Goal: Transaction & Acquisition: Purchase product/service

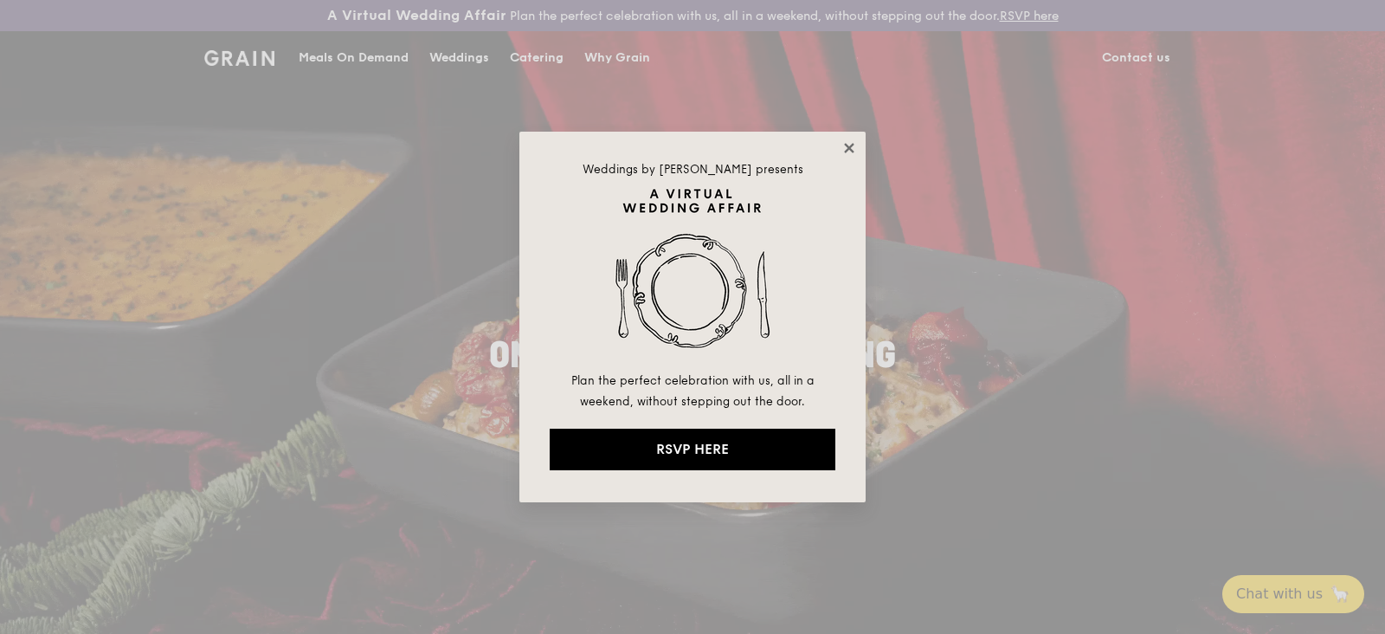
click at [847, 151] on icon at bounding box center [849, 148] width 10 height 10
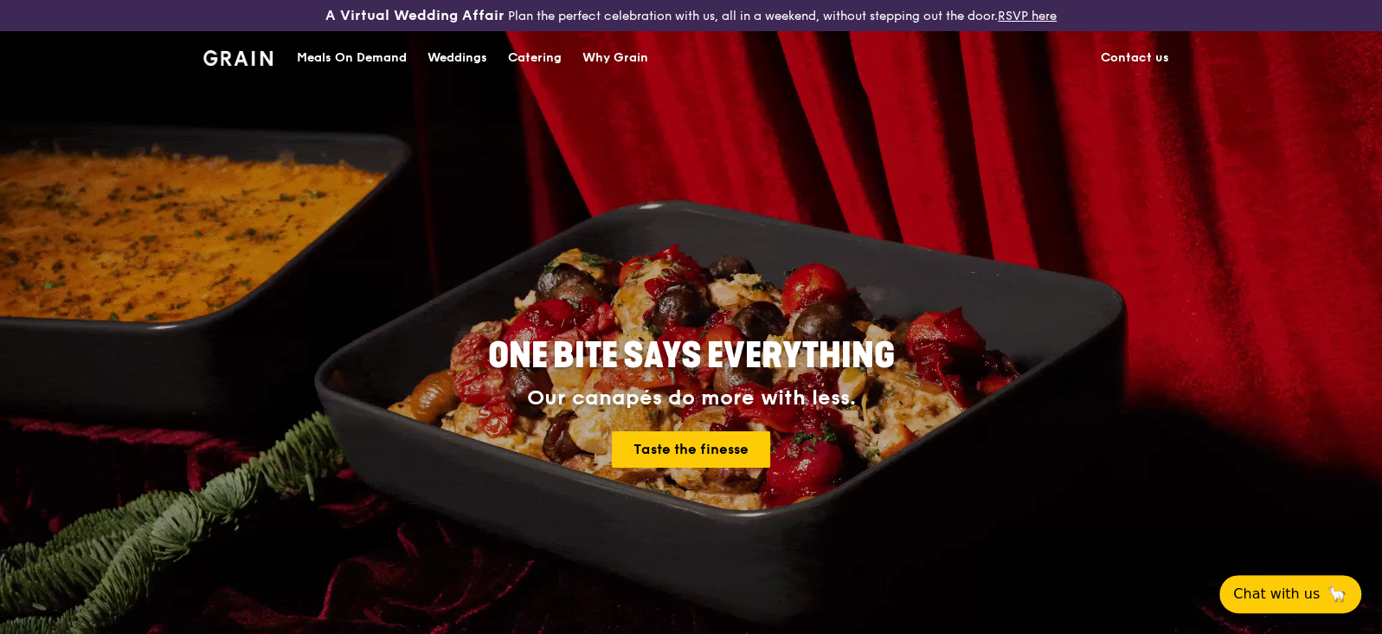
click at [528, 45] on div "Catering" at bounding box center [535, 58] width 54 height 52
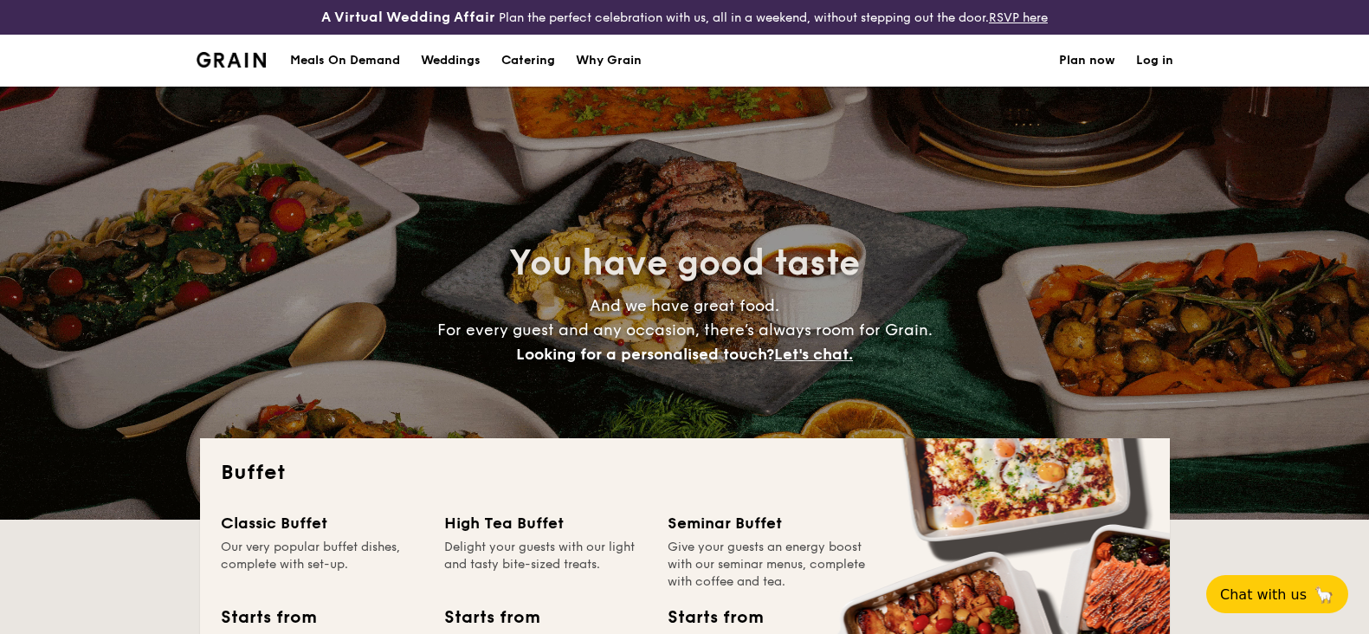
select select
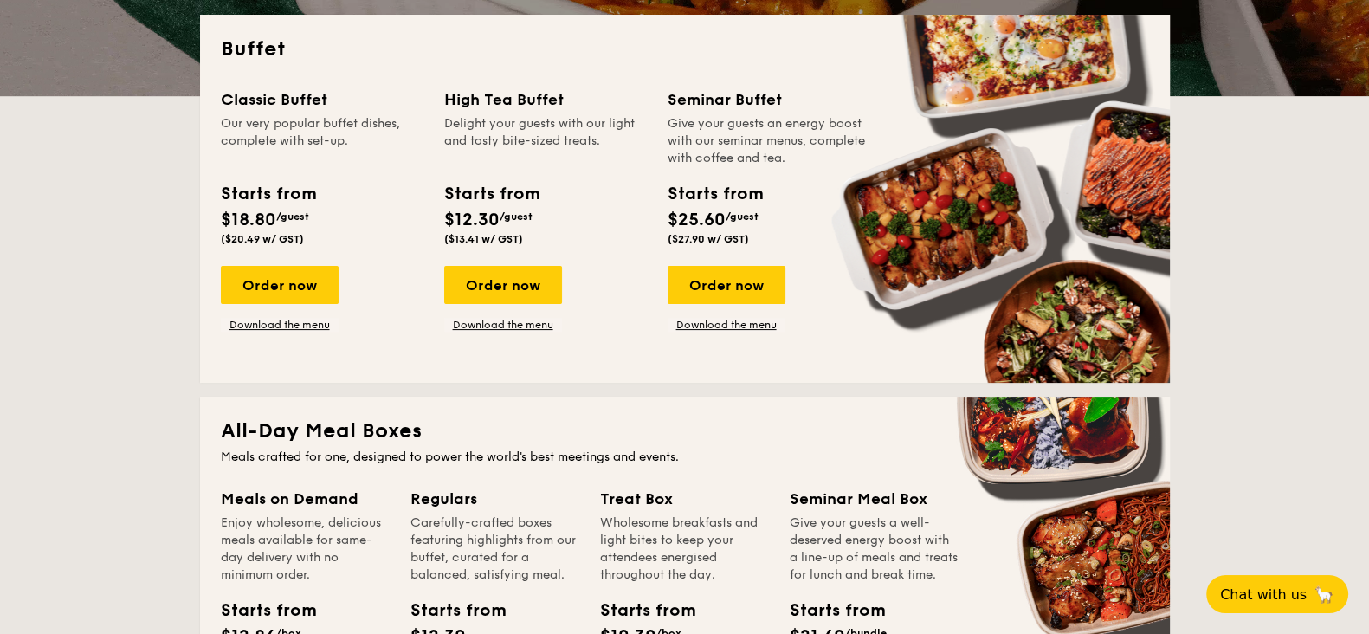
scroll to position [432, 0]
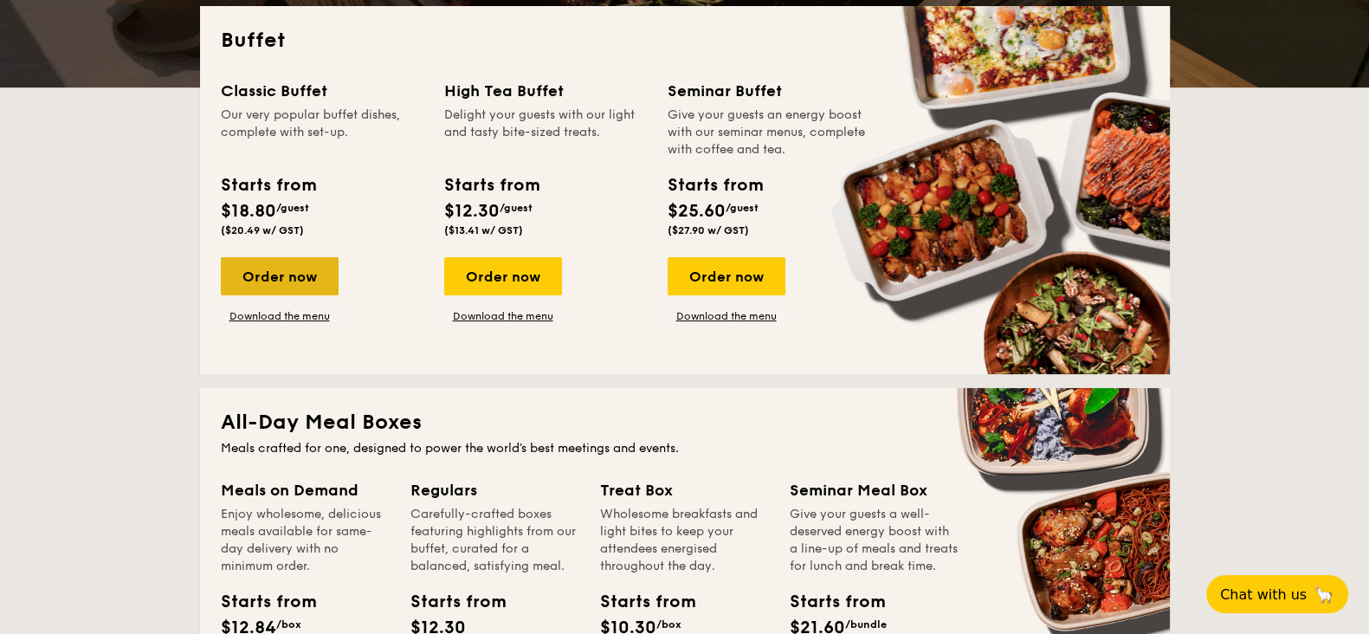
click at [293, 275] on div "Order now" at bounding box center [280, 276] width 118 height 38
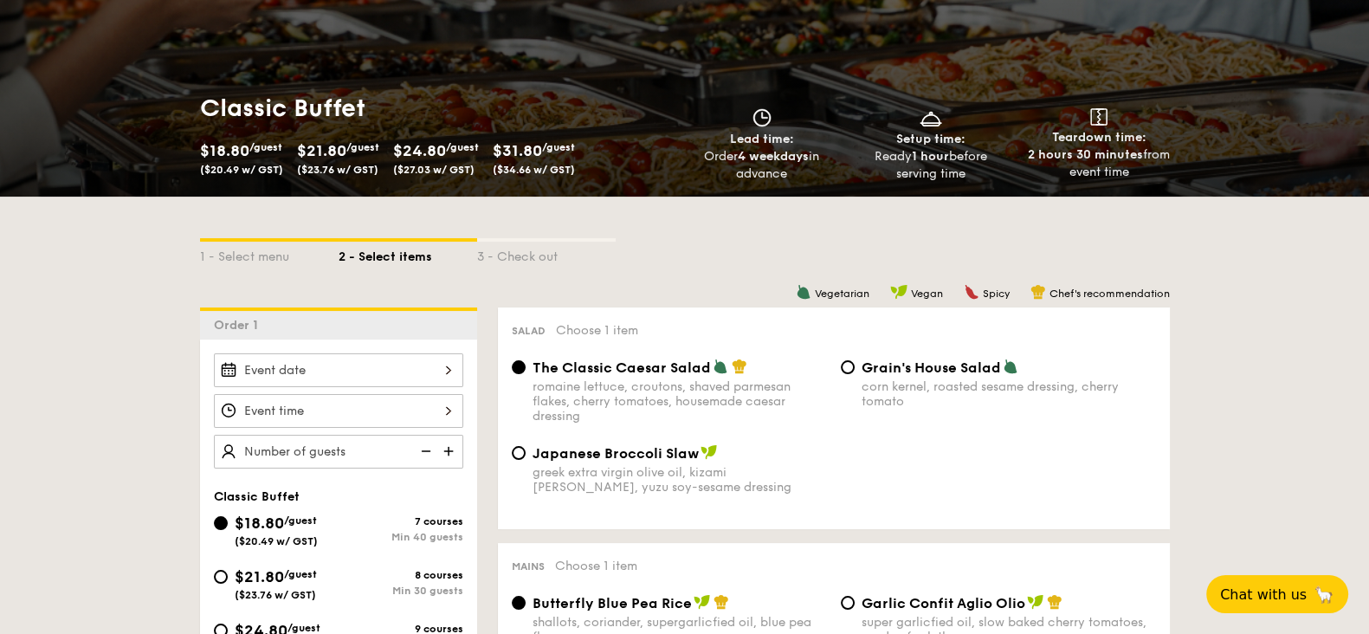
scroll to position [325, 0]
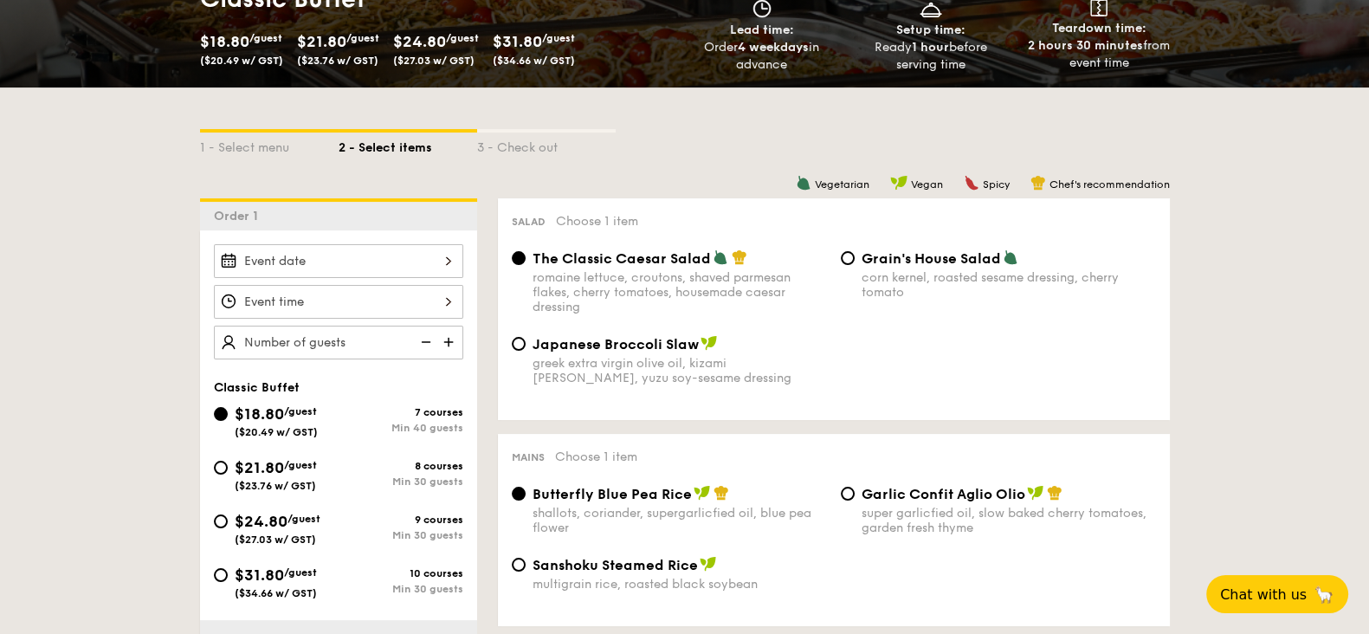
click at [448, 261] on div at bounding box center [338, 261] width 249 height 34
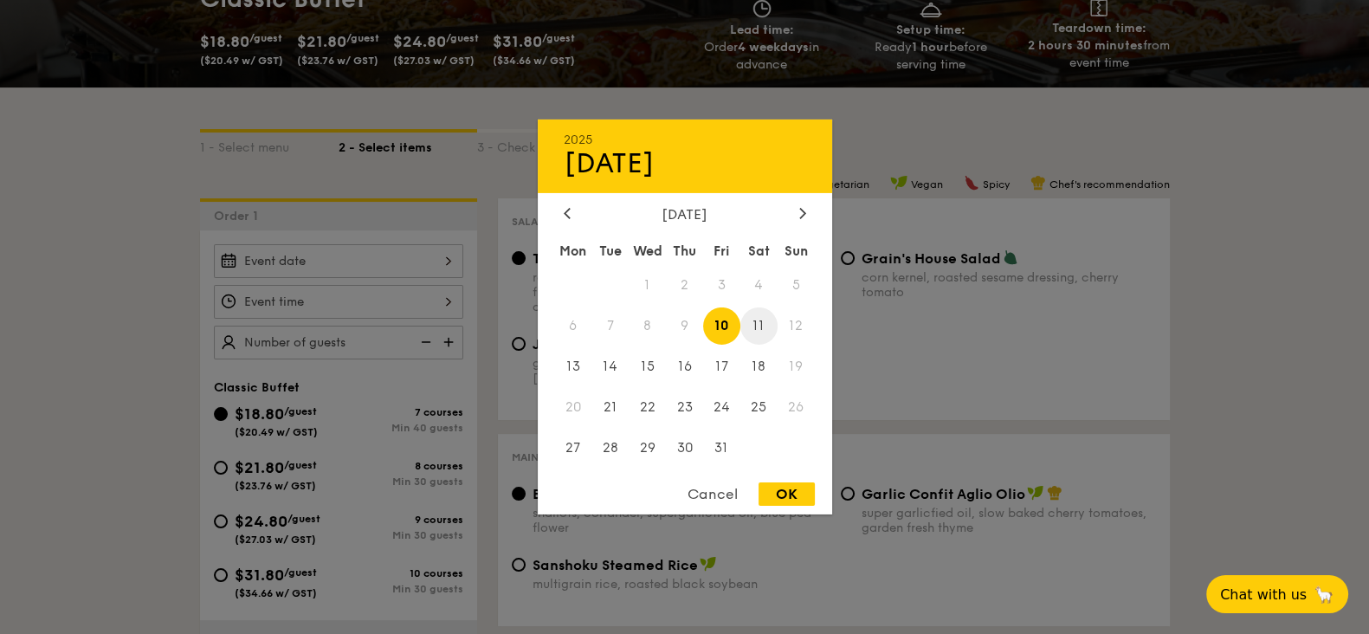
click at [762, 322] on span "11" at bounding box center [758, 325] width 37 height 37
click at [799, 494] on div "OK" at bounding box center [786, 493] width 56 height 23
type input "[DATE]"
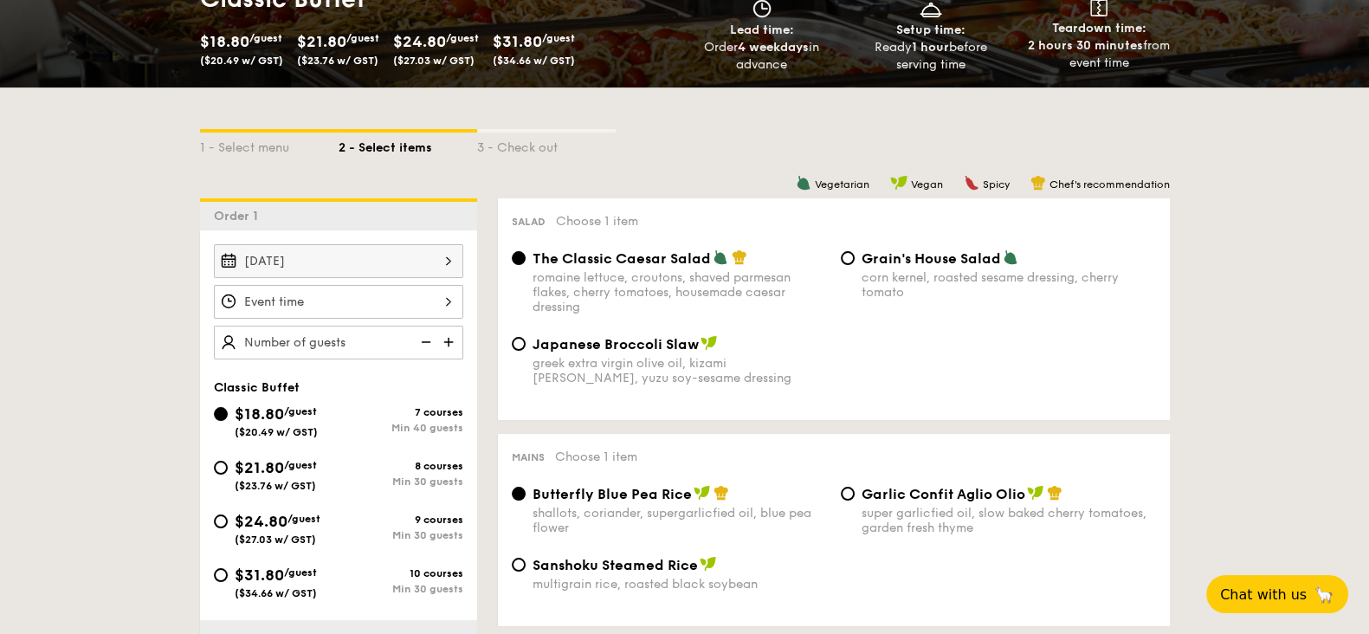
click at [443, 298] on div at bounding box center [338, 302] width 249 height 34
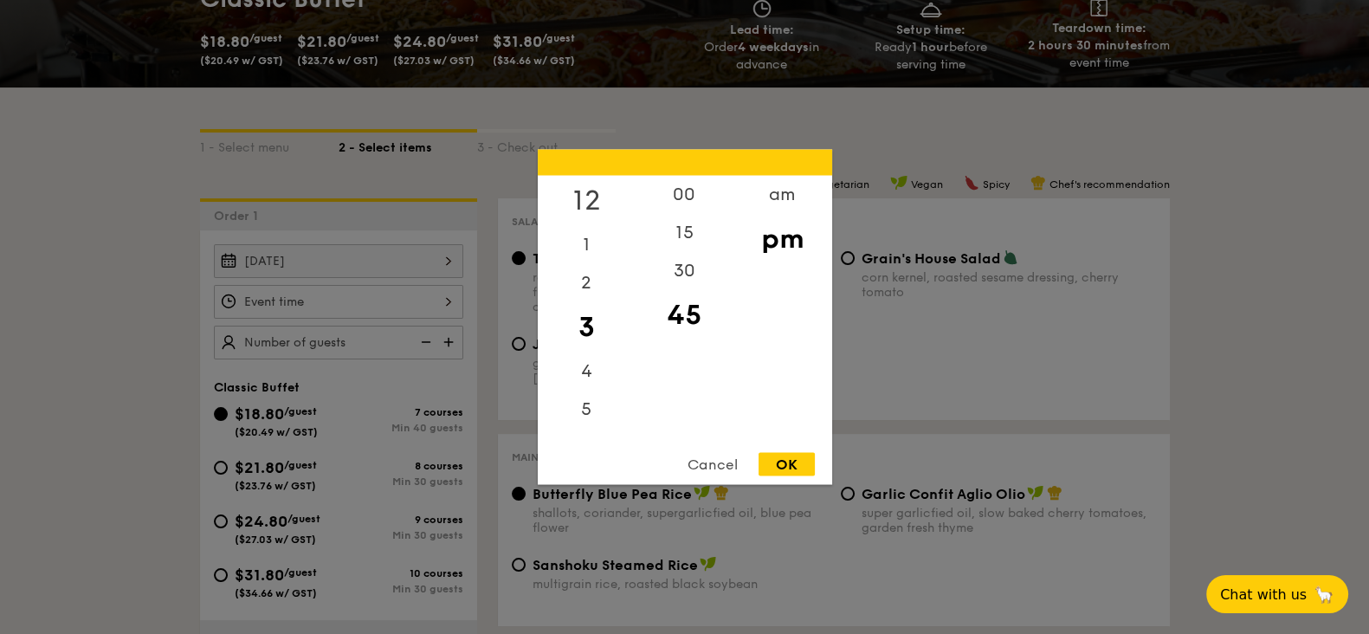
click at [599, 199] on div "12" at bounding box center [587, 201] width 98 height 50
click at [686, 235] on div "15" at bounding box center [684, 239] width 98 height 50
click at [798, 453] on div "OK" at bounding box center [786, 464] width 56 height 23
type input "12:15PM"
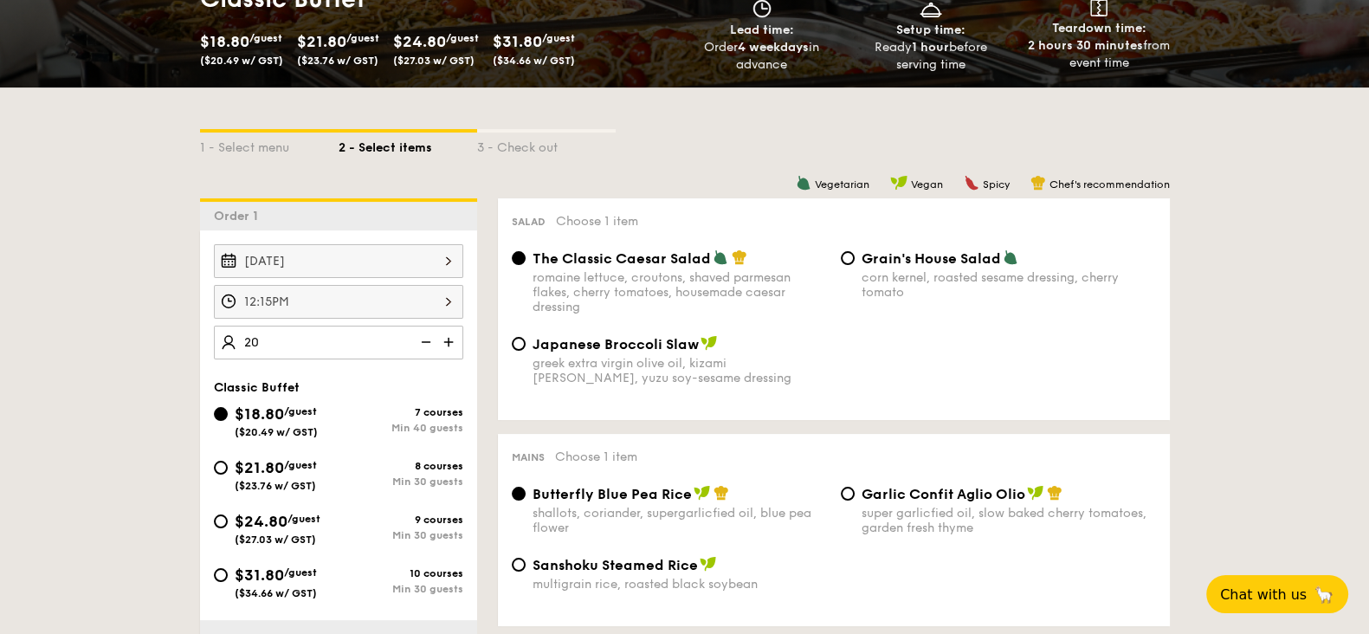
click at [428, 346] on img at bounding box center [424, 341] width 26 height 33
type input "40 guests"
click at [252, 140] on div "1 - Select menu" at bounding box center [269, 144] width 139 height 24
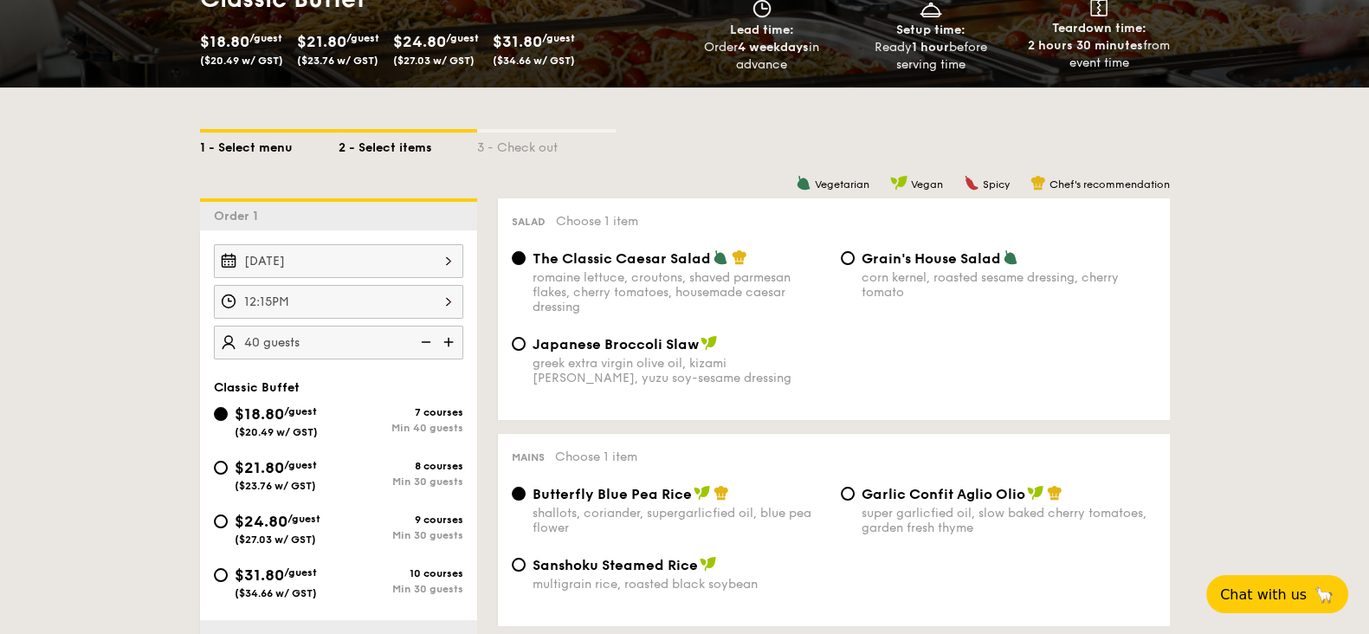
select select
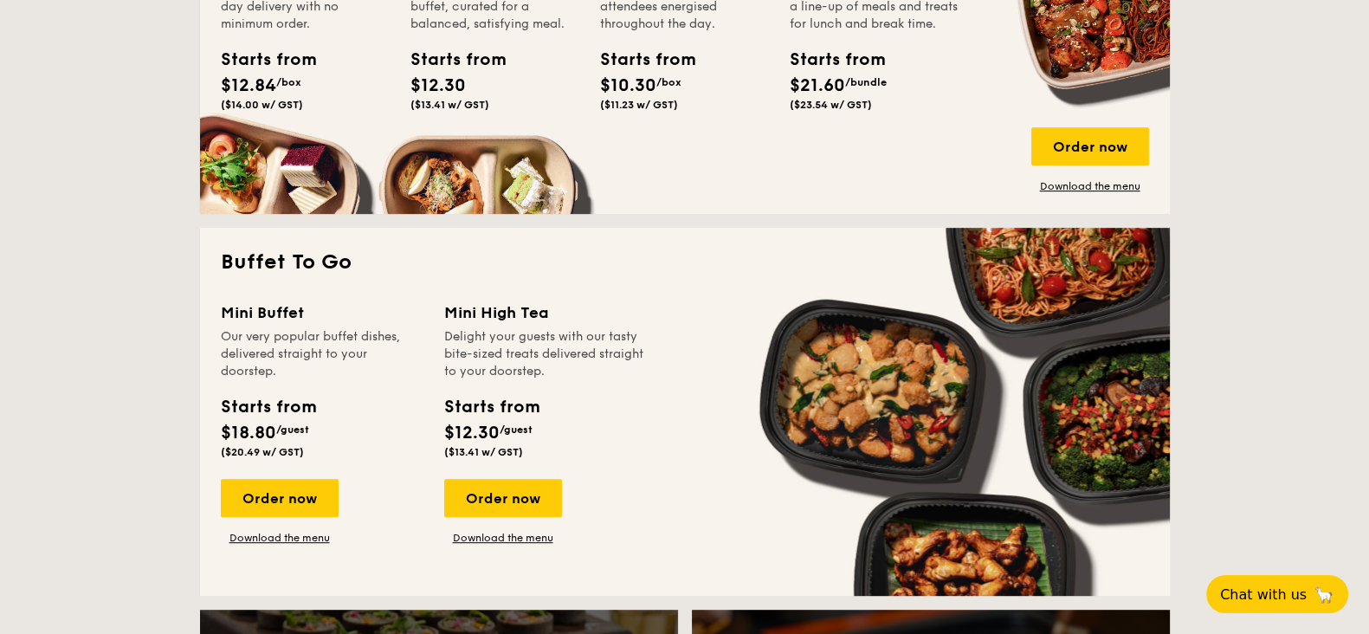
scroll to position [1082, 0]
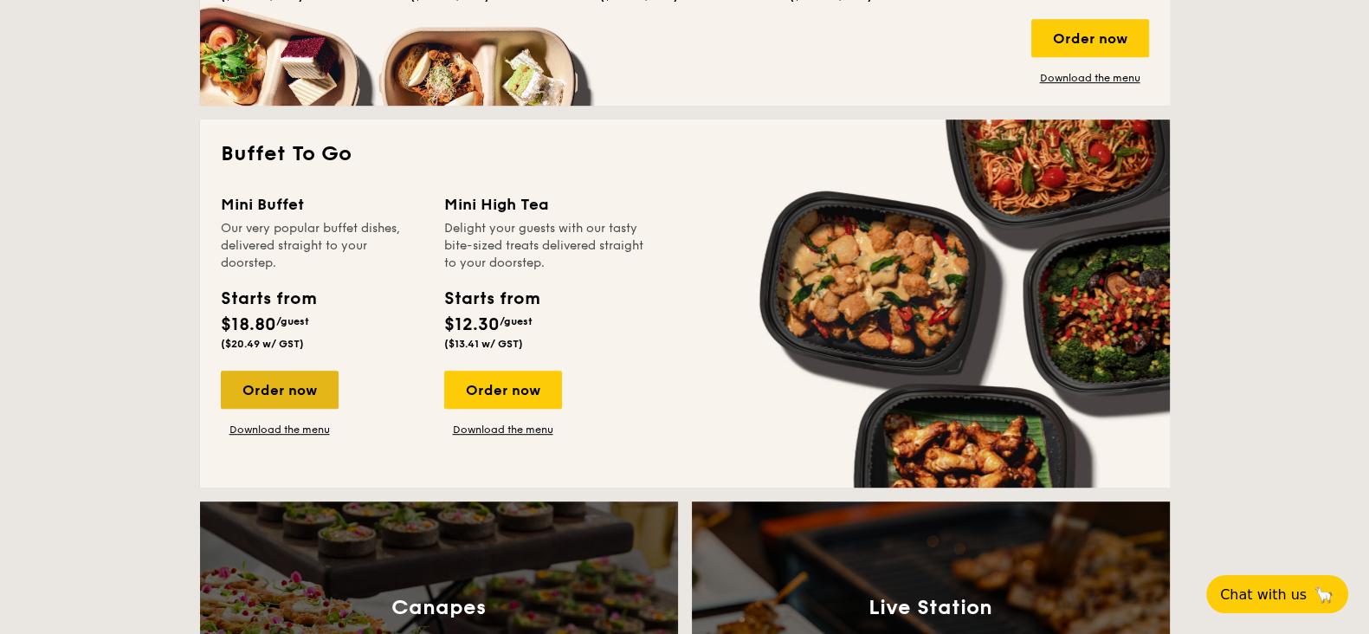
click at [311, 383] on div "Order now" at bounding box center [280, 389] width 118 height 38
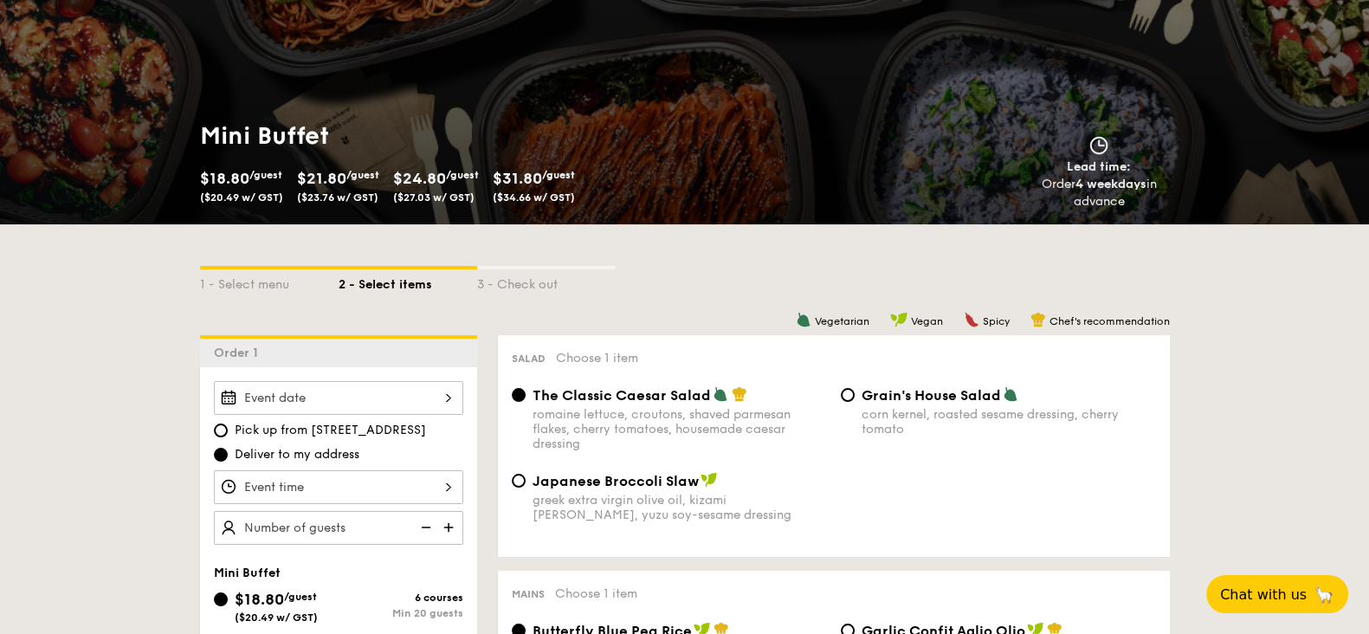
scroll to position [325, 0]
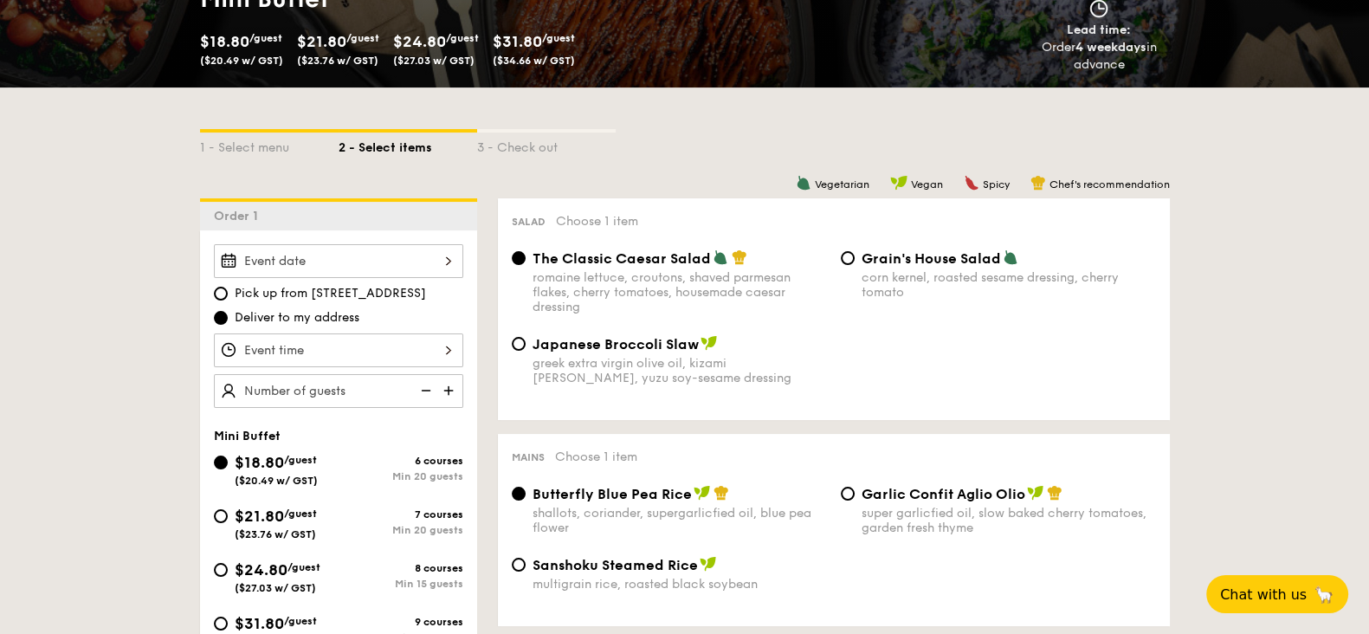
click at [439, 257] on div at bounding box center [338, 261] width 249 height 34
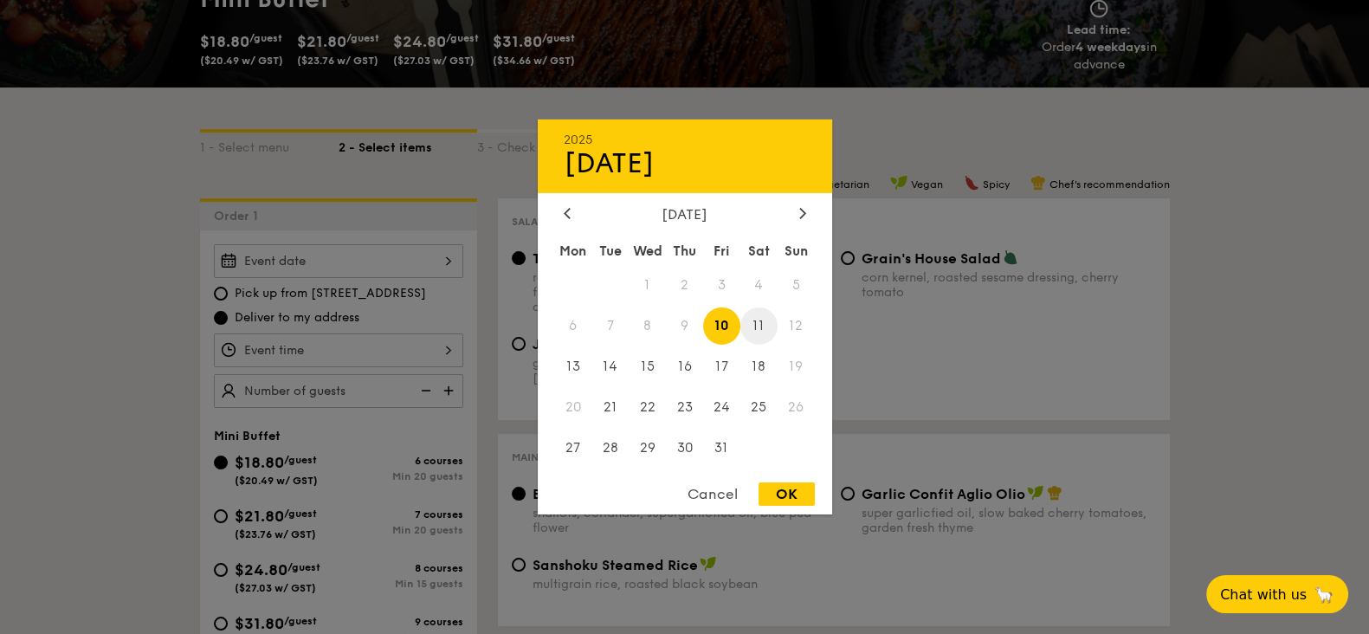
click at [759, 324] on span "11" at bounding box center [758, 325] width 37 height 37
click at [789, 500] on div "OK" at bounding box center [786, 493] width 56 height 23
type input "[DATE]"
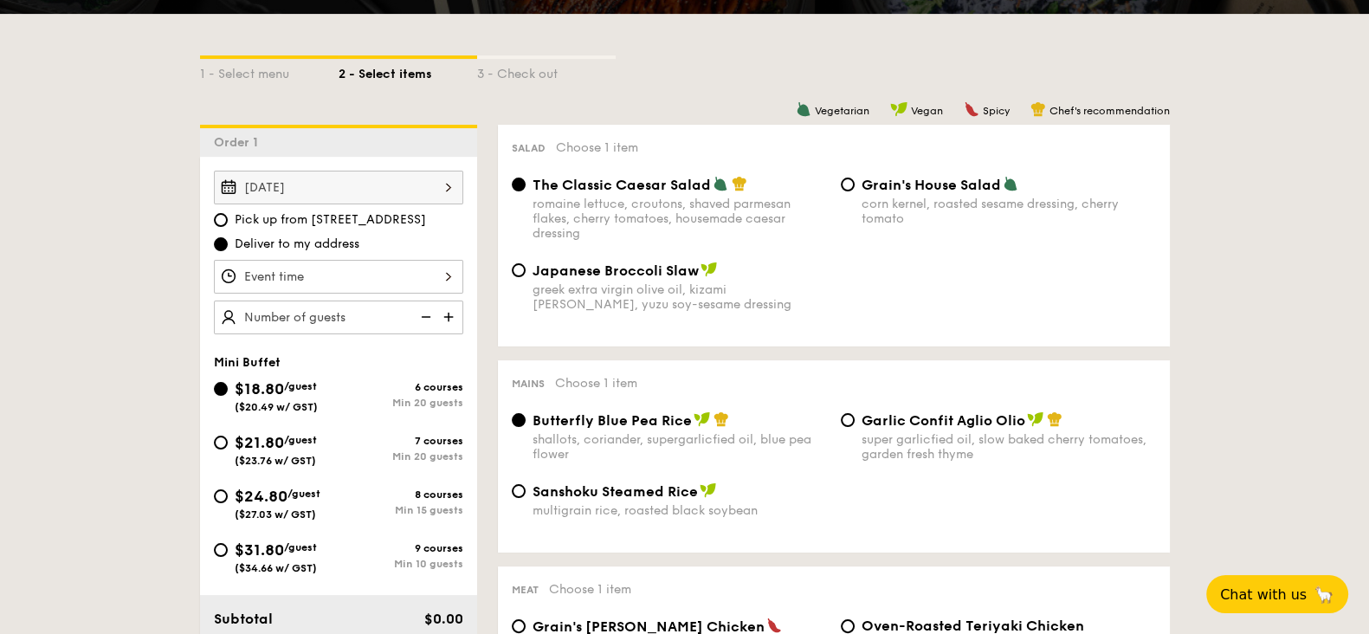
scroll to position [432, 0]
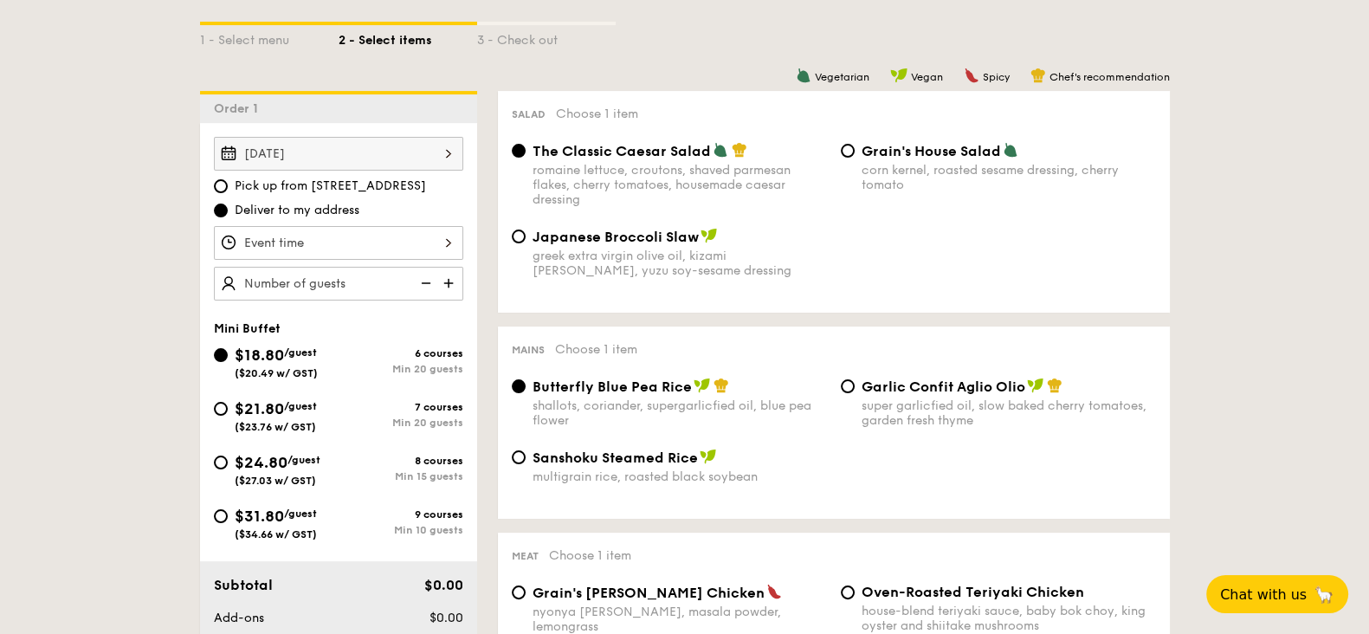
click at [445, 237] on div at bounding box center [338, 243] width 249 height 34
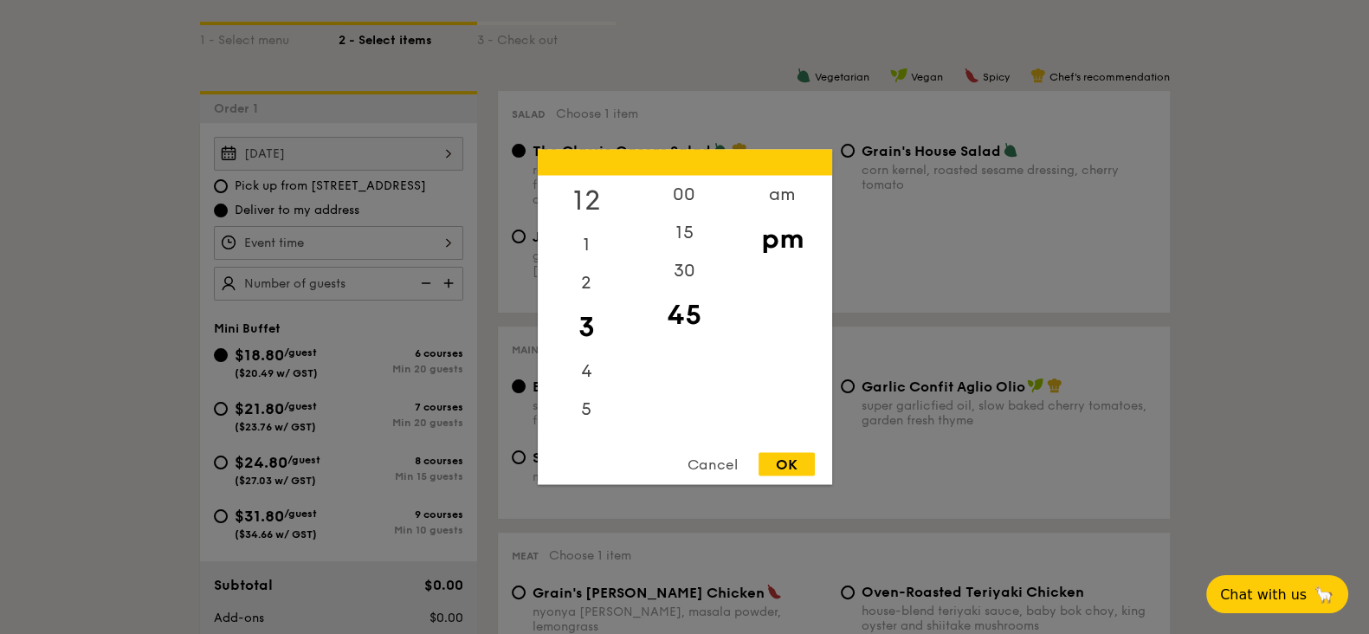
click at [577, 190] on div "12" at bounding box center [587, 201] width 98 height 50
click at [702, 229] on div "15" at bounding box center [684, 239] width 98 height 50
click at [802, 455] on div "OK" at bounding box center [786, 464] width 56 height 23
type input "12:15PM"
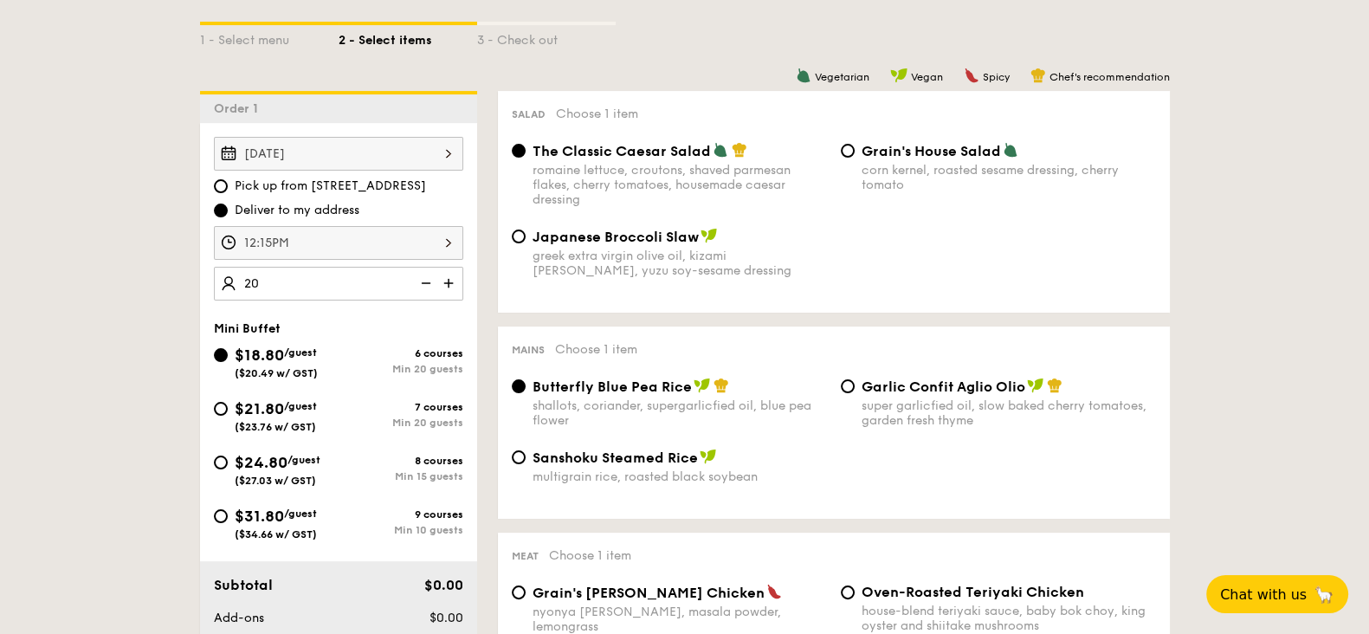
type input "20 guests"
click at [232, 404] on div "$21.80 /guest ($23.76 w/ GST)" at bounding box center [276, 414] width 125 height 36
click at [228, 404] on input "$21.80 /guest ($23.76 w/ GST) 7 courses Min 20 guests" at bounding box center [221, 409] width 14 height 14
radio input "true"
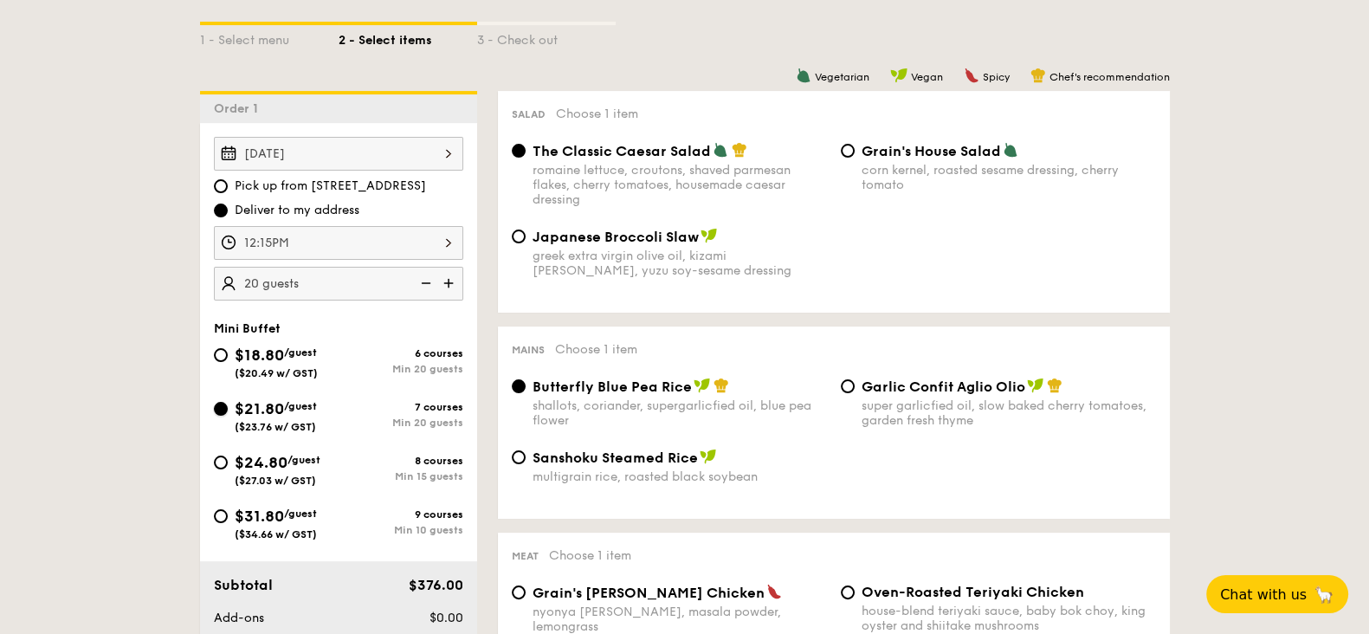
radio input "true"
radio input "false"
radio input "true"
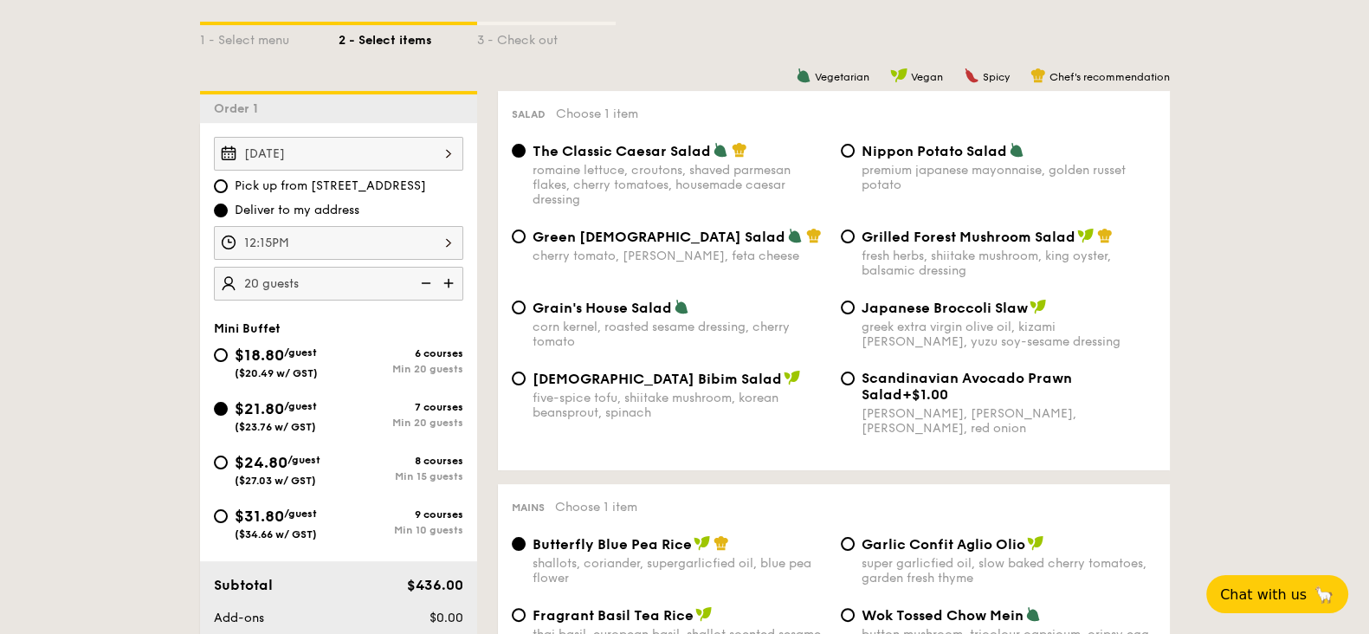
click at [528, 371] on div "Korean Bibim Salad five-spice tofu, shiitake mushroom, korean beansprout, spina…" at bounding box center [669, 395] width 329 height 50
click at [531, 370] on div "Korean Bibim Salad five-spice tofu, shiitake mushroom, korean beansprout, spina…" at bounding box center [669, 395] width 329 height 50
click at [517, 377] on input "Korean Bibim Salad five-spice tofu, shiitake mushroom, korean beansprout, spina…" at bounding box center [519, 378] width 14 height 14
radio input "true"
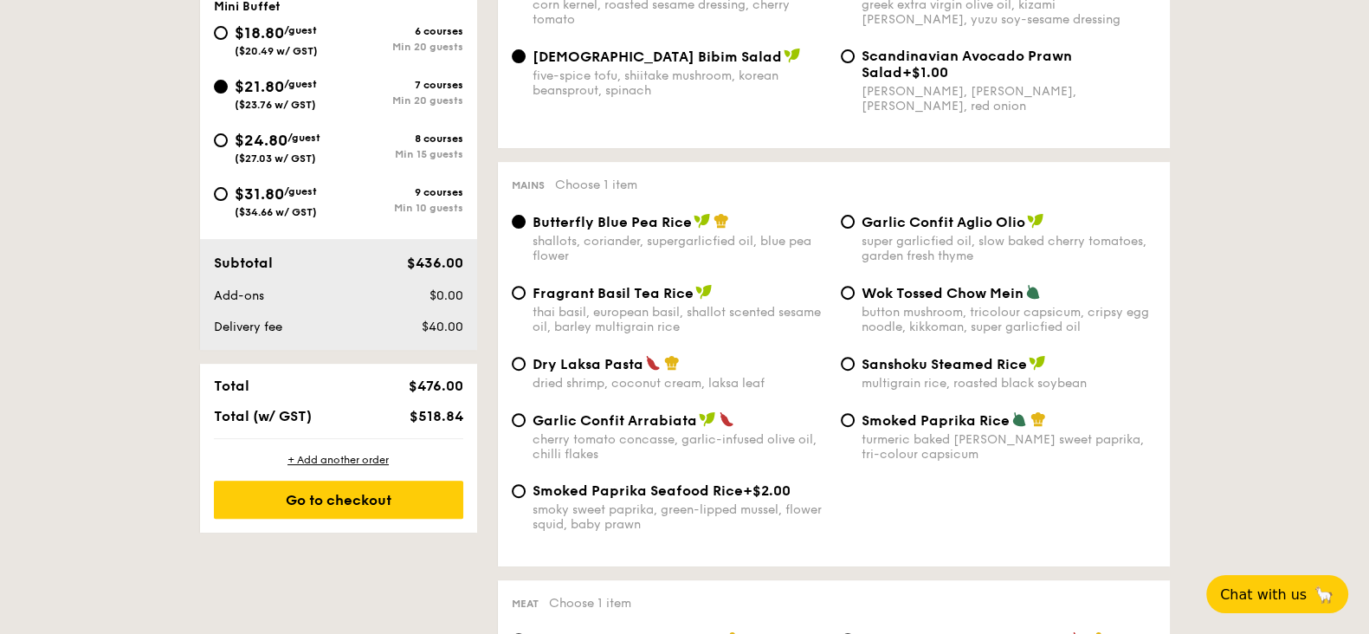
scroll to position [757, 0]
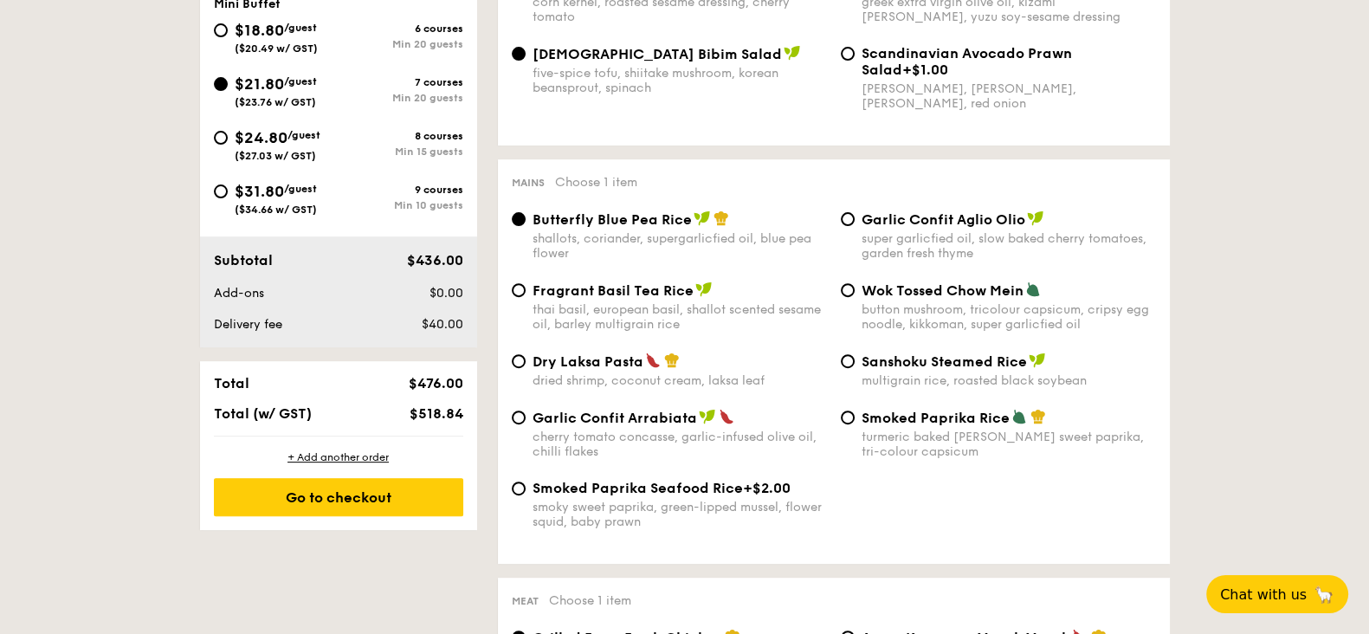
click at [525, 287] on div "Fragrant Basil Tea Rice thai basil, european basil, shallot scented sesame oil,…" at bounding box center [669, 306] width 329 height 50
click at [515, 283] on input "Fragrant Basil Tea Rice thai basil, european basil, shallot scented sesame oil,…" at bounding box center [519, 290] width 14 height 14
radio input "true"
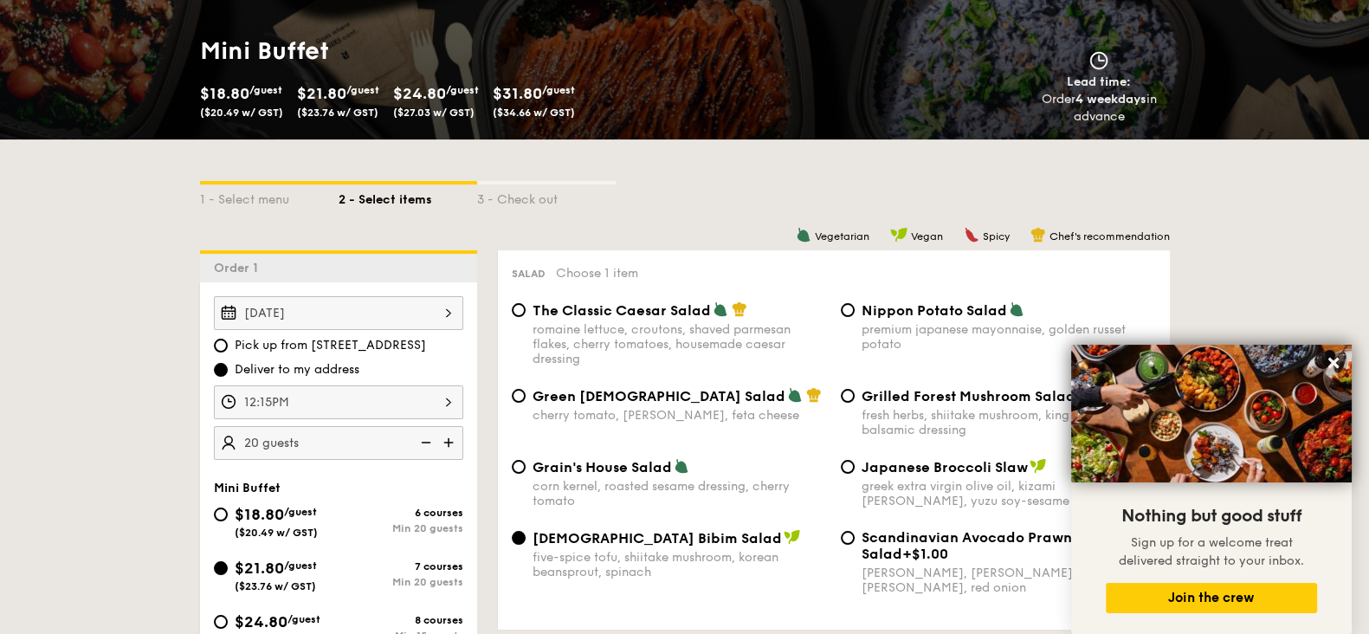
scroll to position [541, 0]
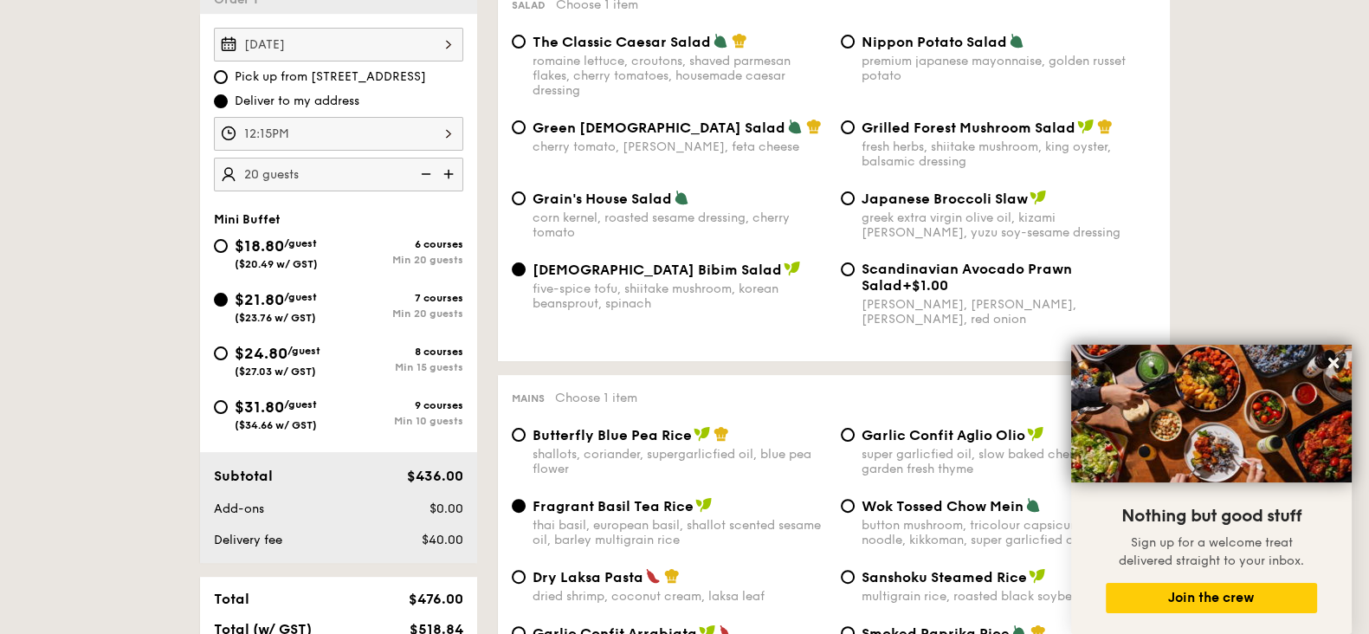
click at [336, 78] on span "Pick up from [STREET_ADDRESS]" at bounding box center [330, 76] width 191 height 17
click at [228, 78] on input "Pick up from [STREET_ADDRESS]" at bounding box center [221, 77] width 14 height 14
radio input "true"
click at [316, 93] on span "Deliver to my address" at bounding box center [297, 101] width 125 height 17
click at [228, 94] on input "Deliver to my address" at bounding box center [221, 101] width 14 height 14
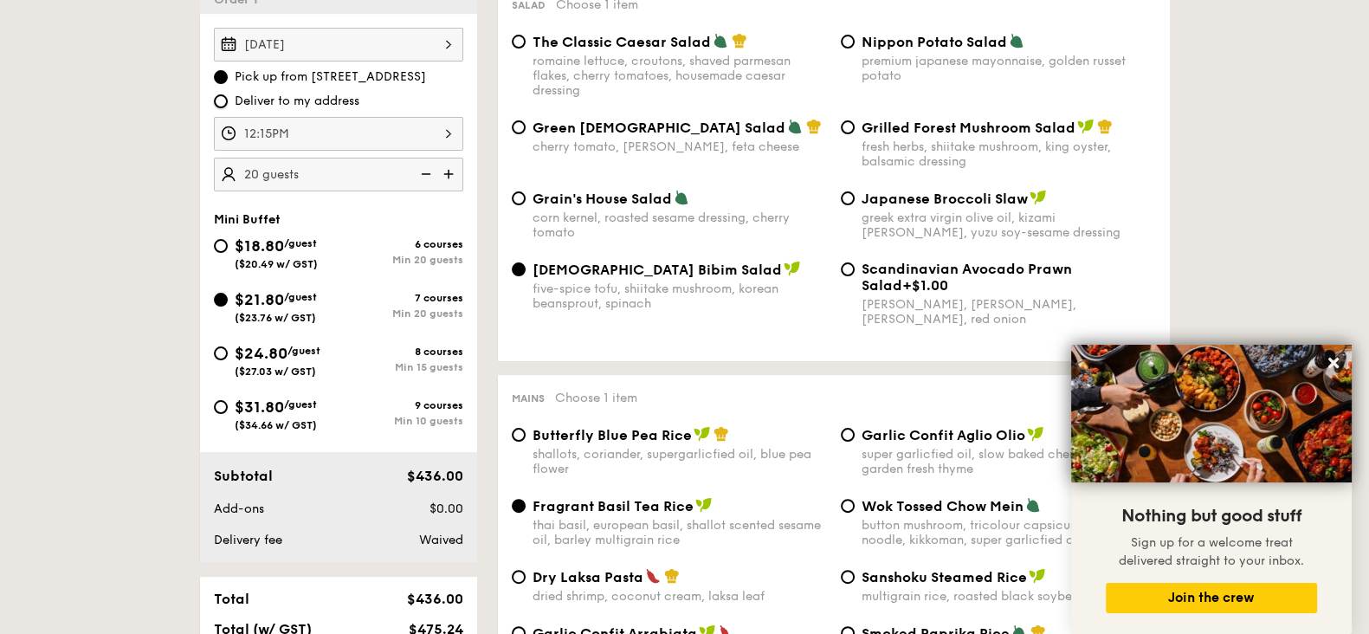
radio input "true"
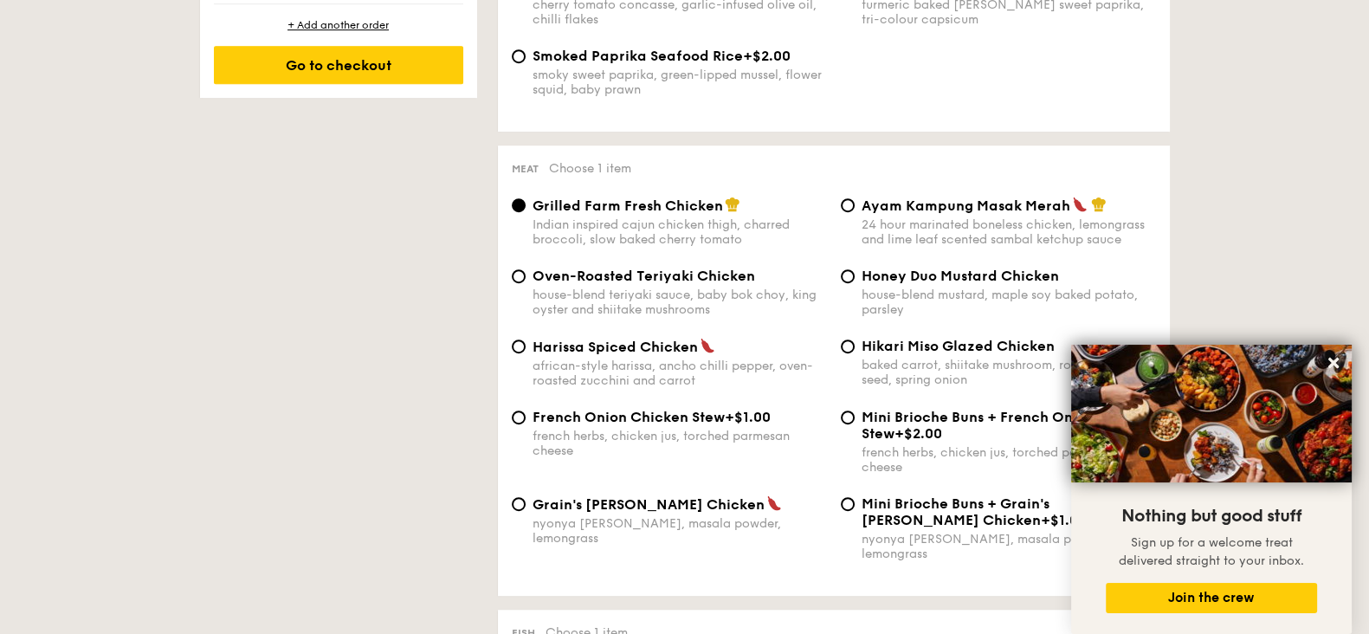
scroll to position [1190, 0]
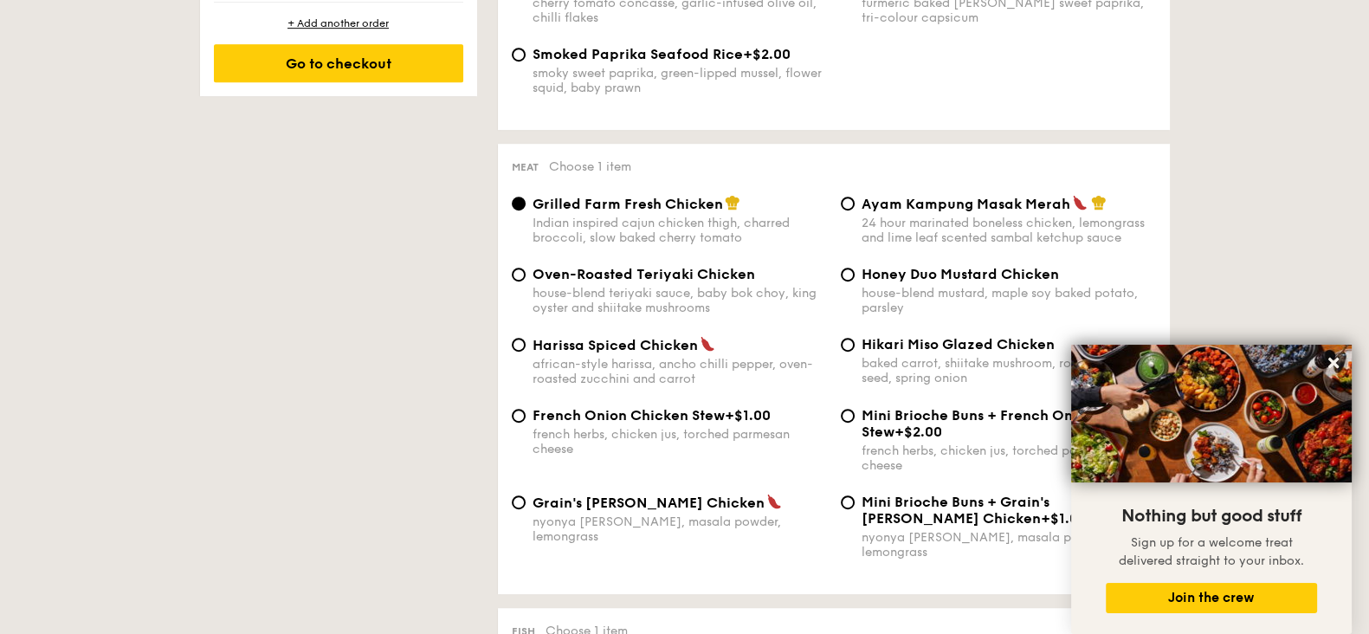
click at [945, 257] on div "Grilled Farm Fresh Chicken Indian inspired cajun chicken thigh, charred broccol…" at bounding box center [834, 230] width 658 height 71
click at [934, 266] on span "Honey Duo Mustard Chicken" at bounding box center [959, 274] width 197 height 16
click at [854, 267] on input "Honey Duo Mustard Chicken house-blend mustard, maple soy baked potato, parsley" at bounding box center [848, 274] width 14 height 14
radio input "true"
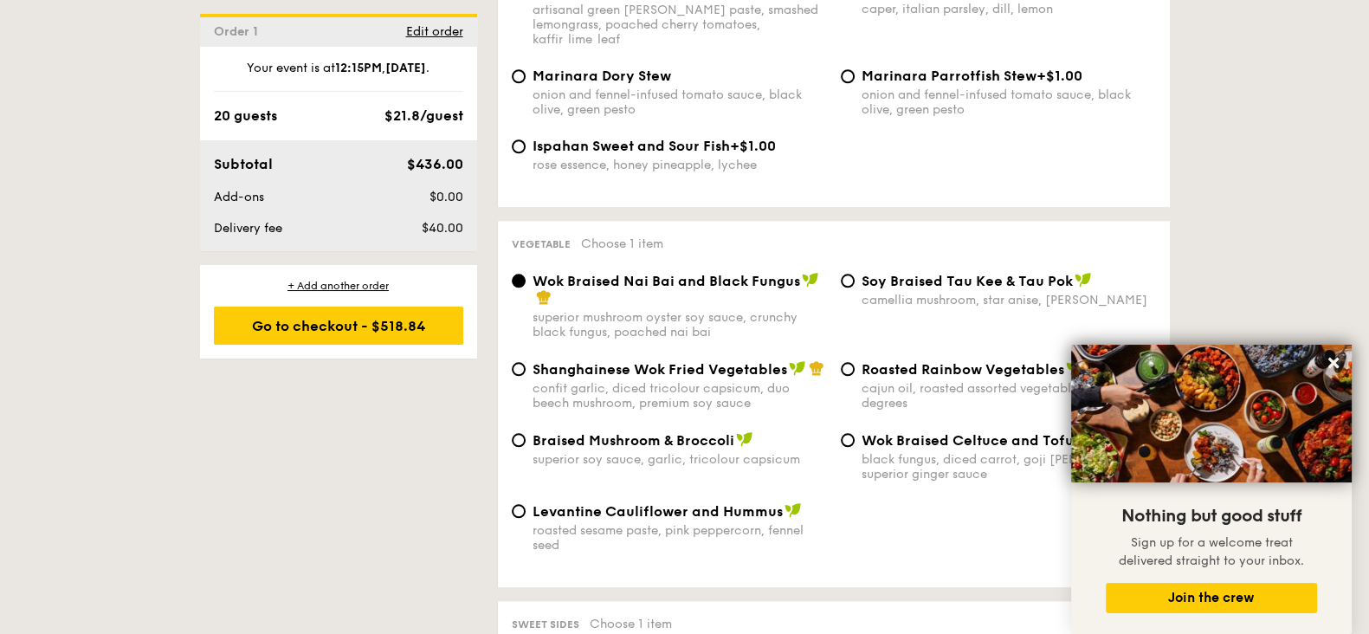
scroll to position [2164, 0]
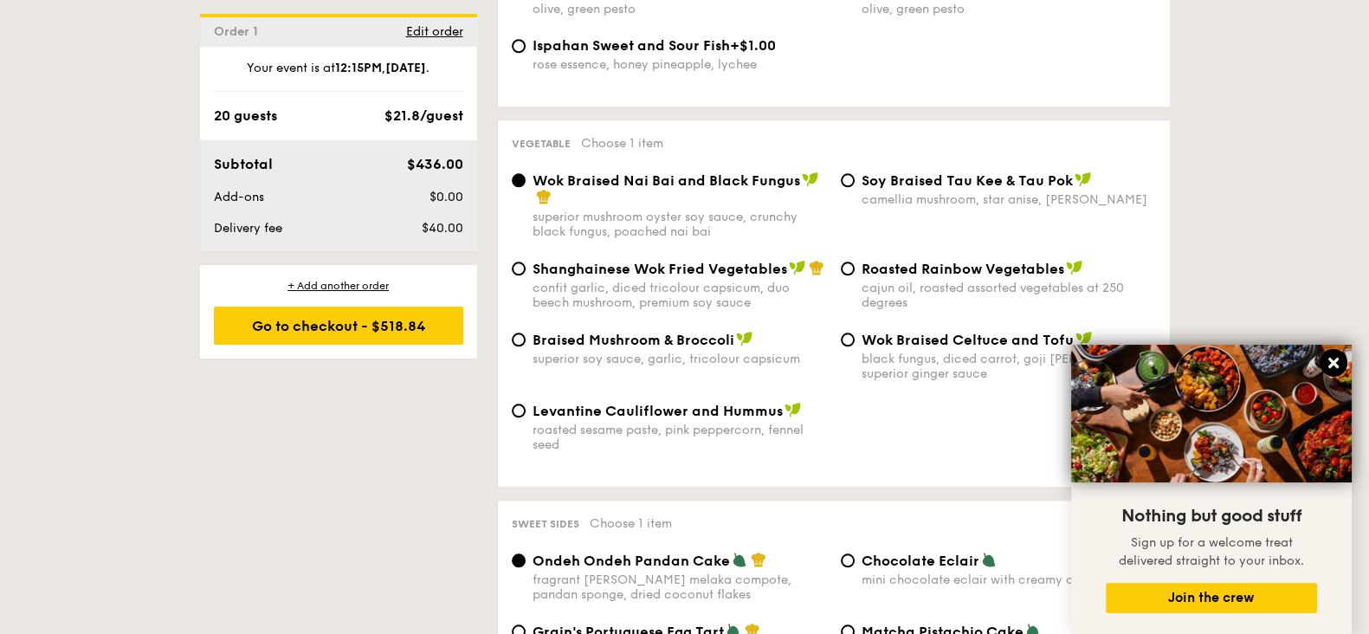
click at [1329, 355] on icon at bounding box center [1333, 363] width 16 height 16
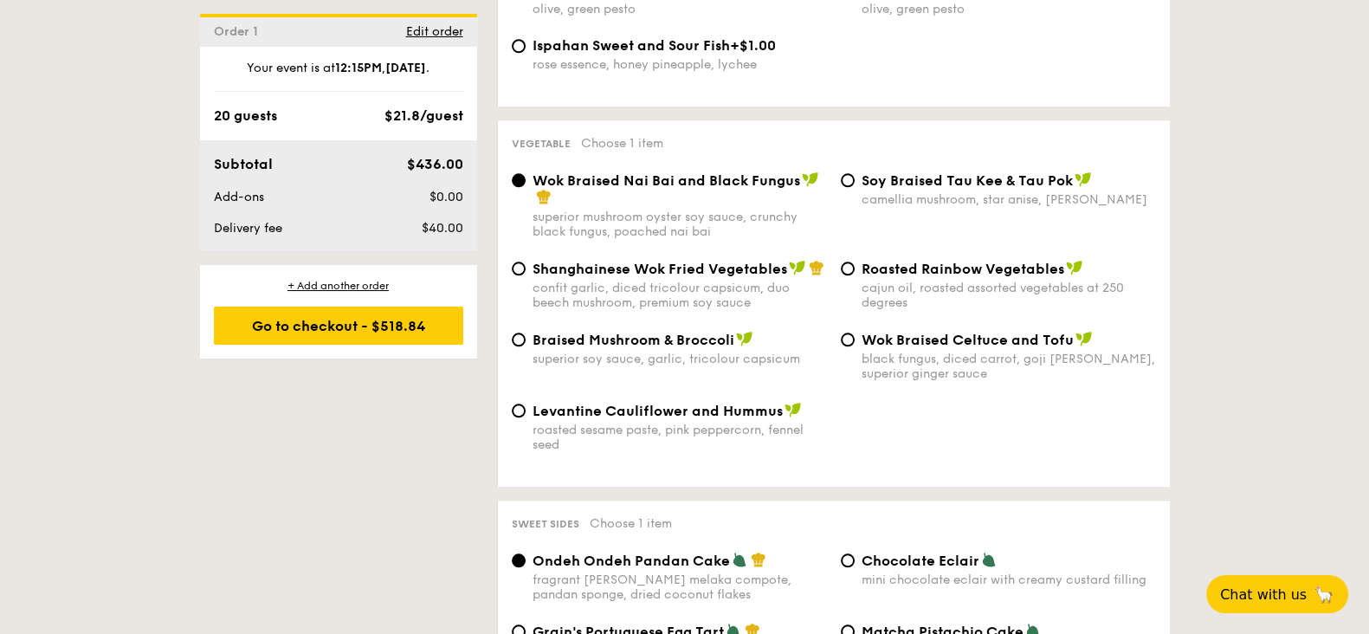
click at [528, 331] on div "Braised Mushroom & Broccoli superior soy sauce, garlic, tricolour capsicum" at bounding box center [669, 348] width 329 height 35
click at [515, 332] on input "Braised Mushroom & Broccoli superior soy sauce, garlic, tricolour capsicum" at bounding box center [519, 339] width 14 height 14
radio input "true"
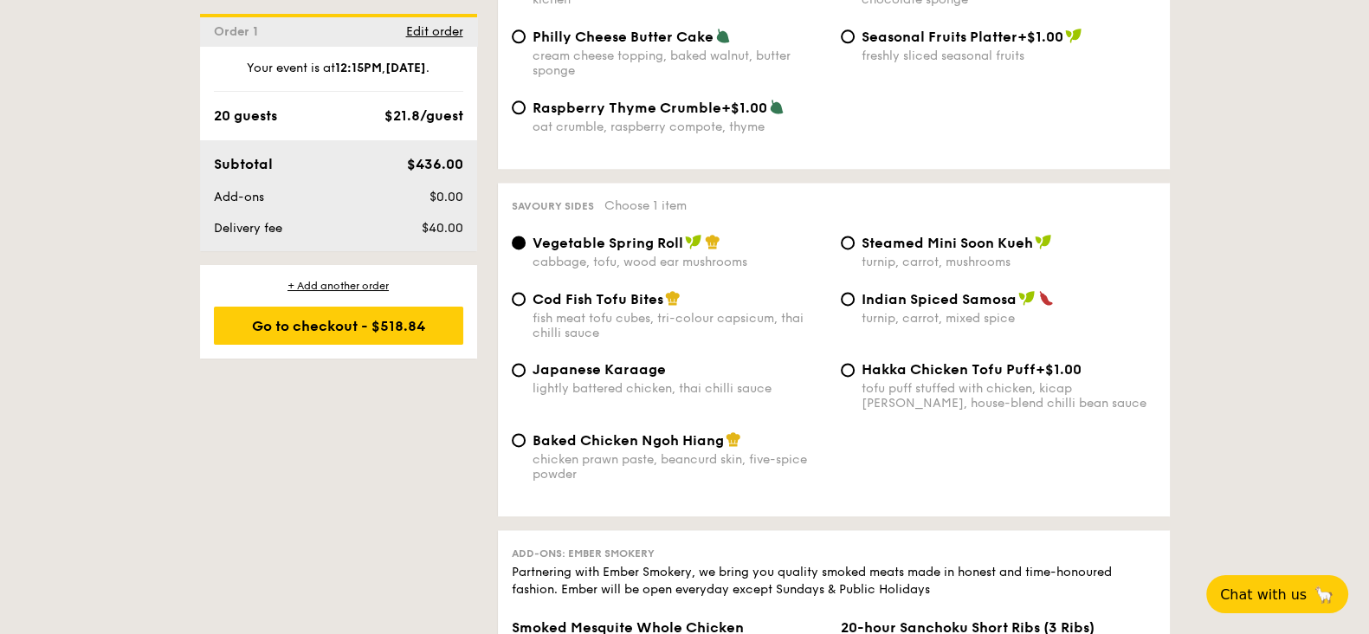
scroll to position [2921, 0]
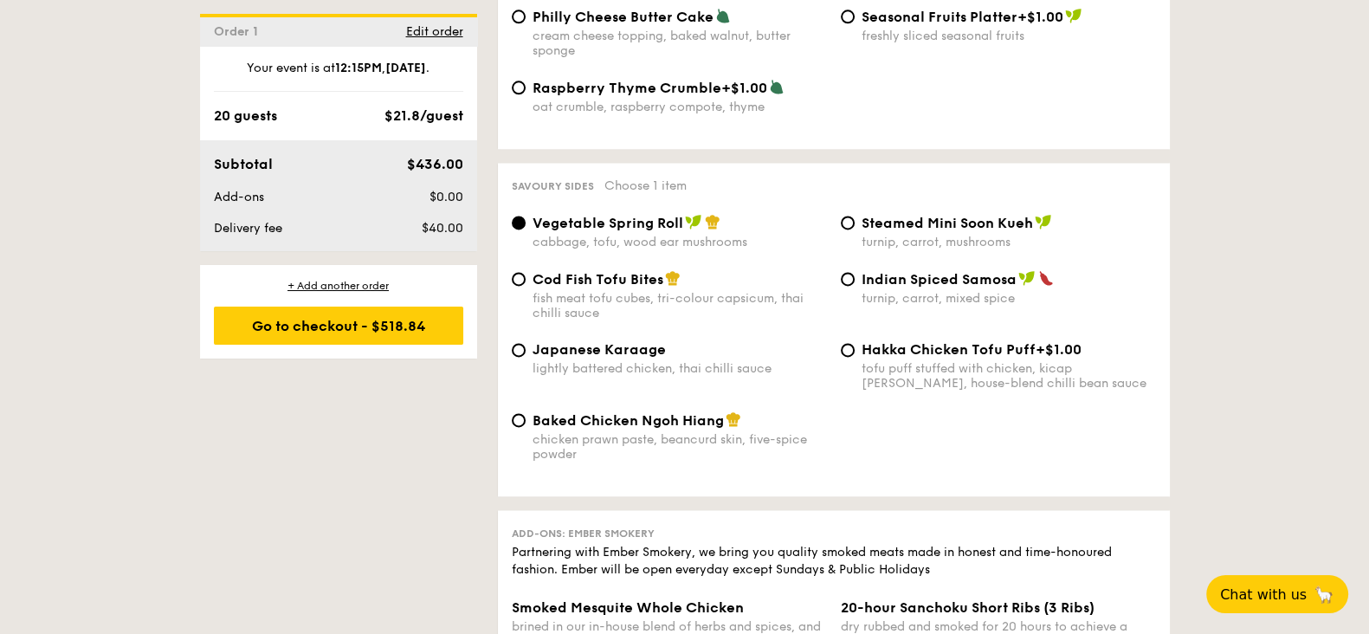
click at [534, 412] on span "Baked Chicken Ngoh Hiang" at bounding box center [627, 420] width 191 height 16
click at [525, 413] on input "Baked Chicken Ngoh Hiang chicken prawn paste, beancurd skin, five-spice powder" at bounding box center [519, 420] width 14 height 14
radio input "true"
click at [1243, 368] on div "1 - Select menu 2 - Select items 3 - Check out Order 1 [DATE] Pick up from [STR…" at bounding box center [684, 3] width 1369 height 5024
click at [588, 271] on span "Cod Fish Tofu Bites" at bounding box center [597, 279] width 131 height 16
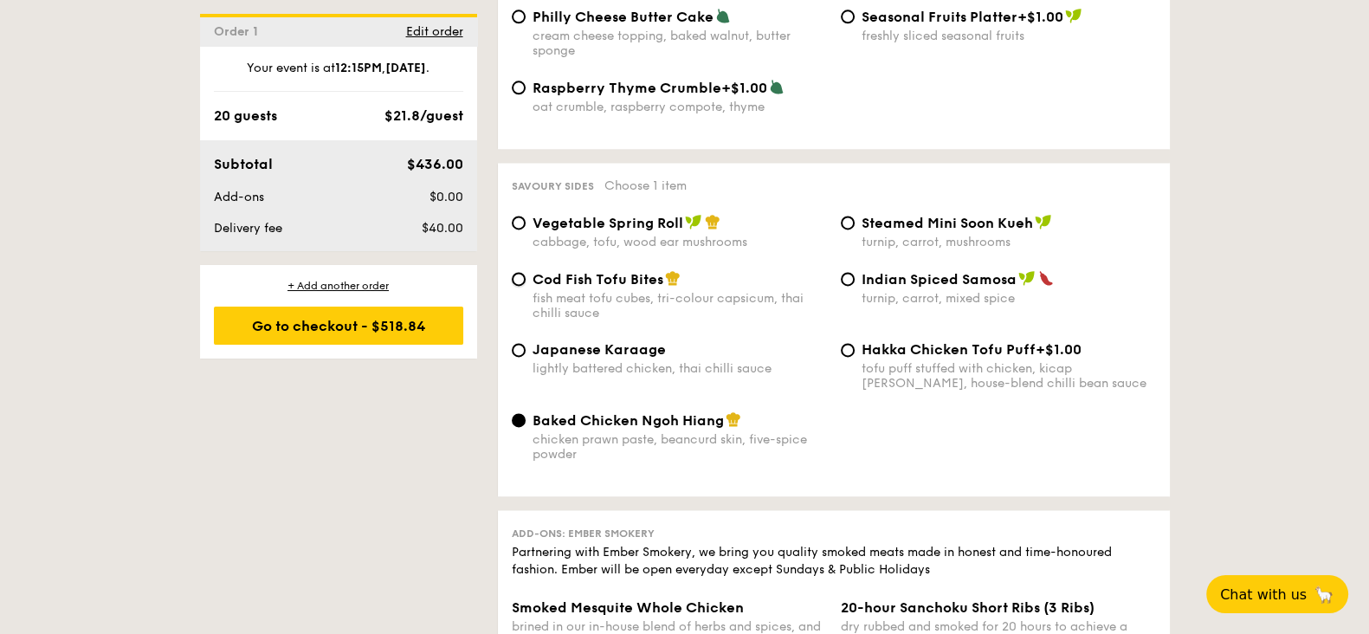
click at [525, 272] on input "Cod Fish Tofu Bites fish meat tofu cubes, tri-colour capsicum, thai chilli sauce" at bounding box center [519, 279] width 14 height 14
radio input "true"
click at [880, 215] on span "Steamed Mini Soon Kueh" at bounding box center [946, 223] width 171 height 16
click at [854, 216] on input "Steamed Mini Soon Kueh turnip, carrot, mushrooms" at bounding box center [848, 223] width 14 height 14
radio input "true"
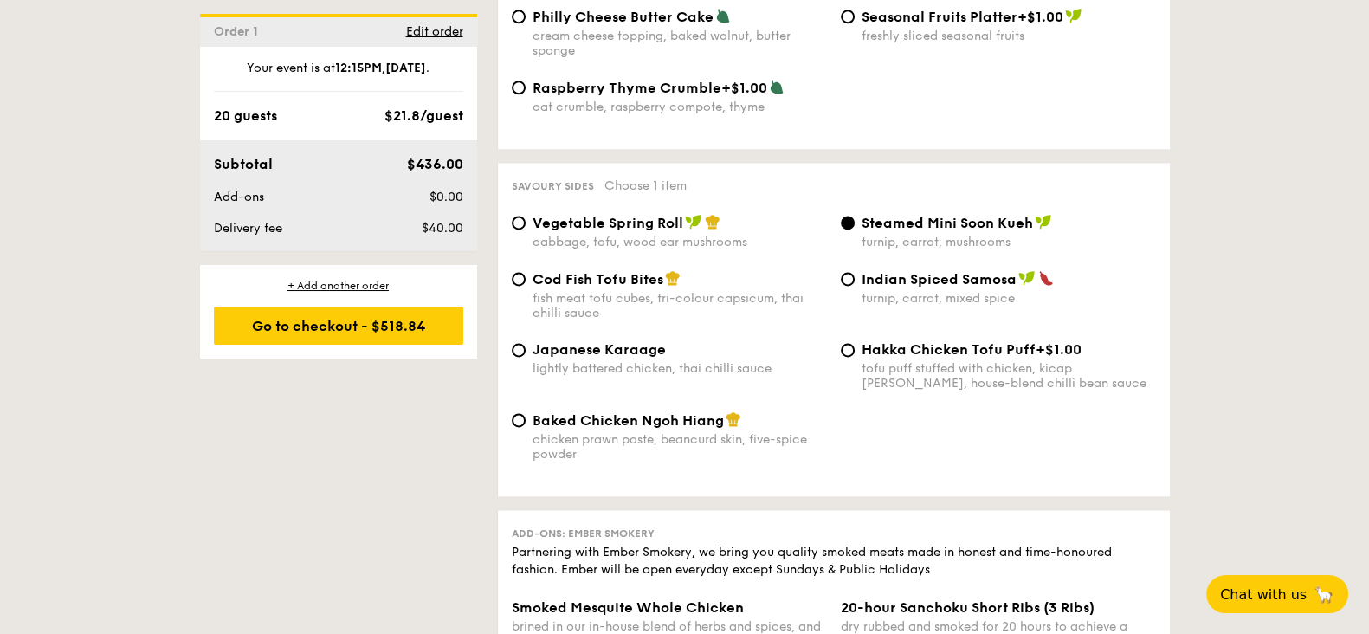
click at [1243, 234] on div "1 - Select menu 2 - Select items 3 - Check out Order 1 [DATE] Pick up from [STR…" at bounding box center [684, 3] width 1369 height 5024
click at [550, 412] on span "Baked Chicken Ngoh Hiang" at bounding box center [627, 420] width 191 height 16
click at [525, 413] on input "Baked Chicken Ngoh Hiang chicken prawn paste, beancurd skin, five-spice powder" at bounding box center [519, 420] width 14 height 14
radio input "true"
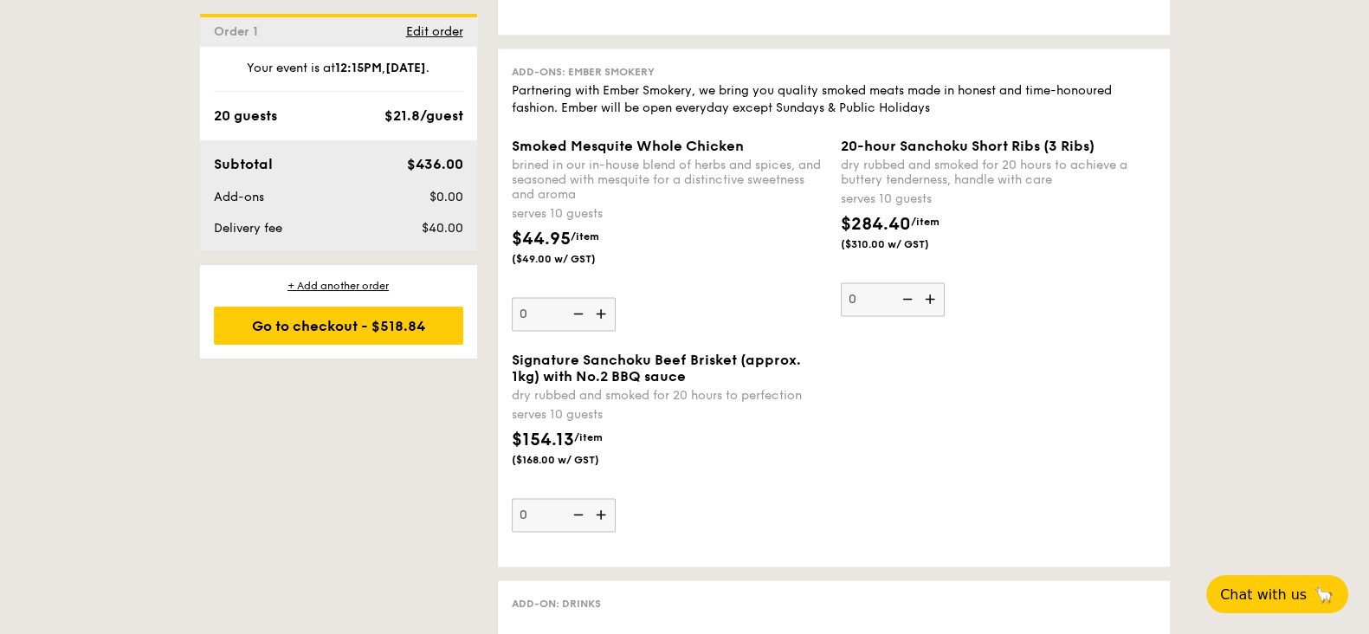
scroll to position [3354, 0]
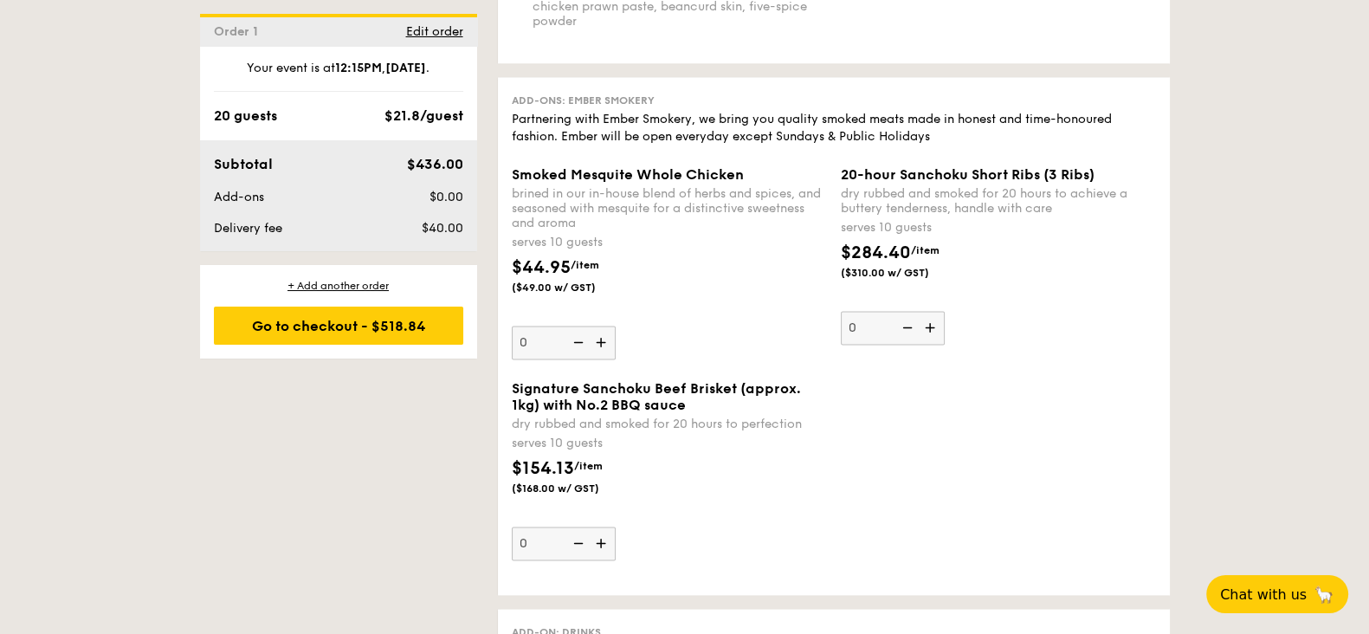
click at [591, 526] on img at bounding box center [603, 542] width 26 height 33
click at [591, 526] on input "0" at bounding box center [564, 543] width 104 height 34
type input "1"
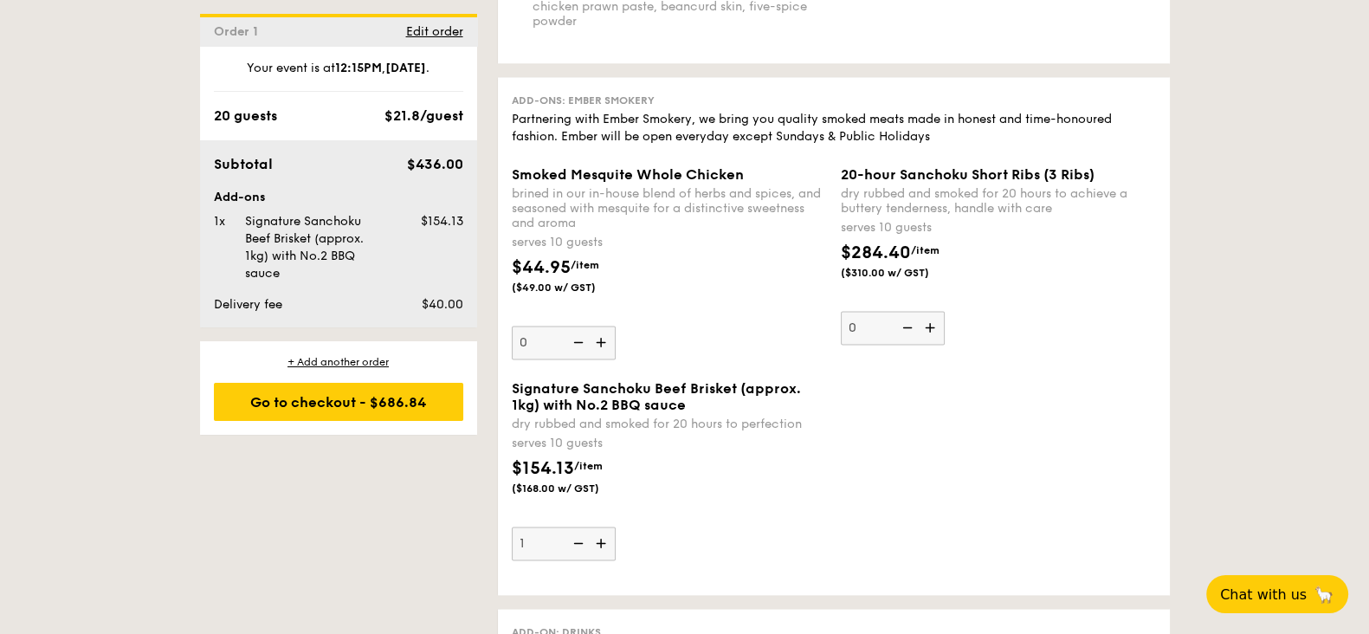
click at [900, 426] on div "Signature Sanchoku Beef Brisket (approx. 1kg) with No.2 BBQ sauce dry rubbed an…" at bounding box center [834, 480] width 658 height 201
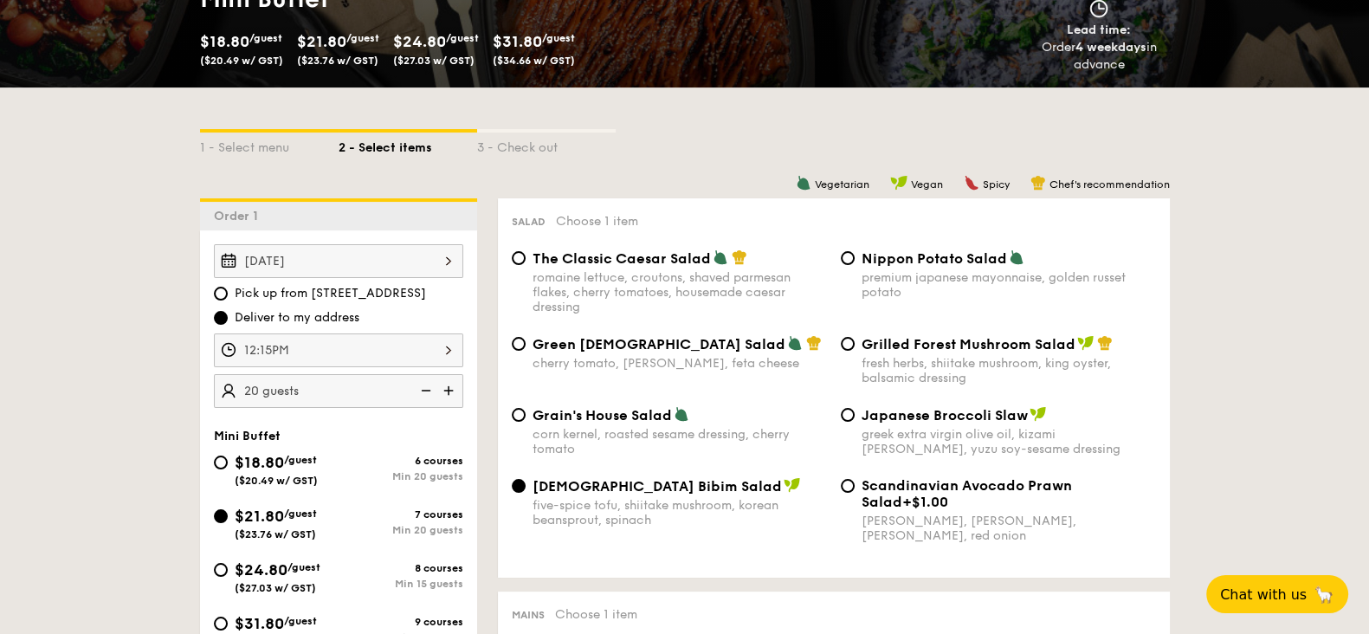
scroll to position [541, 0]
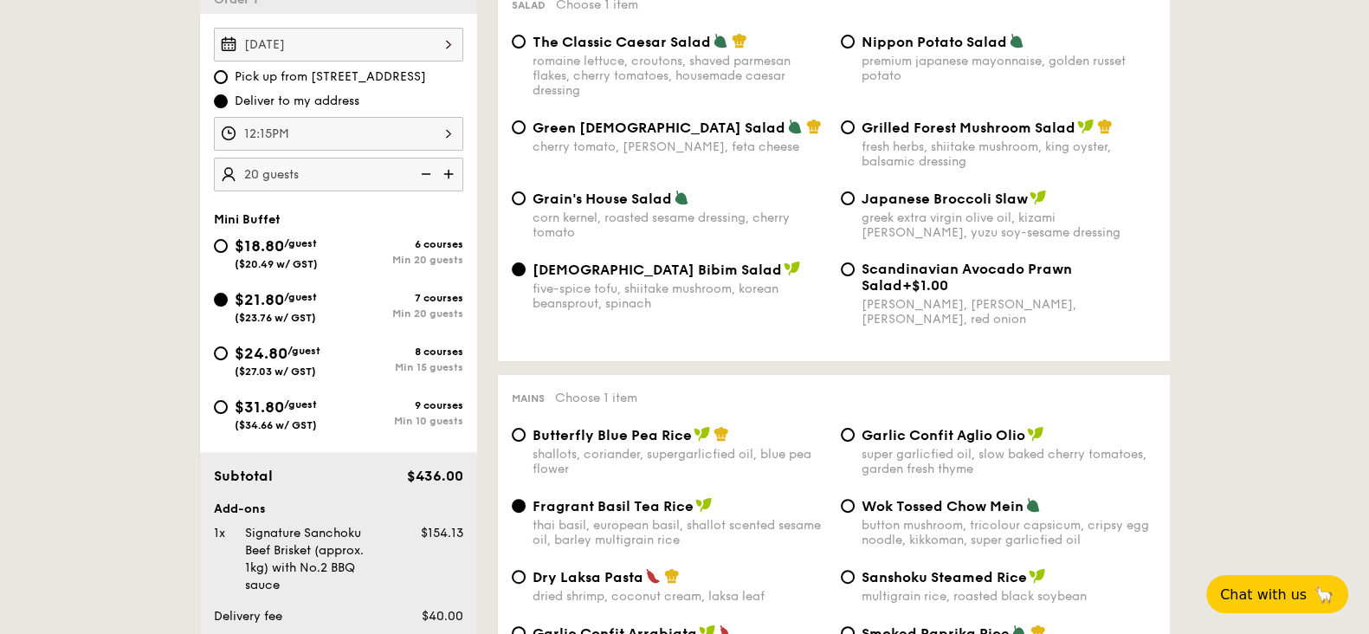
click at [297, 73] on span "Pick up from [STREET_ADDRESS]" at bounding box center [330, 76] width 191 height 17
click at [228, 73] on input "Pick up from [STREET_ADDRESS]" at bounding box center [221, 77] width 14 height 14
radio input "true"
click at [297, 97] on span "Deliver to my address" at bounding box center [297, 101] width 125 height 17
click at [228, 97] on input "Deliver to my address" at bounding box center [221, 101] width 14 height 14
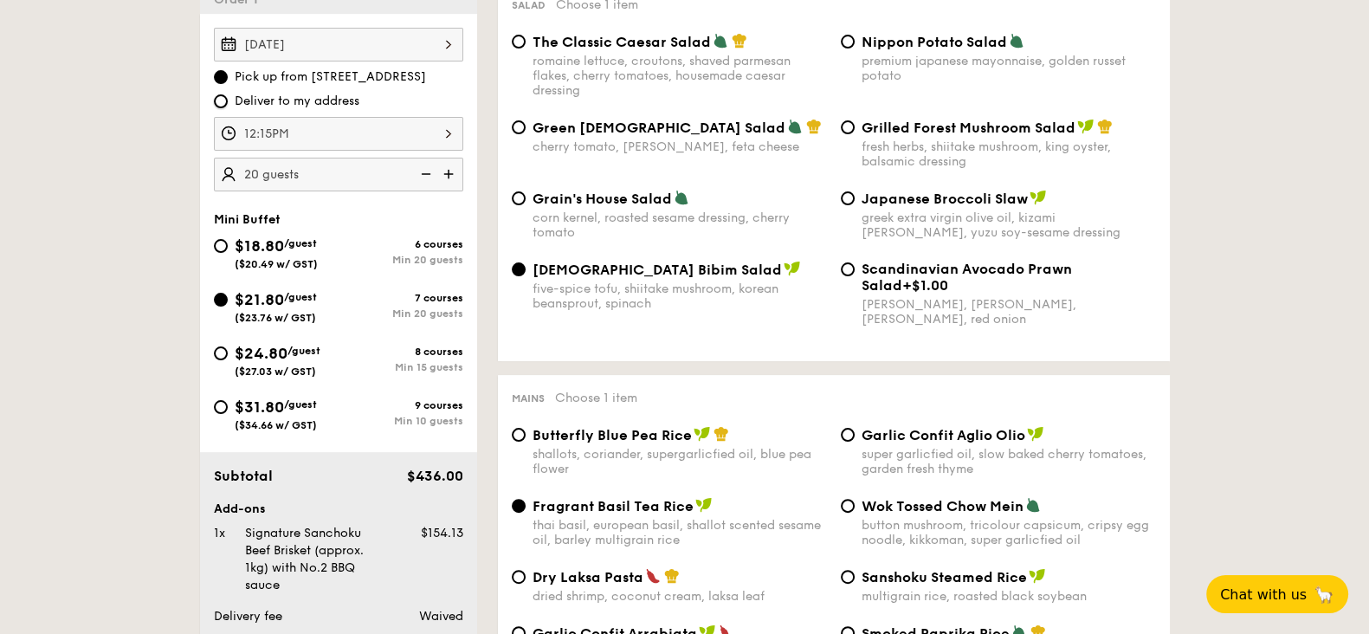
radio input "true"
click at [344, 73] on span "Pick up from [STREET_ADDRESS]" at bounding box center [330, 76] width 191 height 17
click at [228, 73] on input "Pick up from [STREET_ADDRESS]" at bounding box center [221, 77] width 14 height 14
radio input "true"
click at [331, 99] on span "Deliver to my address" at bounding box center [297, 101] width 125 height 17
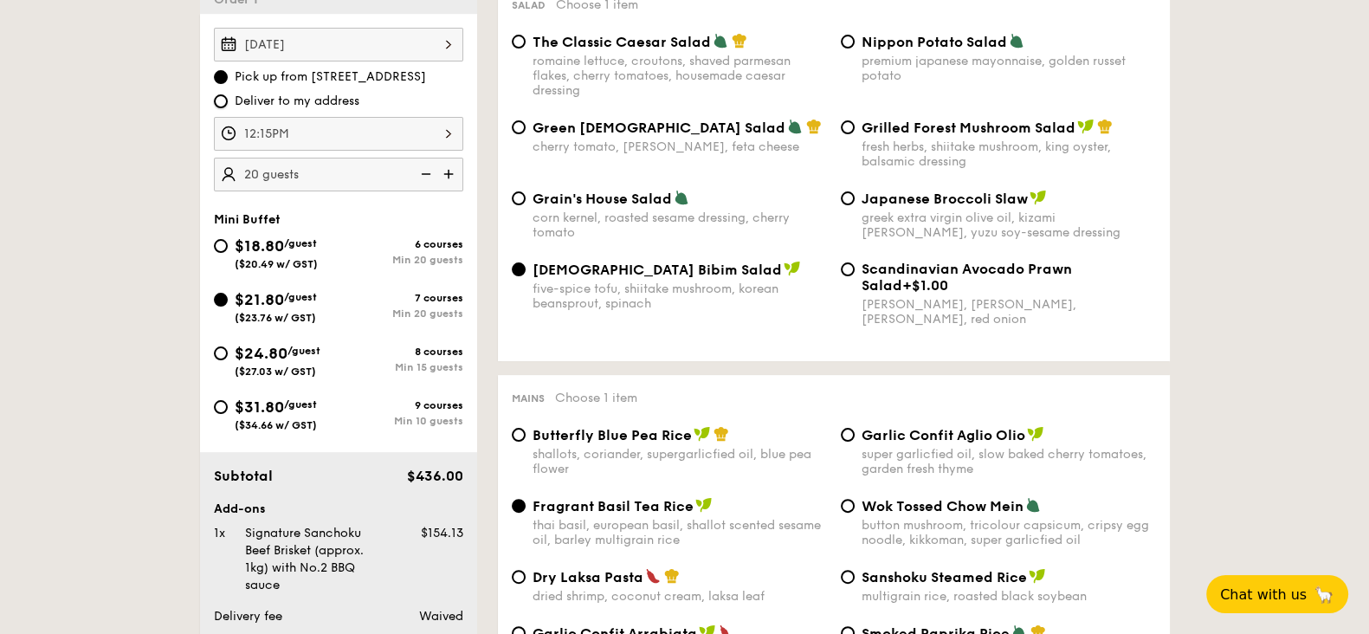
click at [228, 99] on input "Deliver to my address" at bounding box center [221, 101] width 14 height 14
radio input "true"
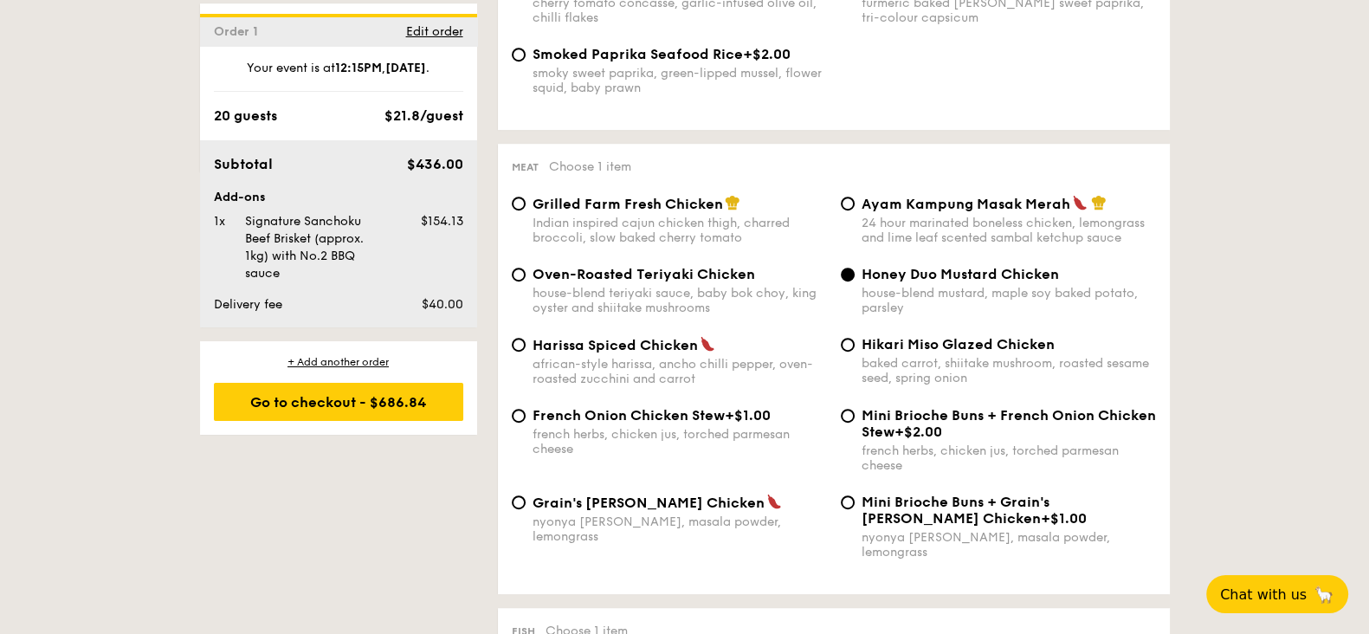
scroll to position [1948, 0]
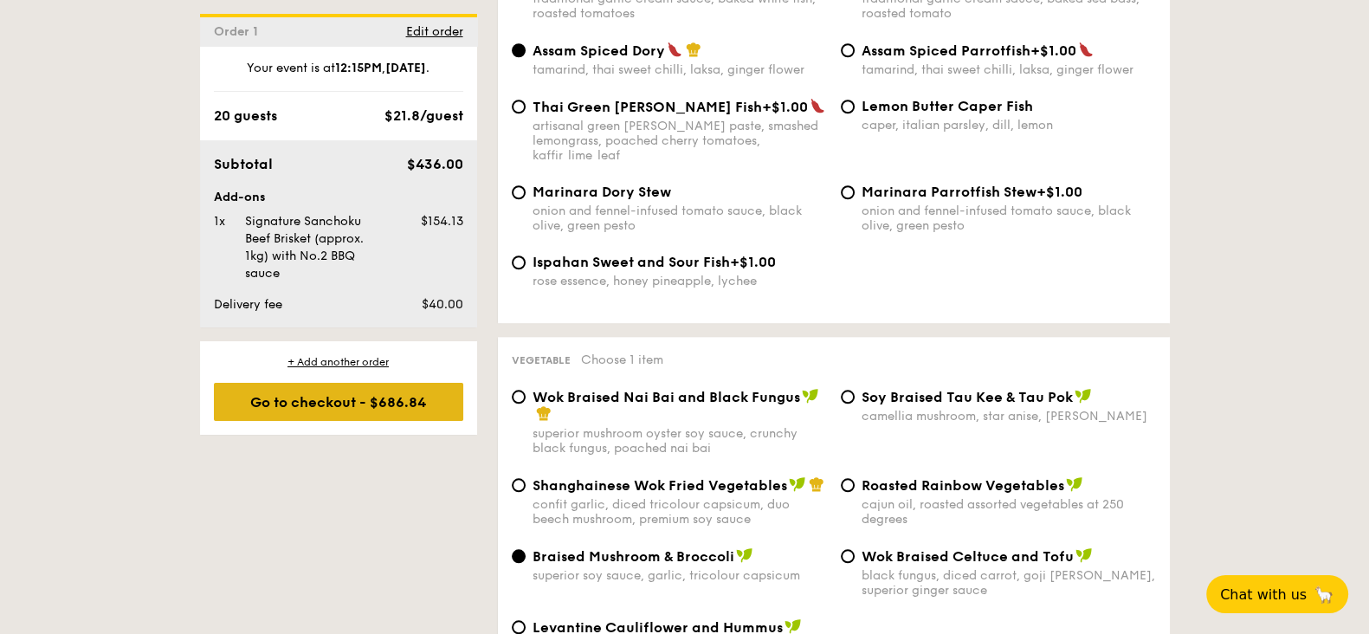
click at [373, 395] on div "Go to checkout - $686.84" at bounding box center [338, 402] width 249 height 38
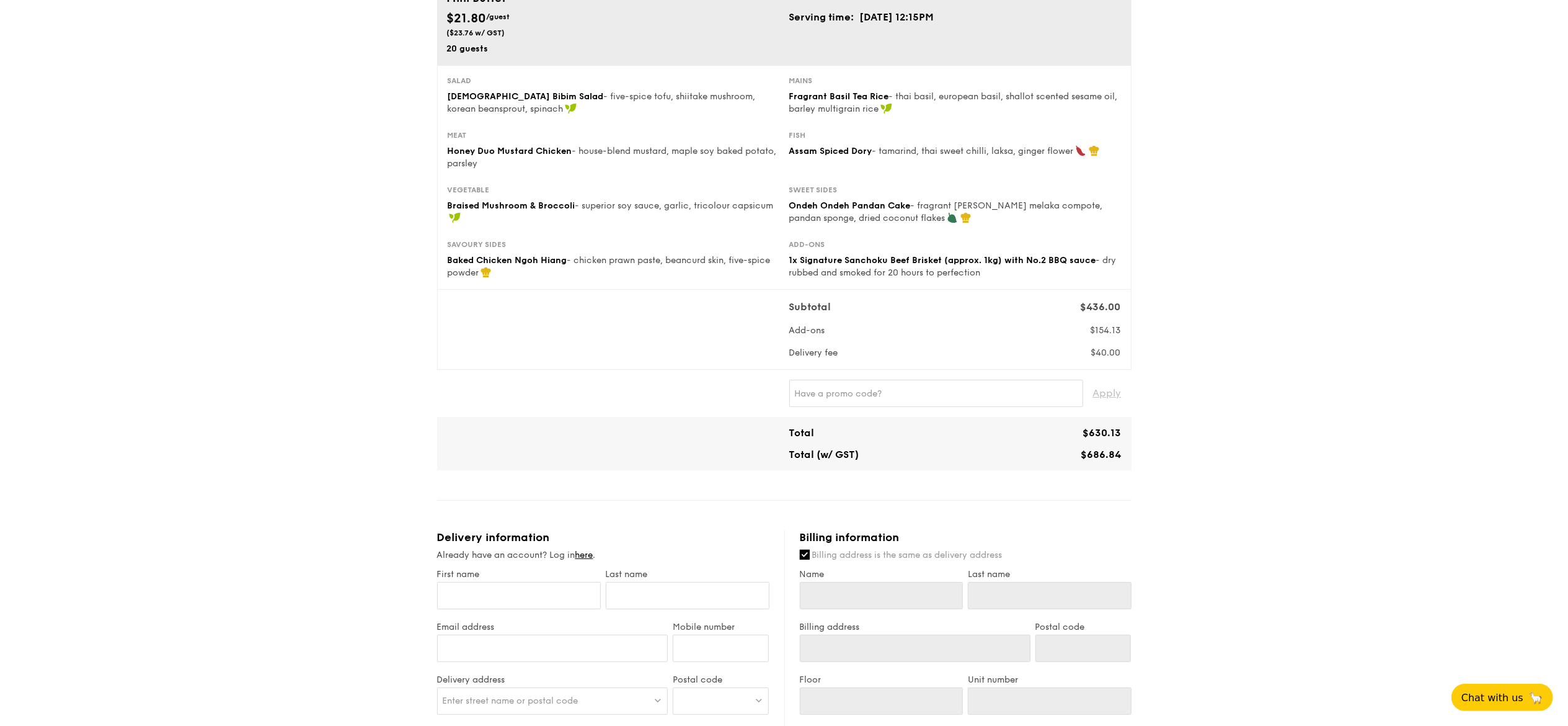
scroll to position [248, 0]
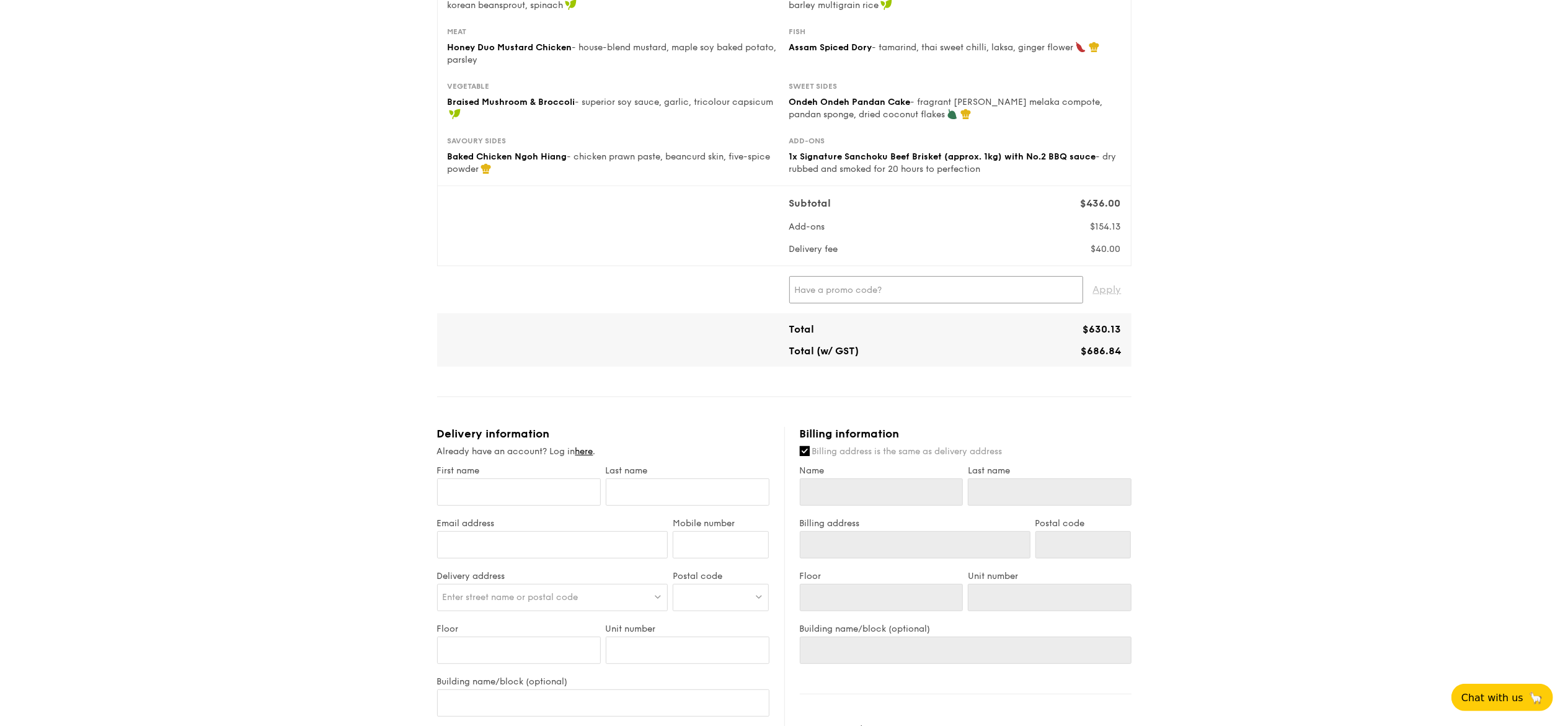
click at [884, 289] on input "text" at bounding box center [936, 290] width 294 height 27
type input "IREADGRAINADS"
click at [980, 397] on div "1 - Select menu 2 - Select items 3 - Check out Mini Buffet $21.80 /guest ($23.7…" at bounding box center [784, 391] width 1568 height 1229
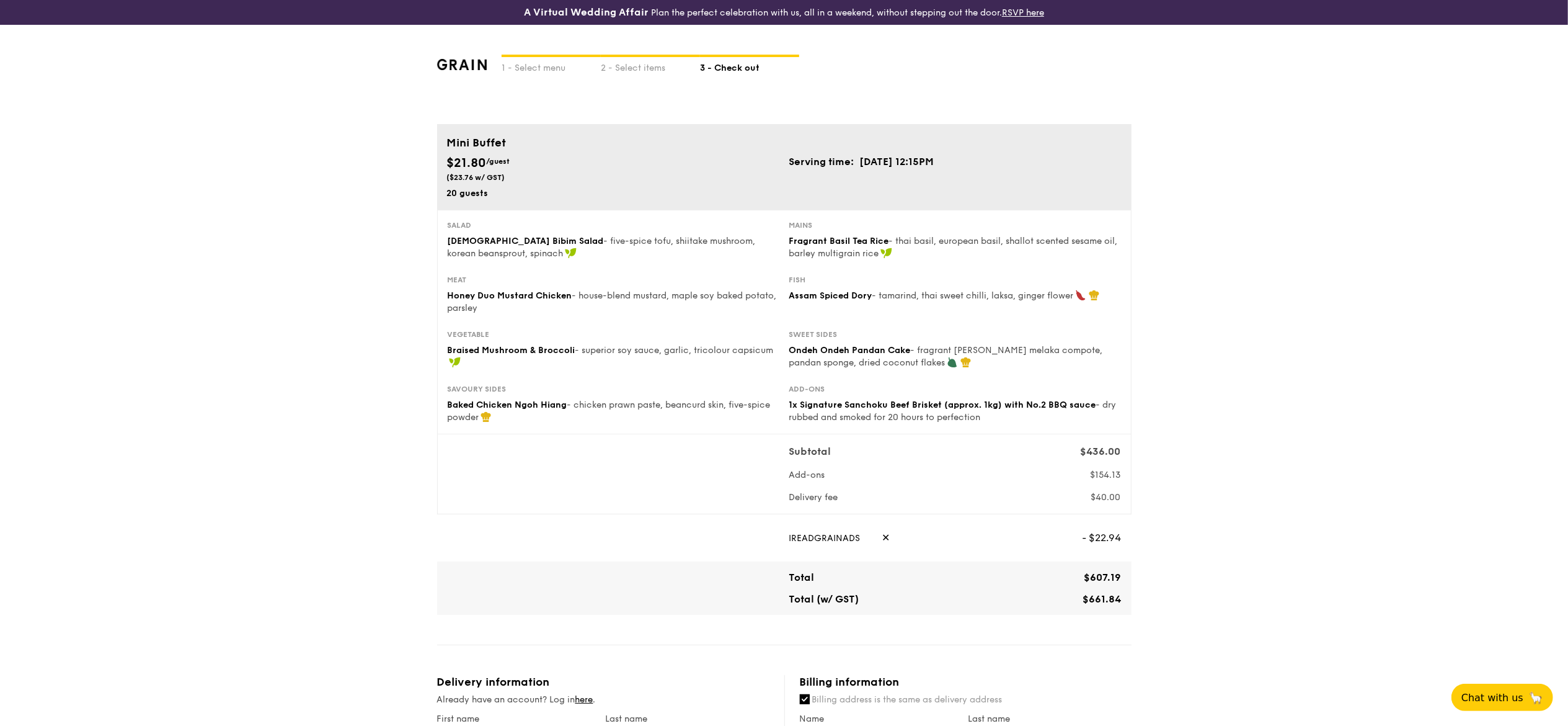
click at [980, 386] on div "1 - Select menu 2 - Select items 3 - Check out Mini Buffet $21.80 /guest ($23.7…" at bounding box center [784, 639] width 1568 height 1229
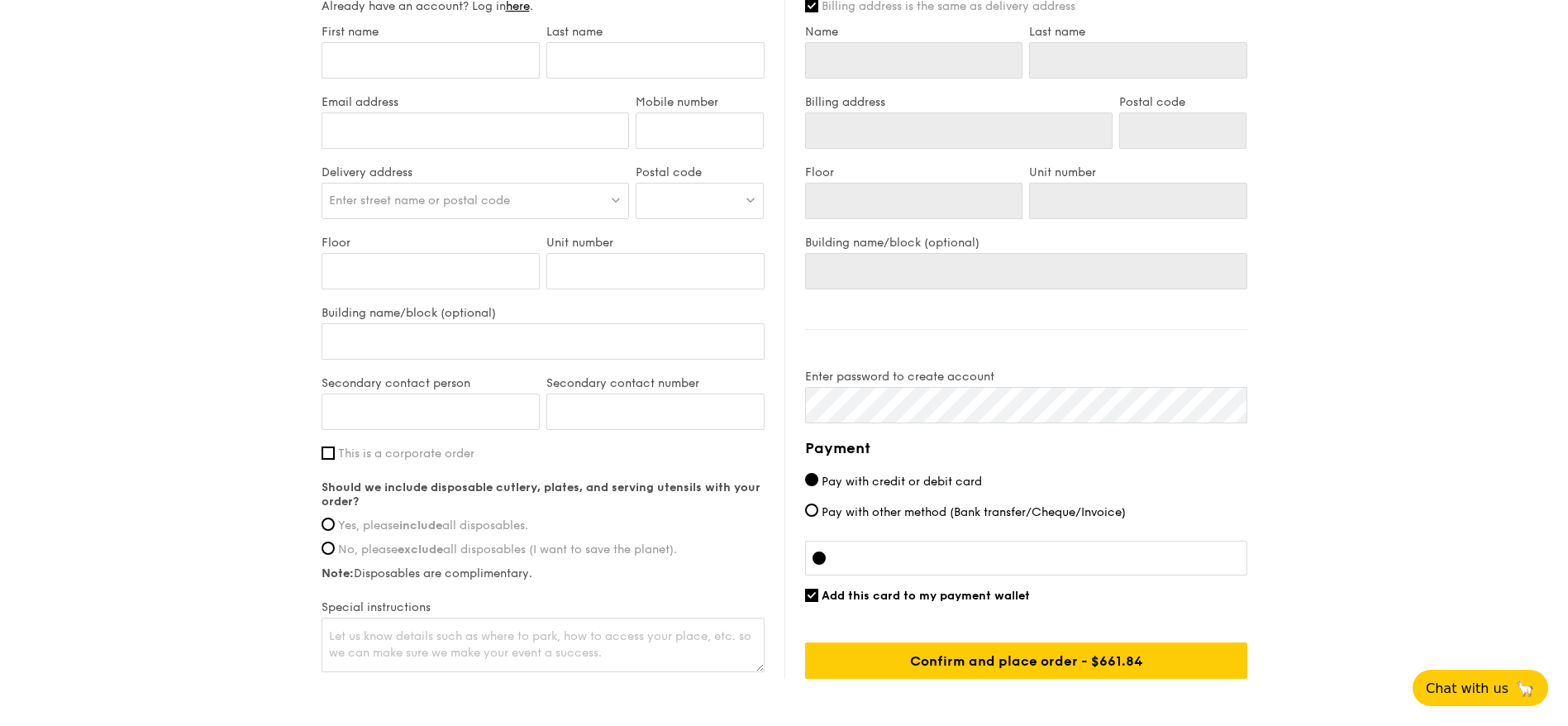
scroll to position [887, 0]
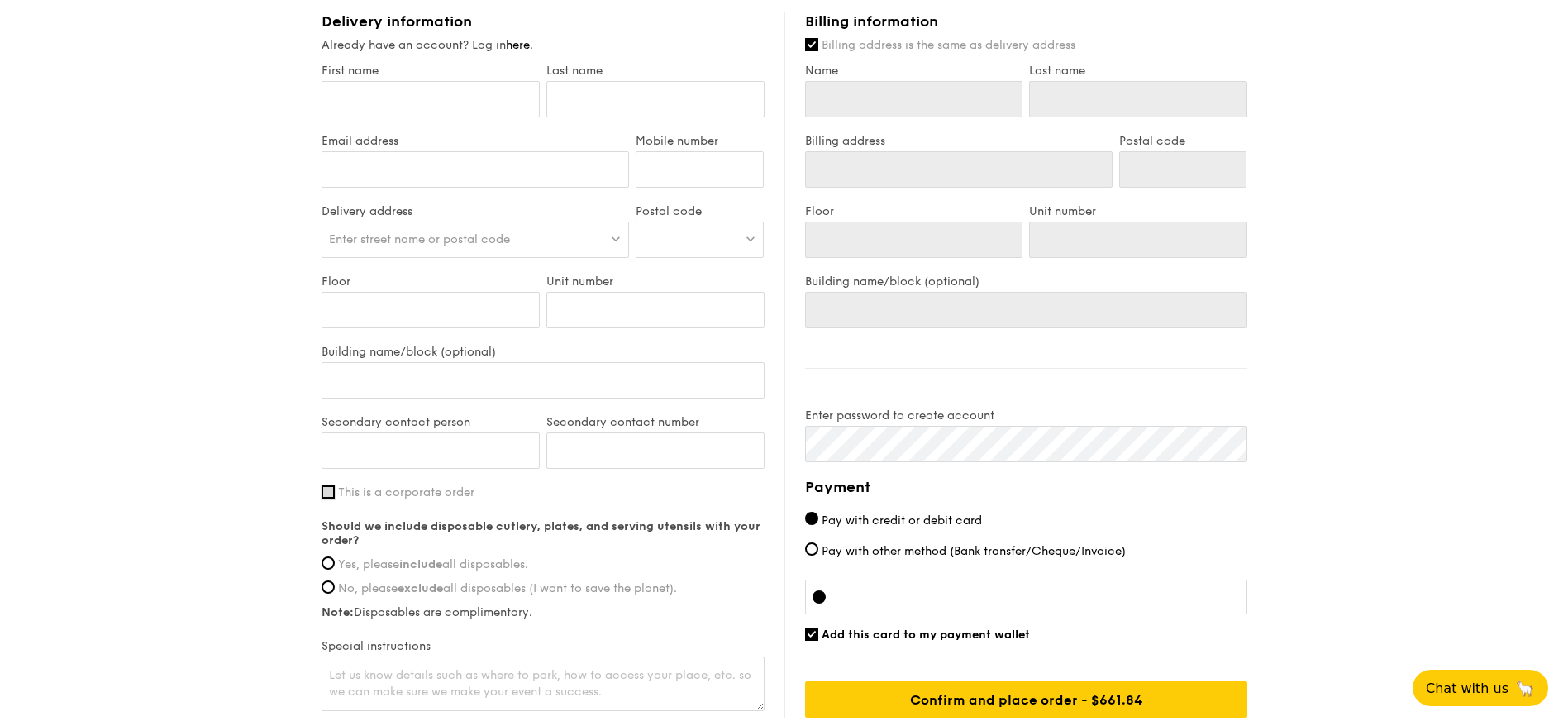
click at [330, 488] on input "This is a corporate order" at bounding box center [328, 492] width 13 height 13
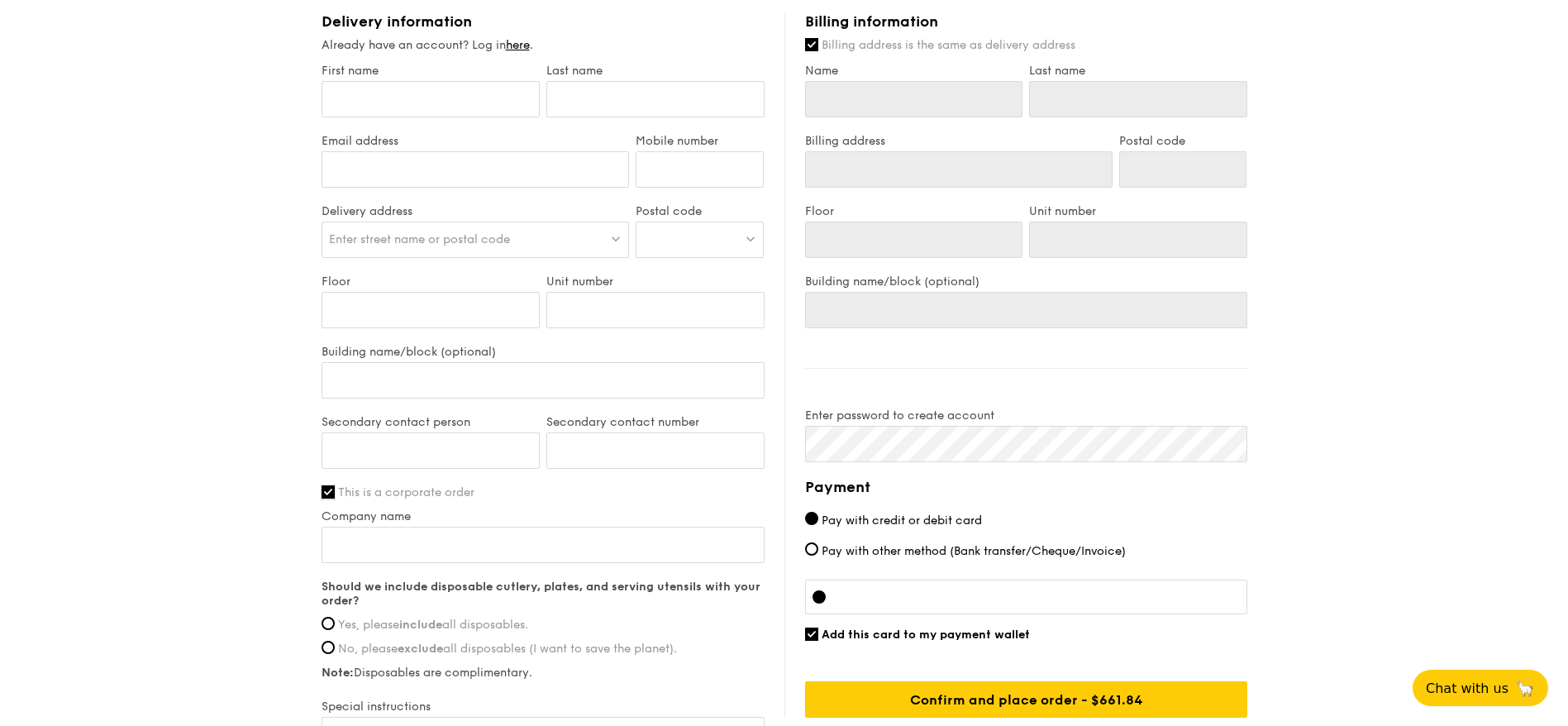
click at [328, 489] on input "This is a corporate order" at bounding box center [328, 492] width 13 height 13
checkbox input "false"
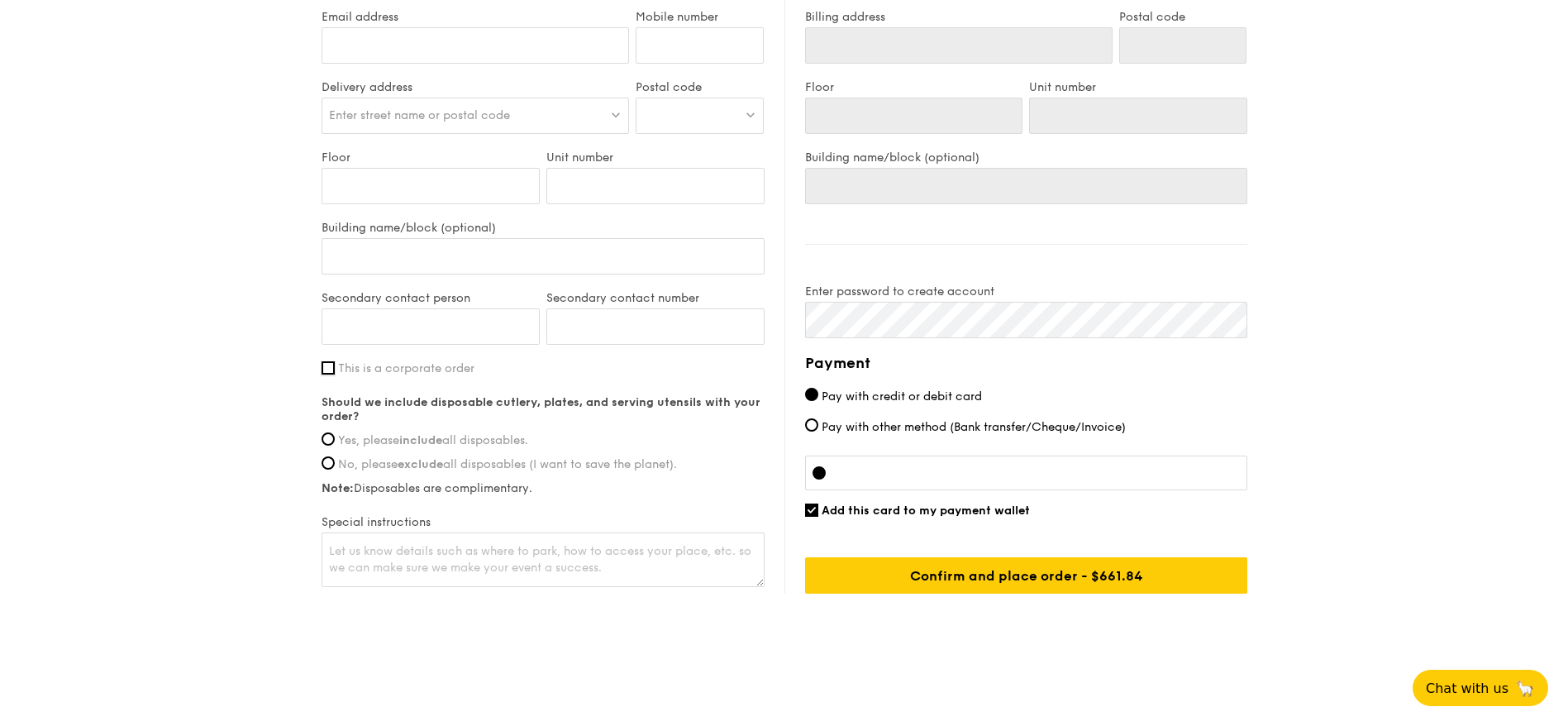
scroll to position [0, 0]
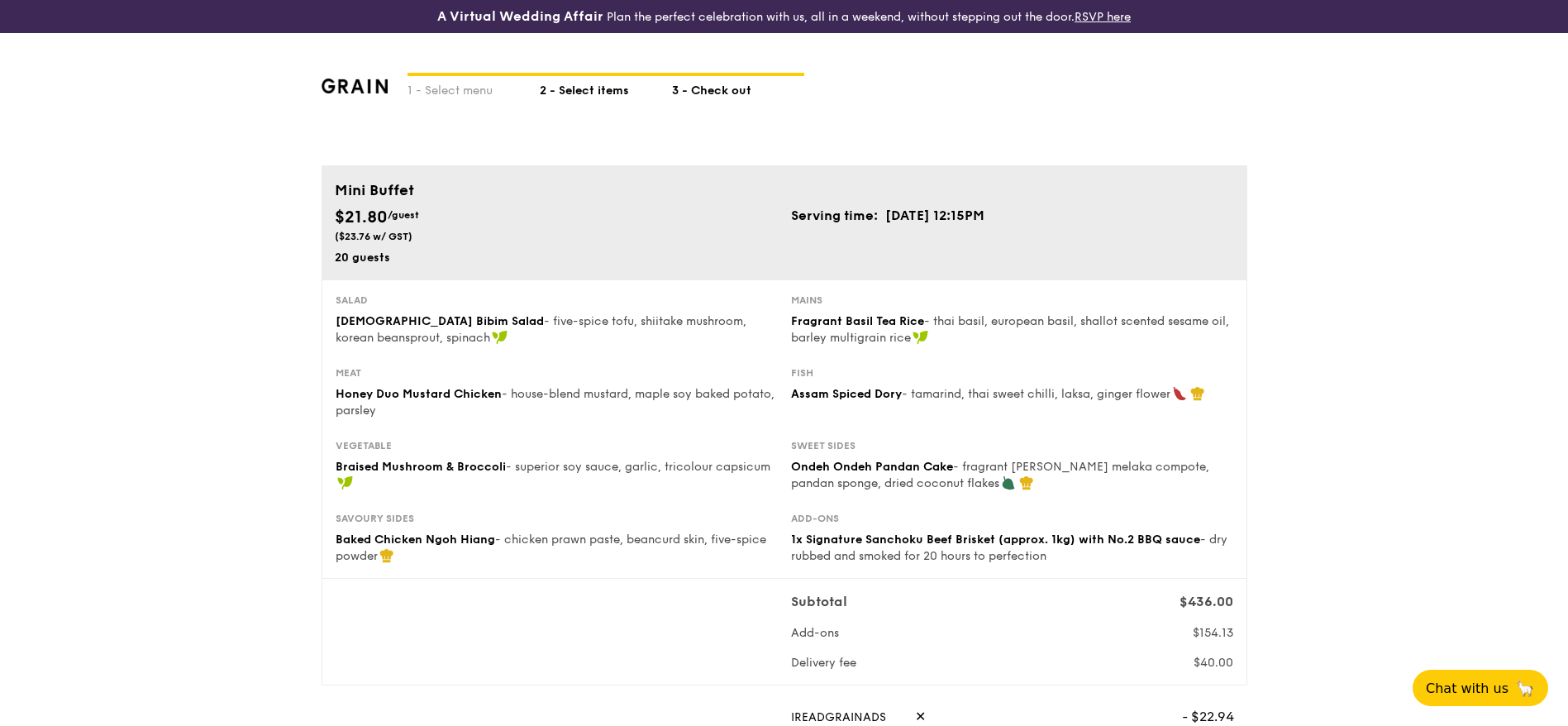
click at [582, 86] on div "2 - Select items" at bounding box center [605, 88] width 133 height 23
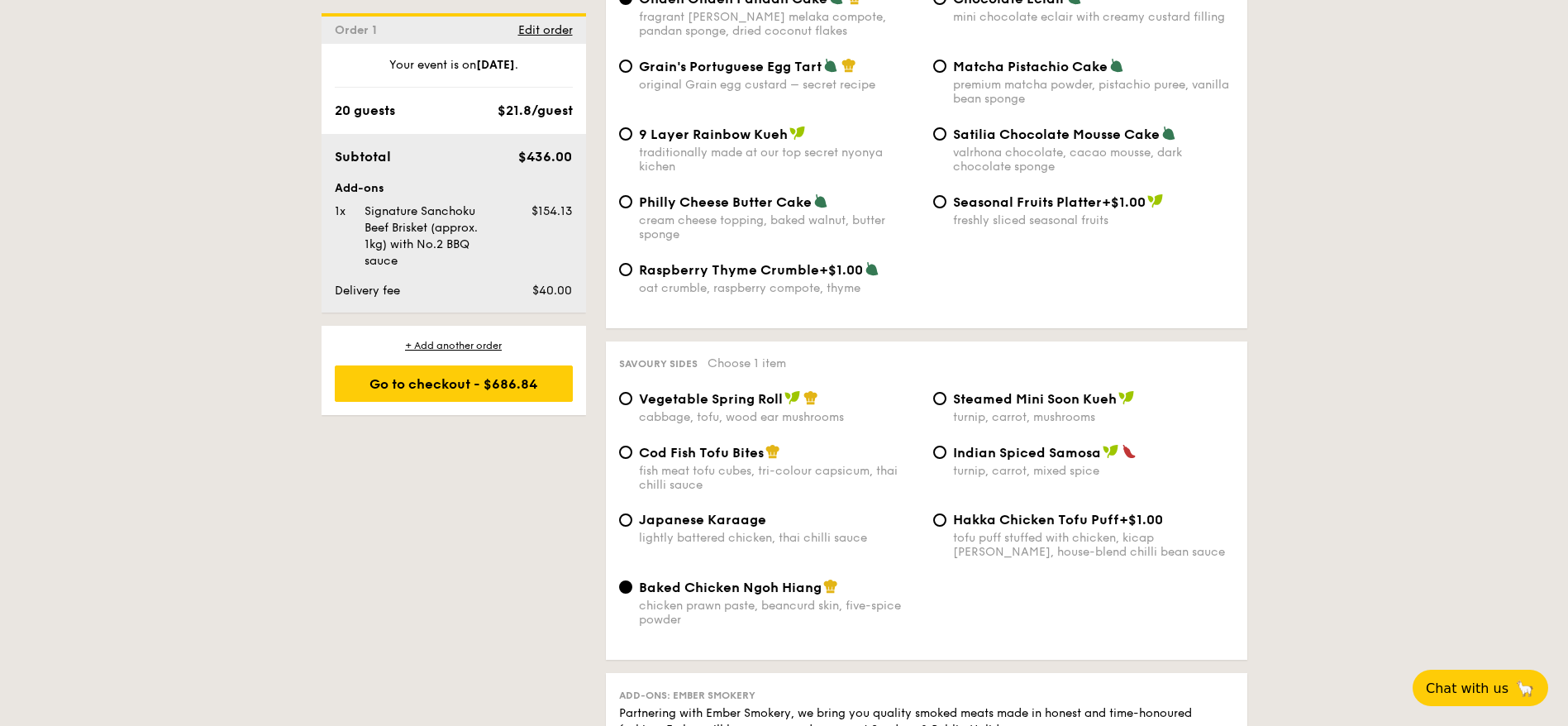
scroll to position [2605, 0]
click at [940, 391] on input "Steamed Mini Soon Kueh turnip, carrot, mushrooms" at bounding box center [940, 397] width 13 height 13
radio input "true"
click at [1306, 385] on div "1 - Select menu 2 - Select items 3 - Check out Order 1 [DATE] Pick up from [STR…" at bounding box center [784, 188] width 1568 height 4799
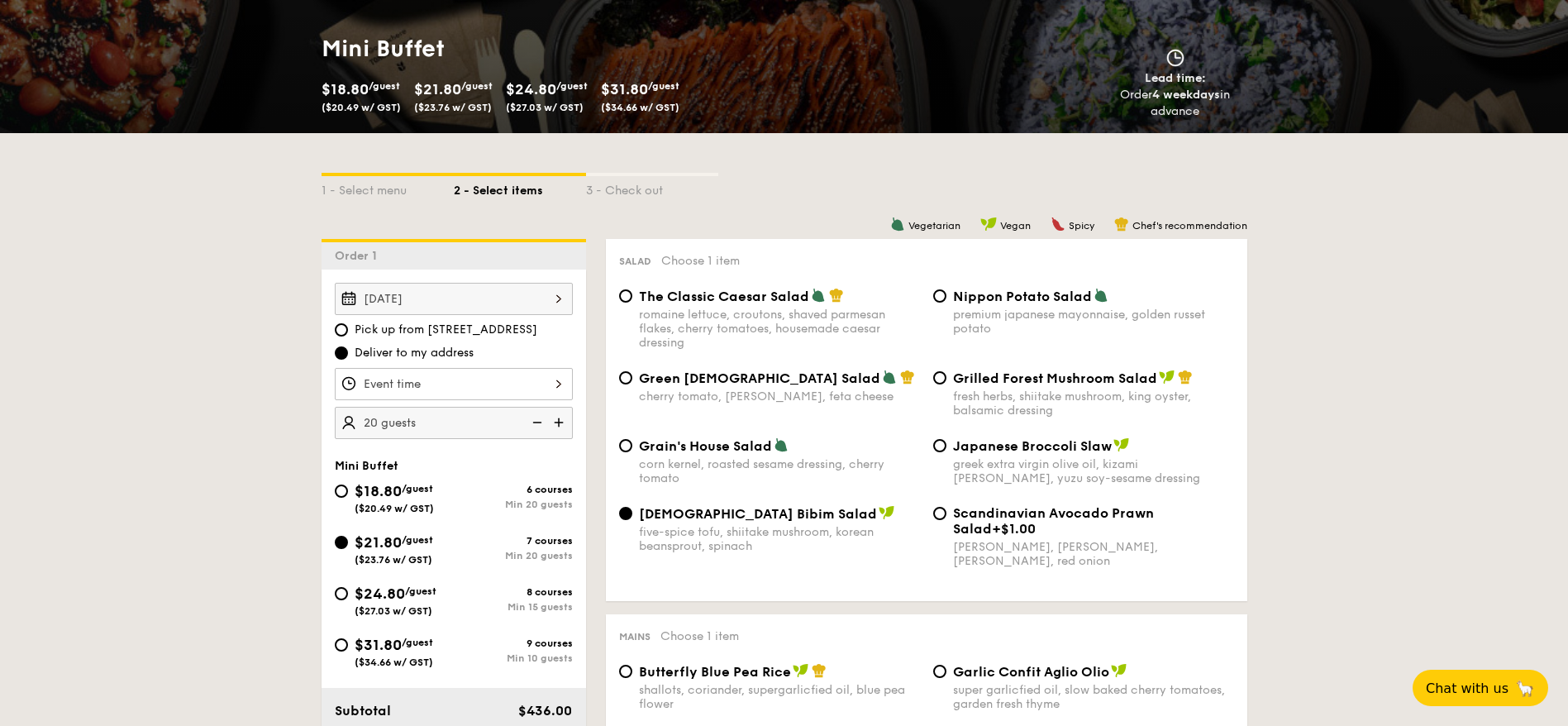
scroll to position [373, 0]
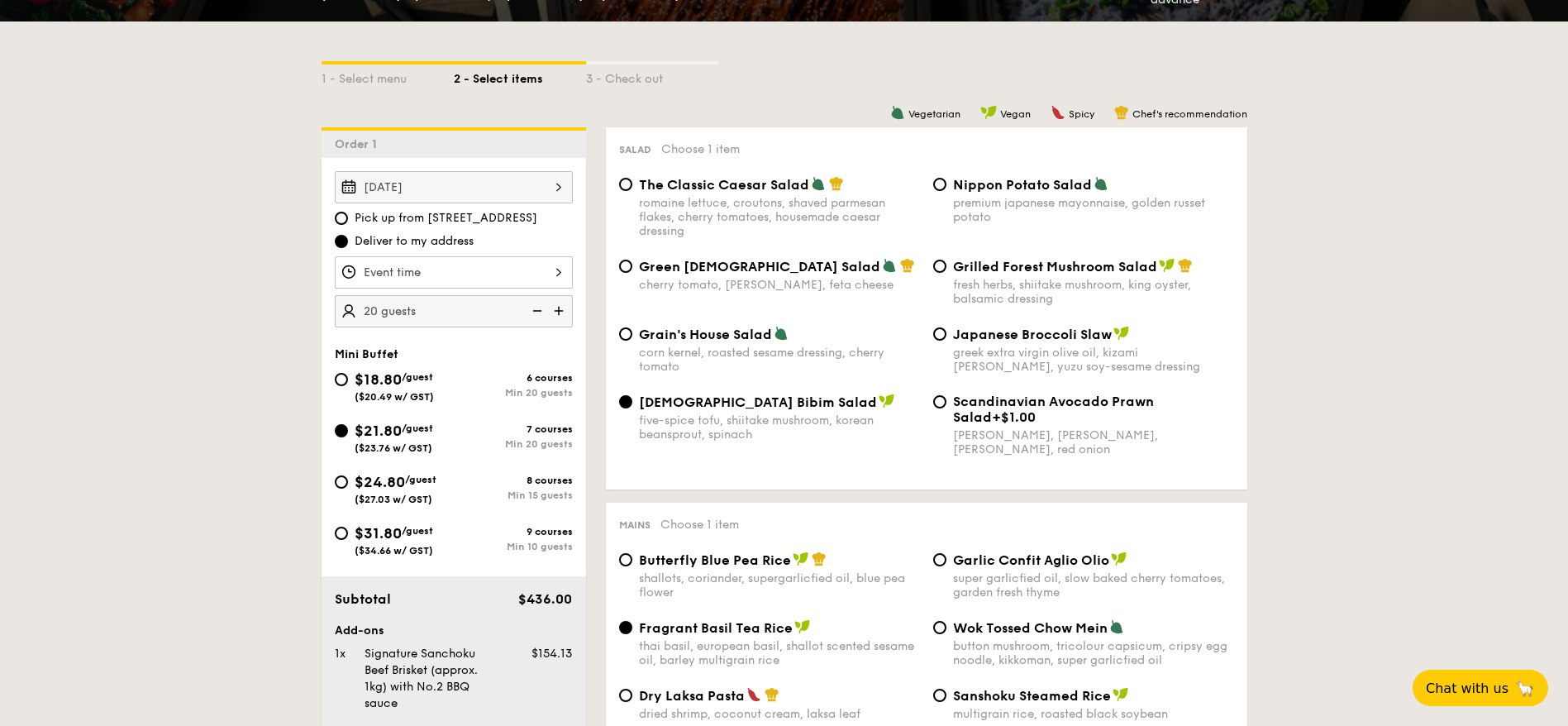
click at [536, 256] on div at bounding box center [454, 272] width 238 height 32
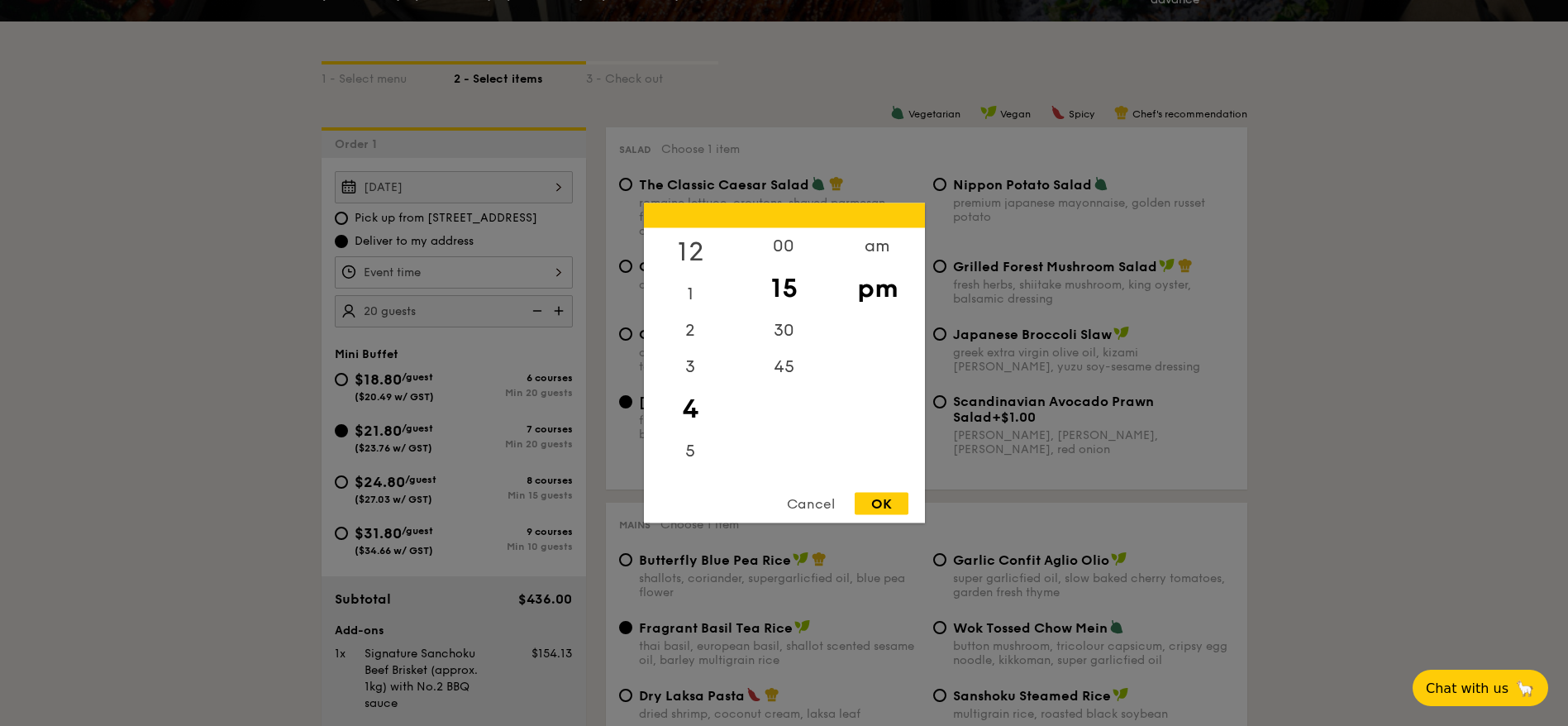
click at [695, 249] on div "12" at bounding box center [690, 252] width 94 height 48
click at [889, 503] on div "OK" at bounding box center [881, 503] width 53 height 22
type input "12:15PM"
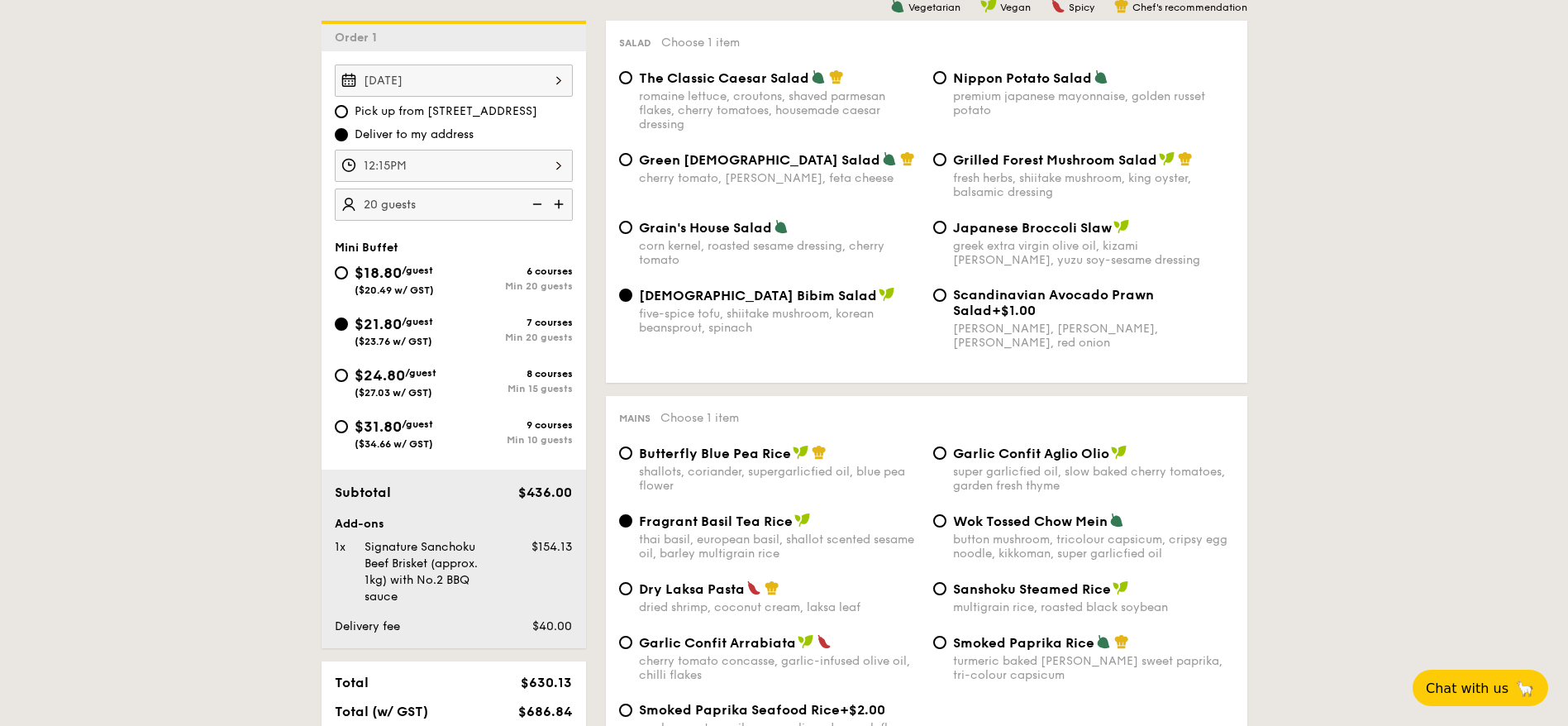
scroll to position [620, 0]
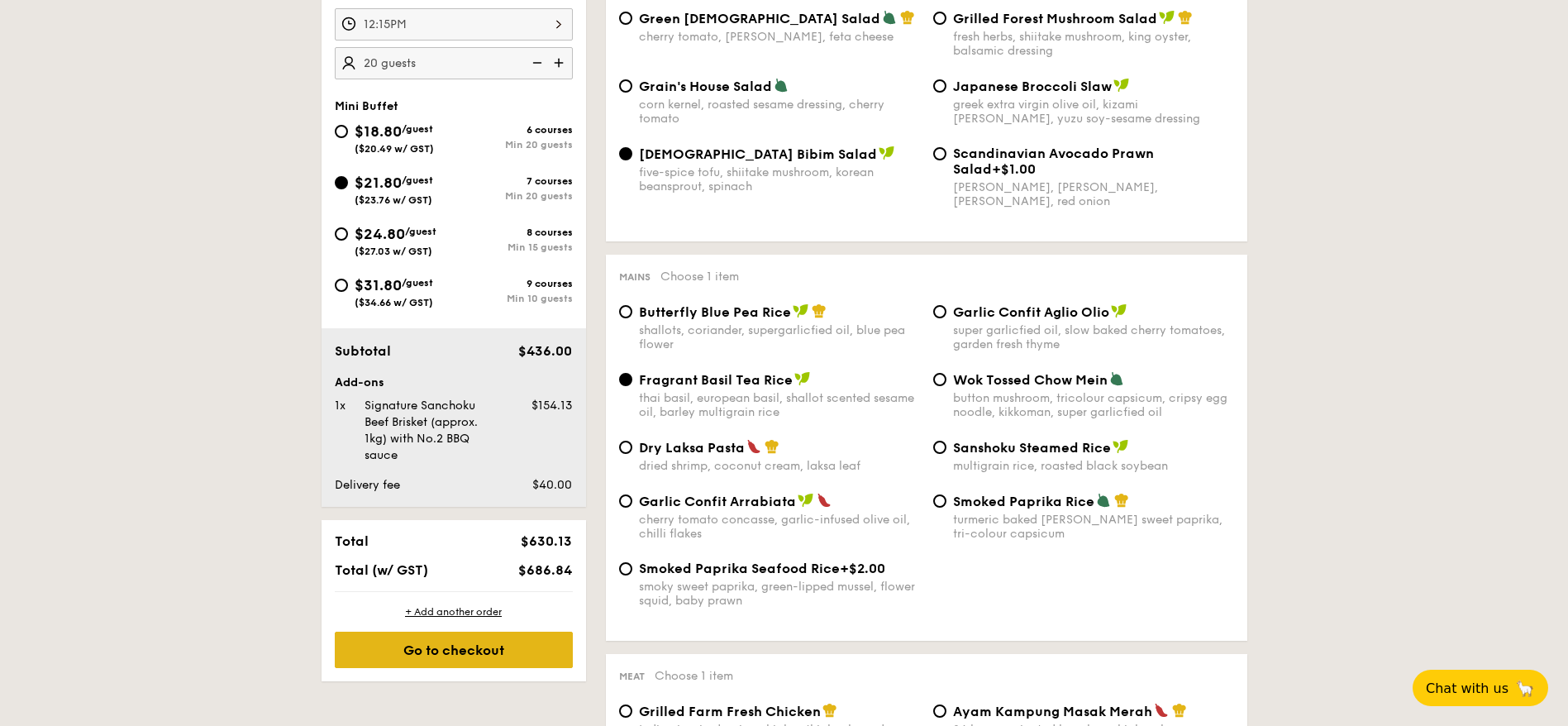
click at [481, 605] on div "Go to checkout" at bounding box center [454, 650] width 238 height 36
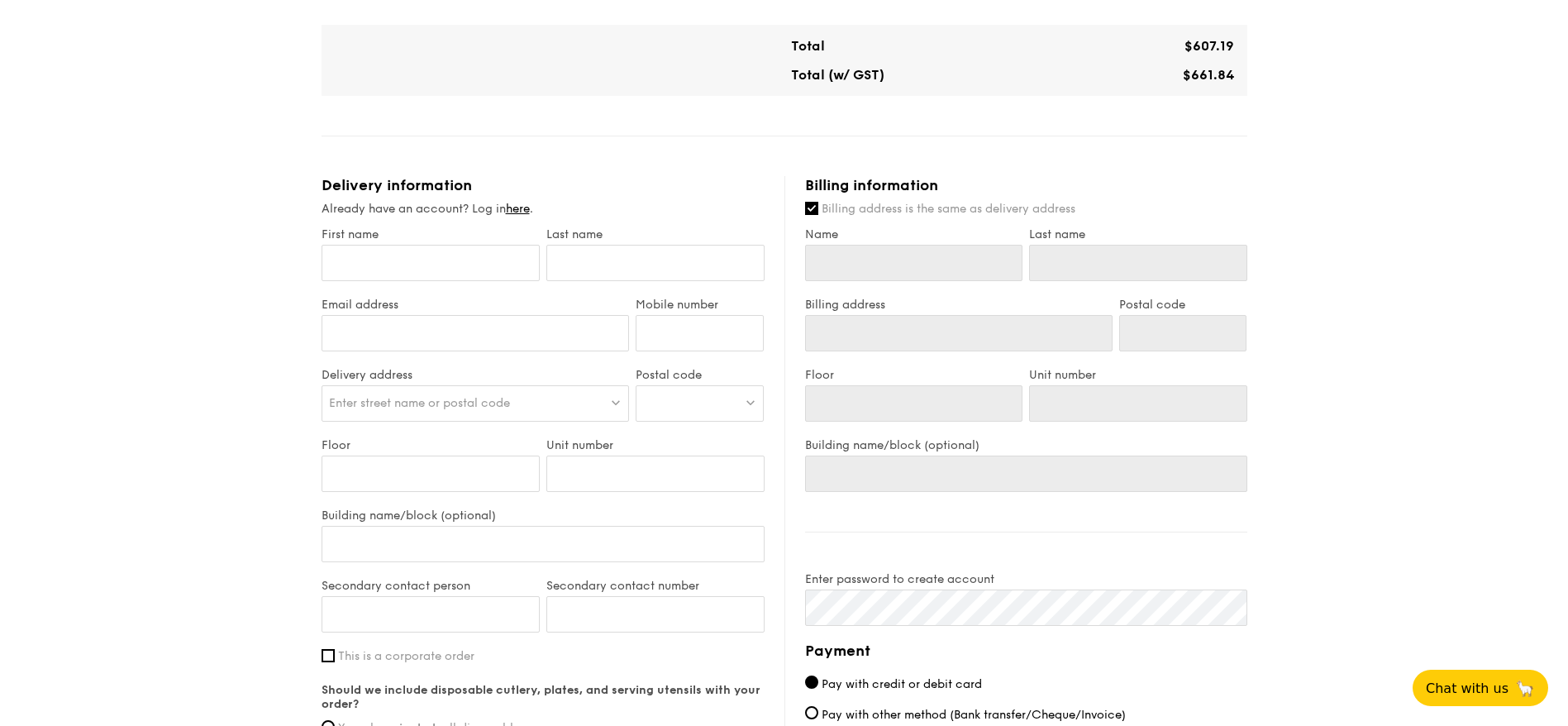
scroll to position [868, 0]
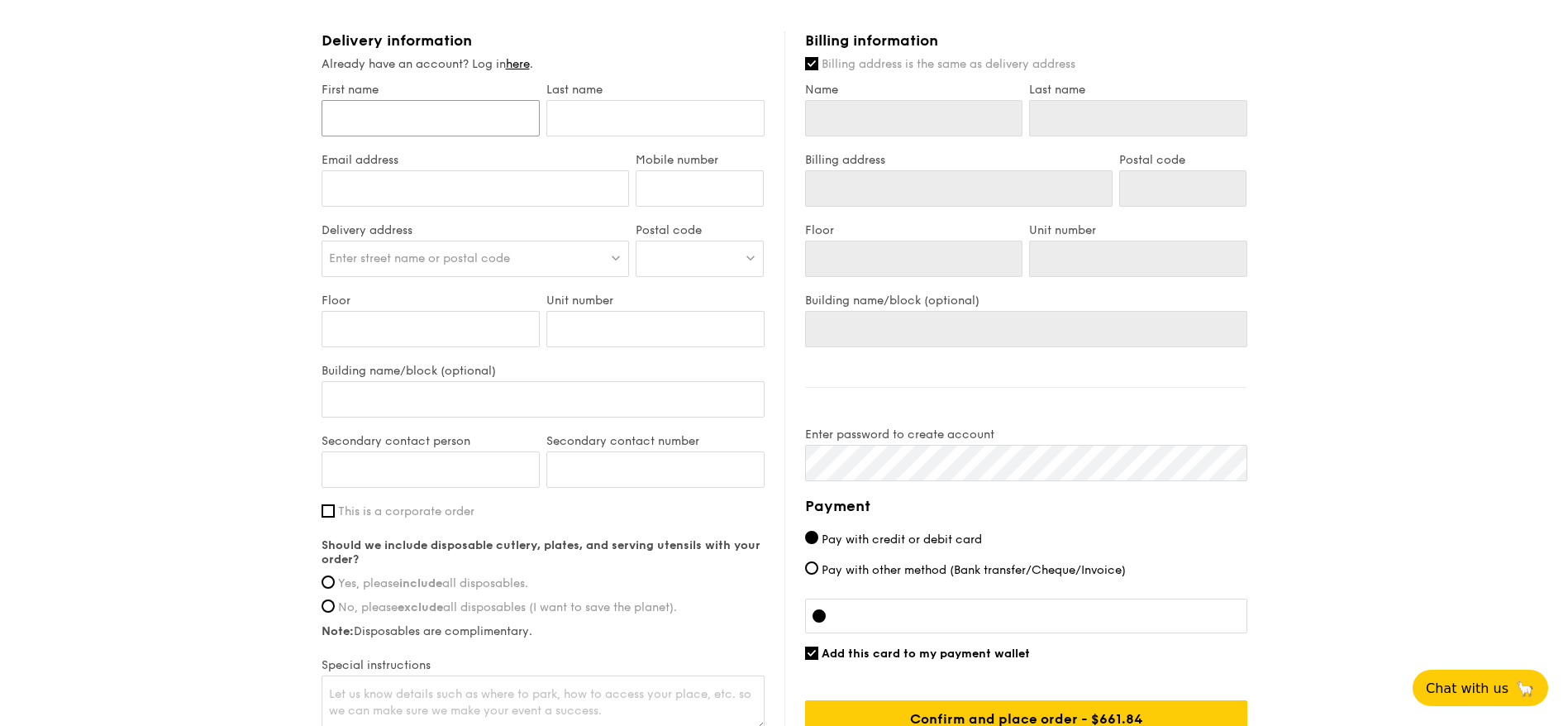
click at [450, 125] on input "First name" at bounding box center [431, 118] width 219 height 36
type input "L"
type input "LI"
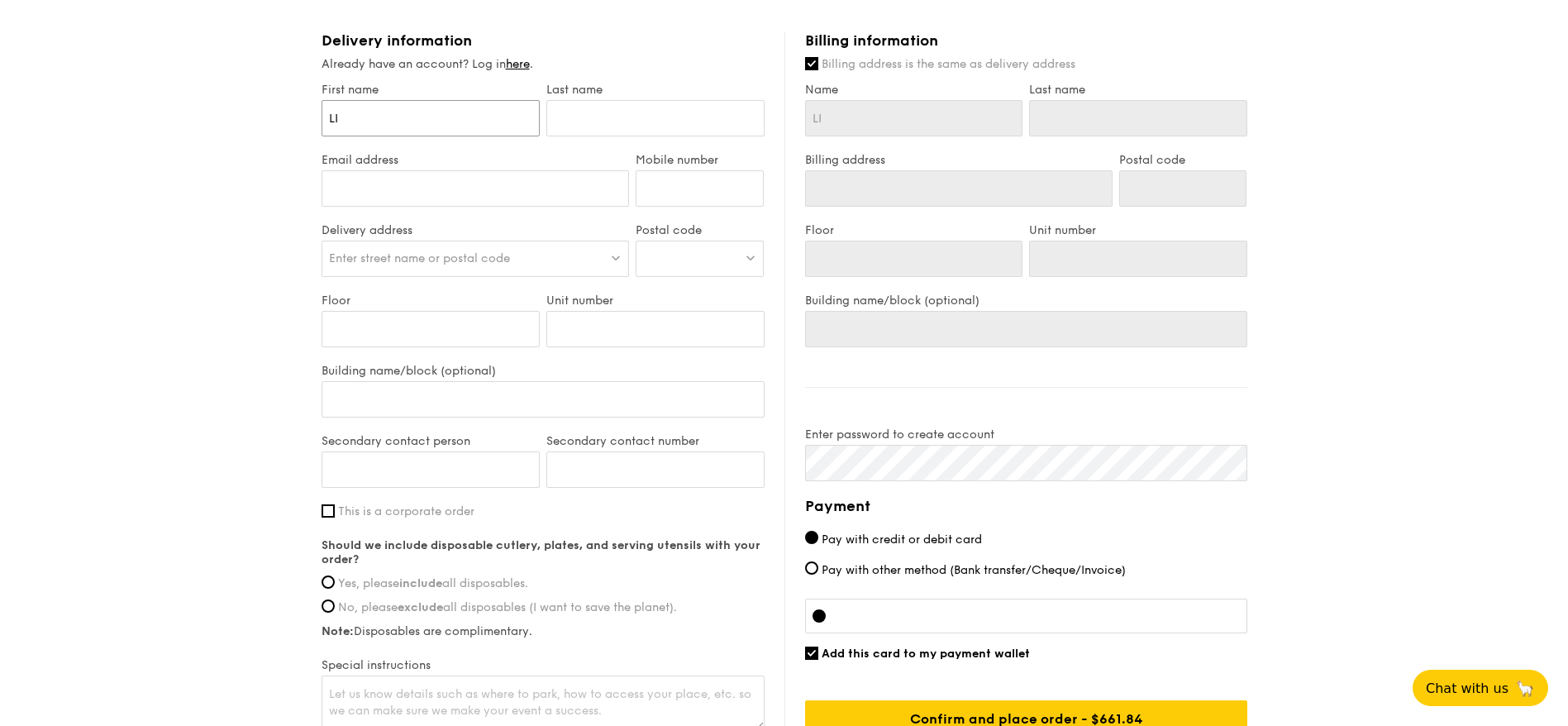
type input "LIA"
type input "LIAN"
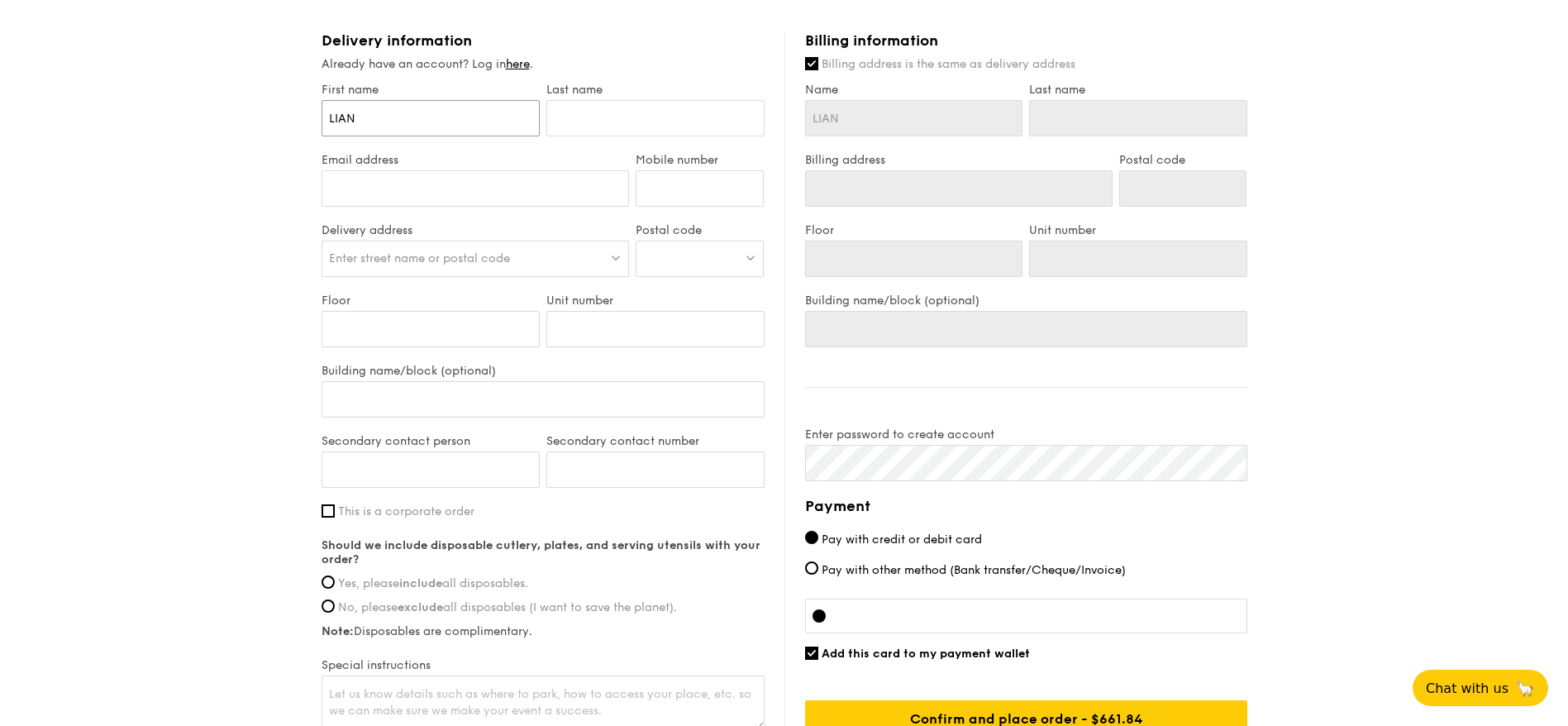
type input "LIAN"
type input "[PERSON_NAME]"
type input "LIAN SE"
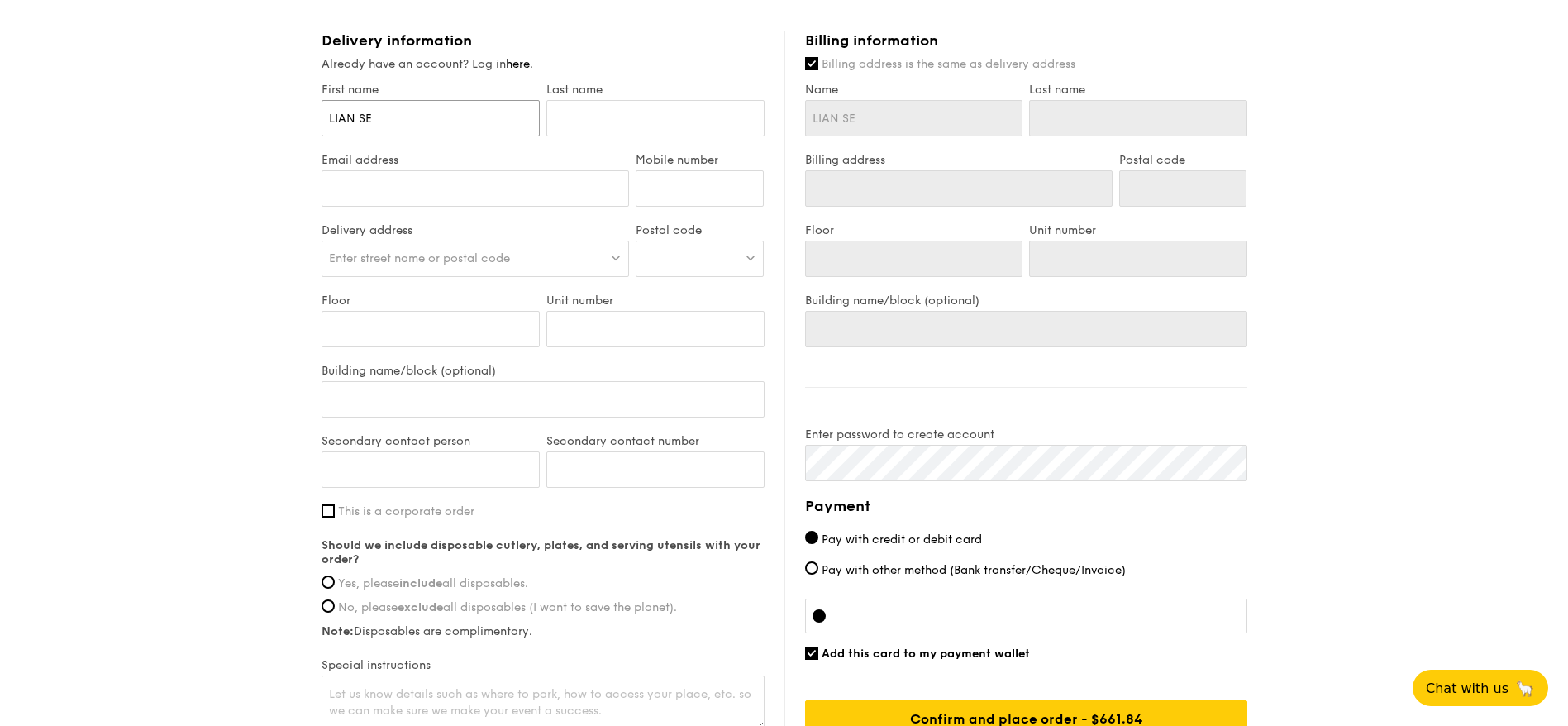
type input "[PERSON_NAME]"
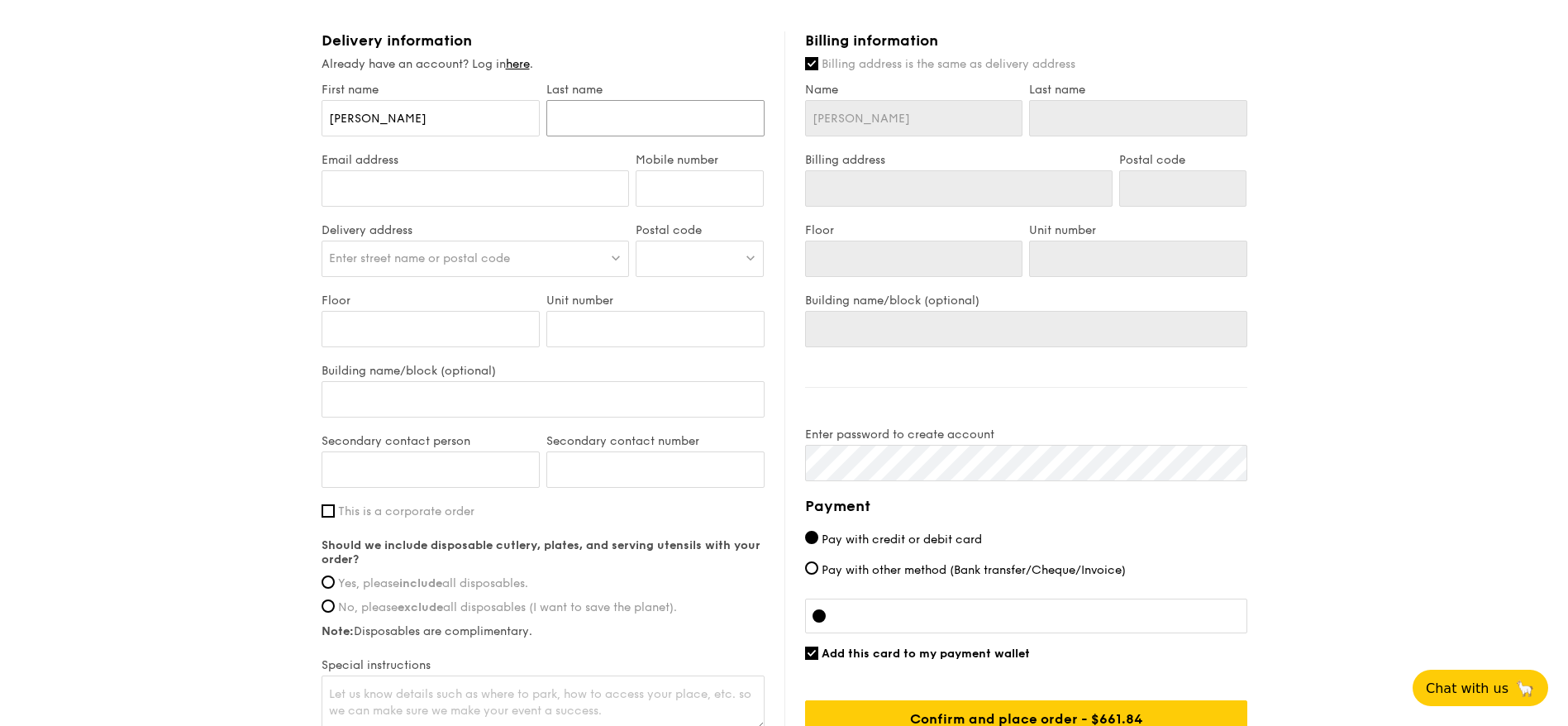
type input "S"
type input "SO"
type input "SOH"
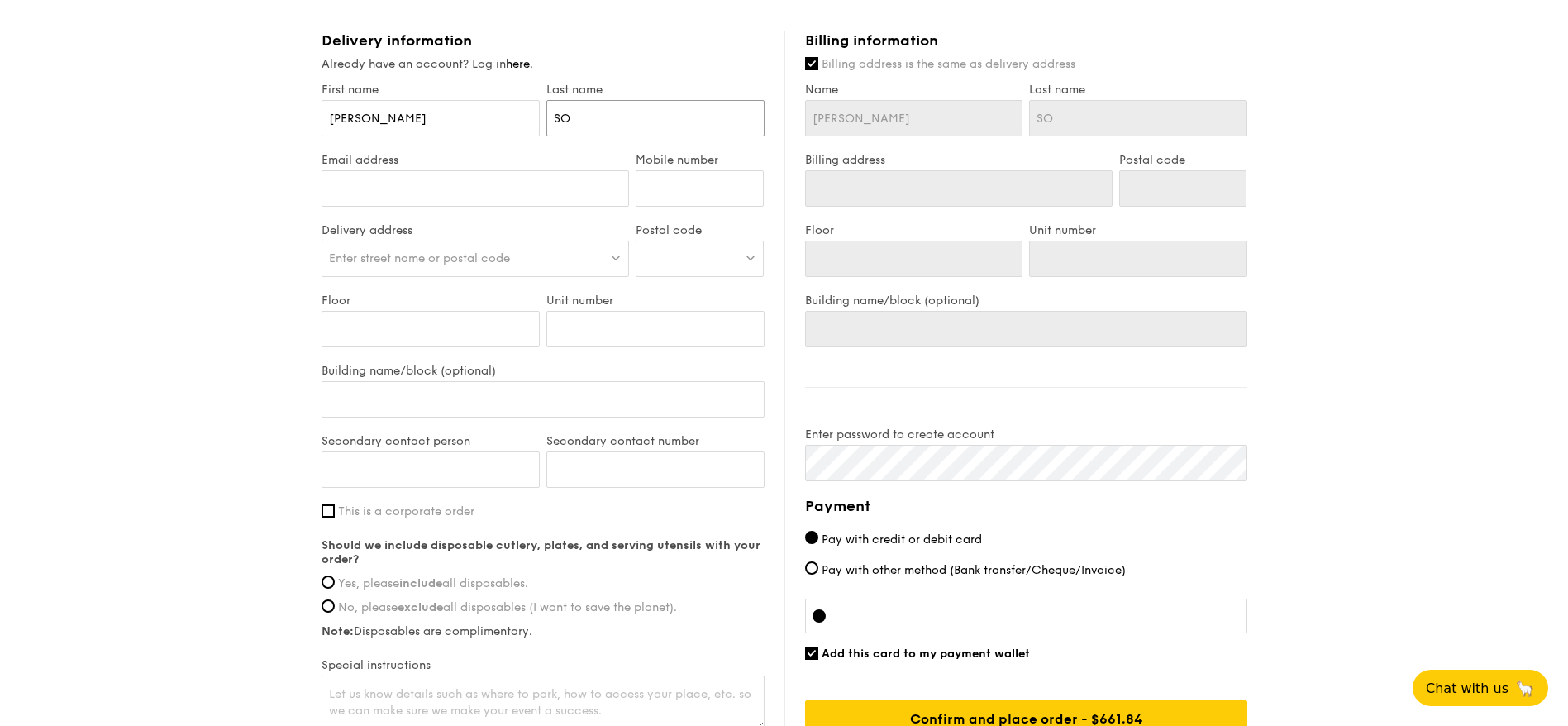
type input "SOH"
type input "[EMAIL_ADDRESS][DOMAIN_NAME]"
type input "96235725"
click at [486, 244] on div "Enter street name or postal code" at bounding box center [476, 259] width 308 height 36
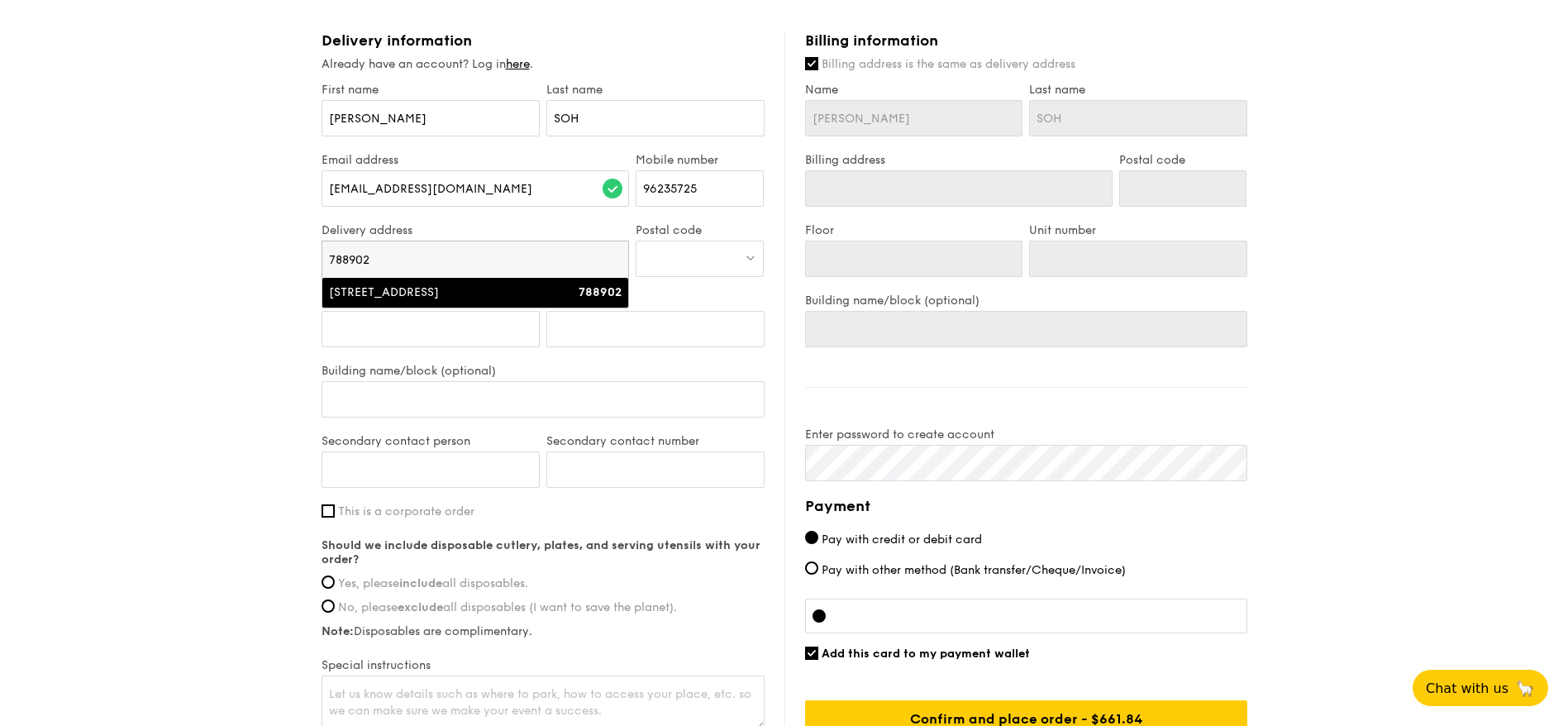
type input "788902"
click at [506, 303] on li "[STREET_ADDRESS] 788902" at bounding box center [476, 292] width 307 height 30
type input "[STREET_ADDRESS]"
type input "788902"
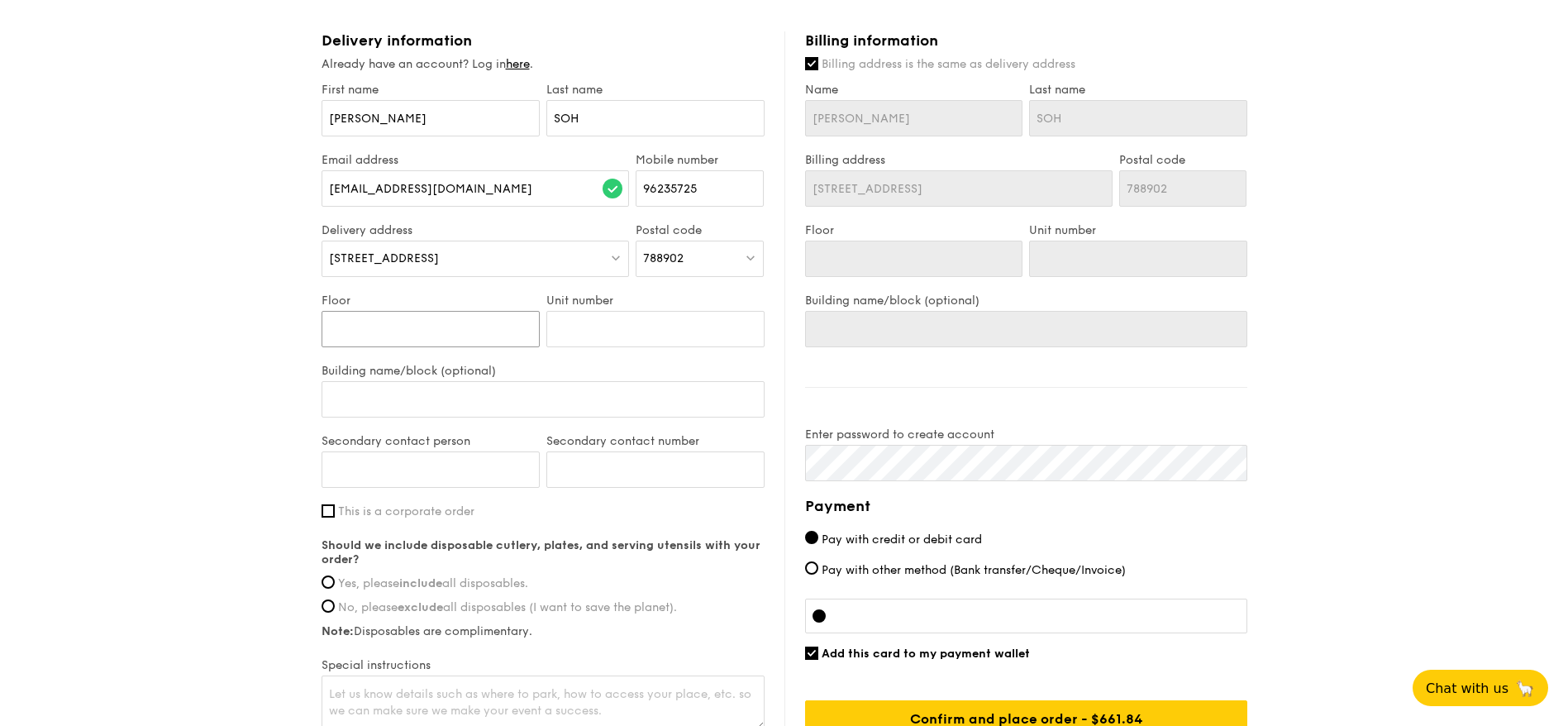
click at [464, 317] on input "Floor" at bounding box center [431, 329] width 219 height 36
type input "0"
click at [572, 328] on input "Unit number" at bounding box center [655, 329] width 219 height 36
type input "7"
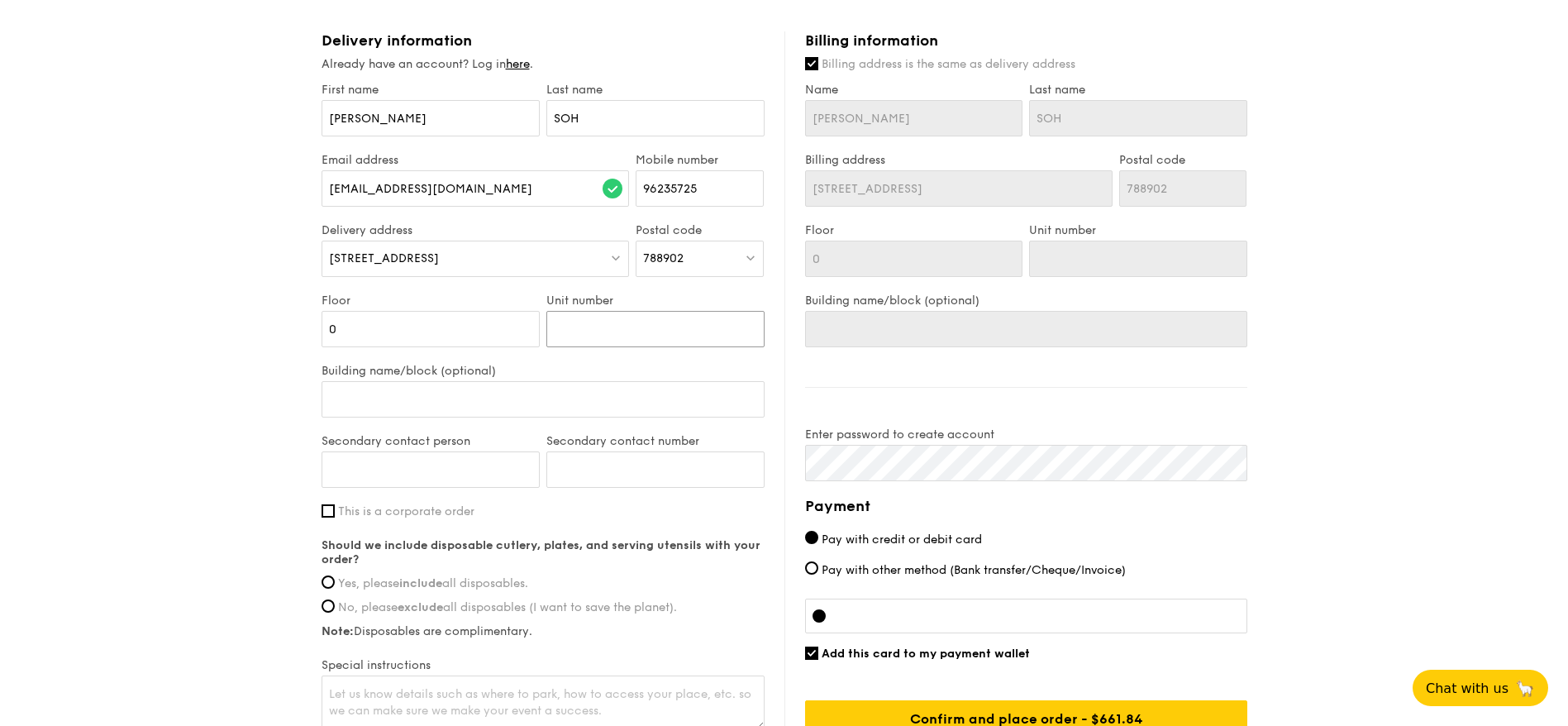
type input "7"
click at [492, 410] on input "Building name/block (optional)" at bounding box center [543, 399] width 443 height 36
type input "N"
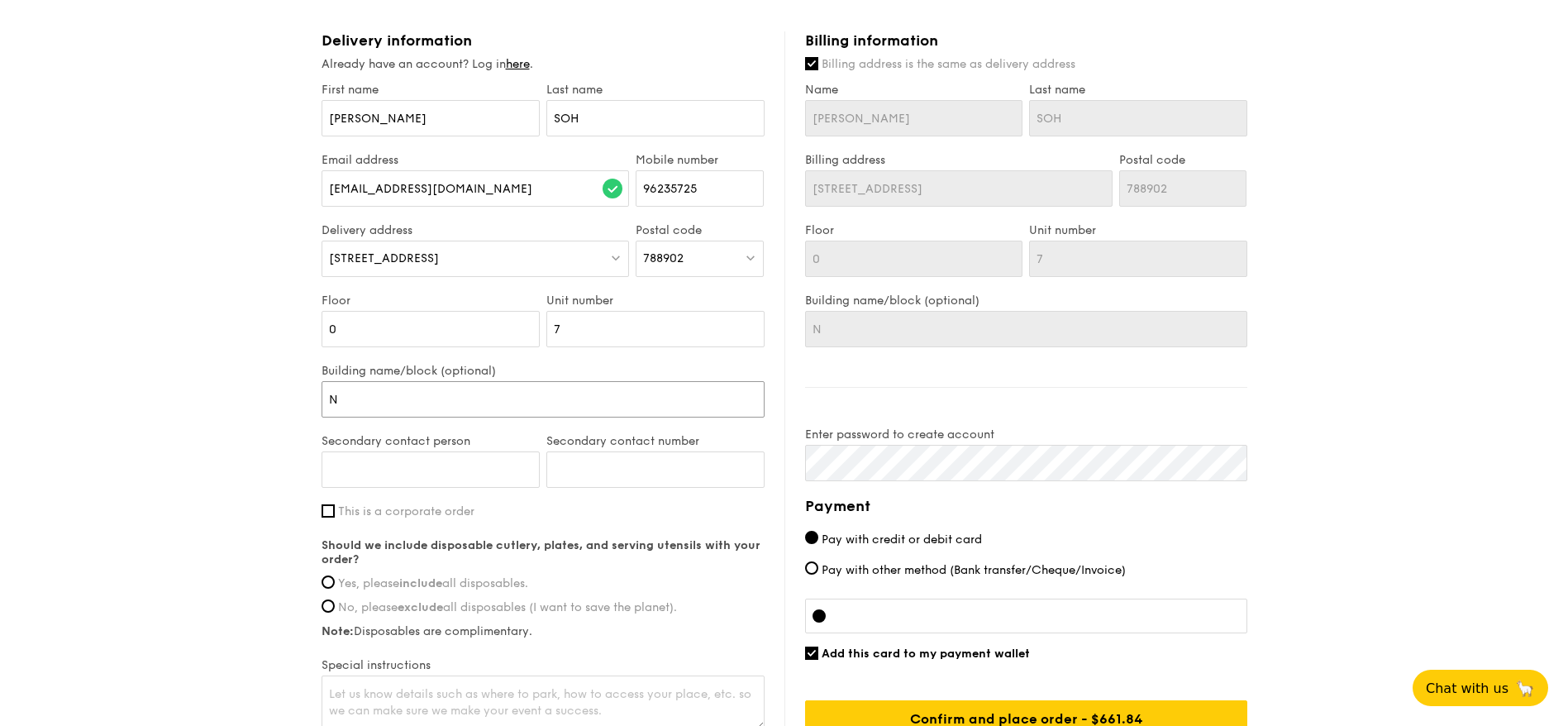
type input "NA"
click at [424, 462] on input "Secondary contact person" at bounding box center [431, 470] width 219 height 36
type input "[PERSON_NAME]"
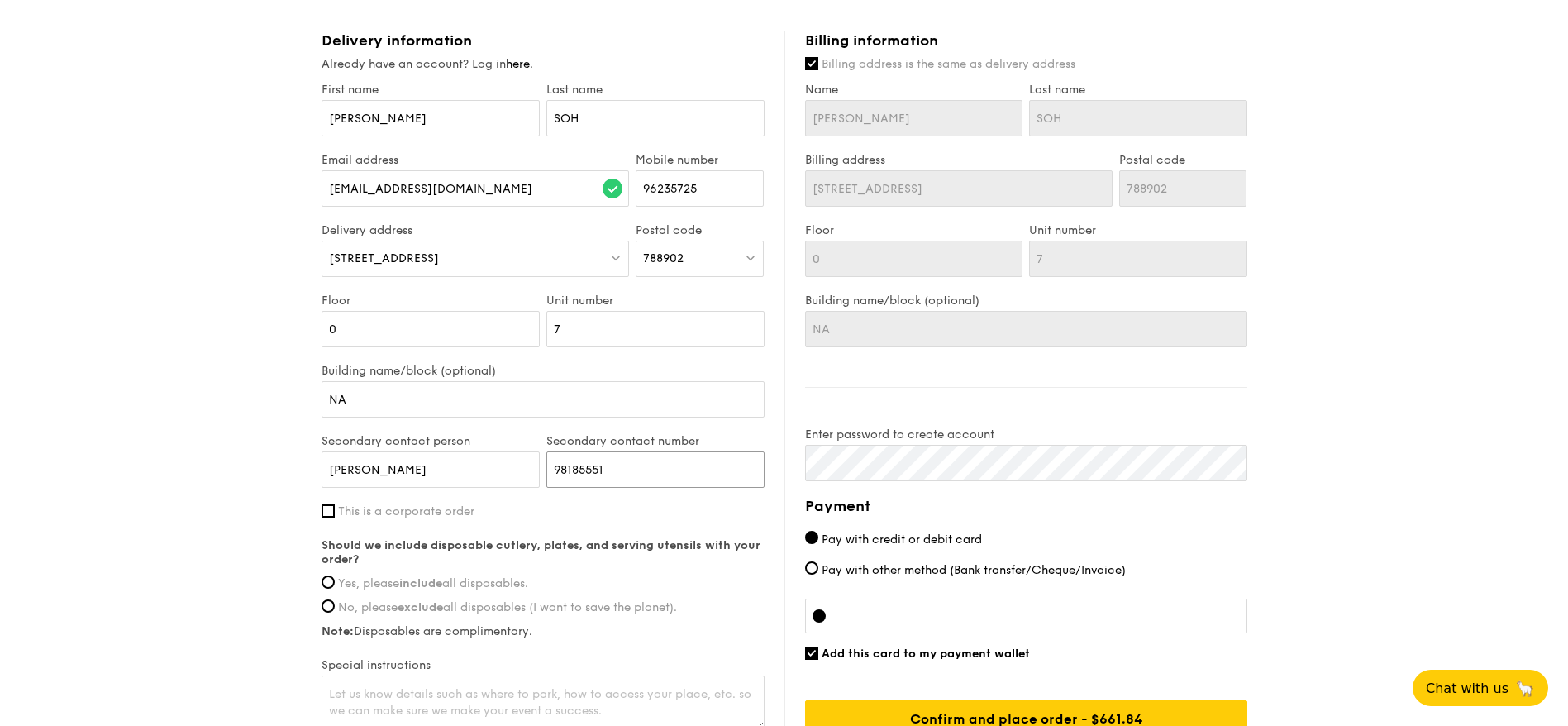
type input "98185551"
click at [322, 513] on input "This is a corporate order" at bounding box center [328, 511] width 13 height 13
checkbox input "true"
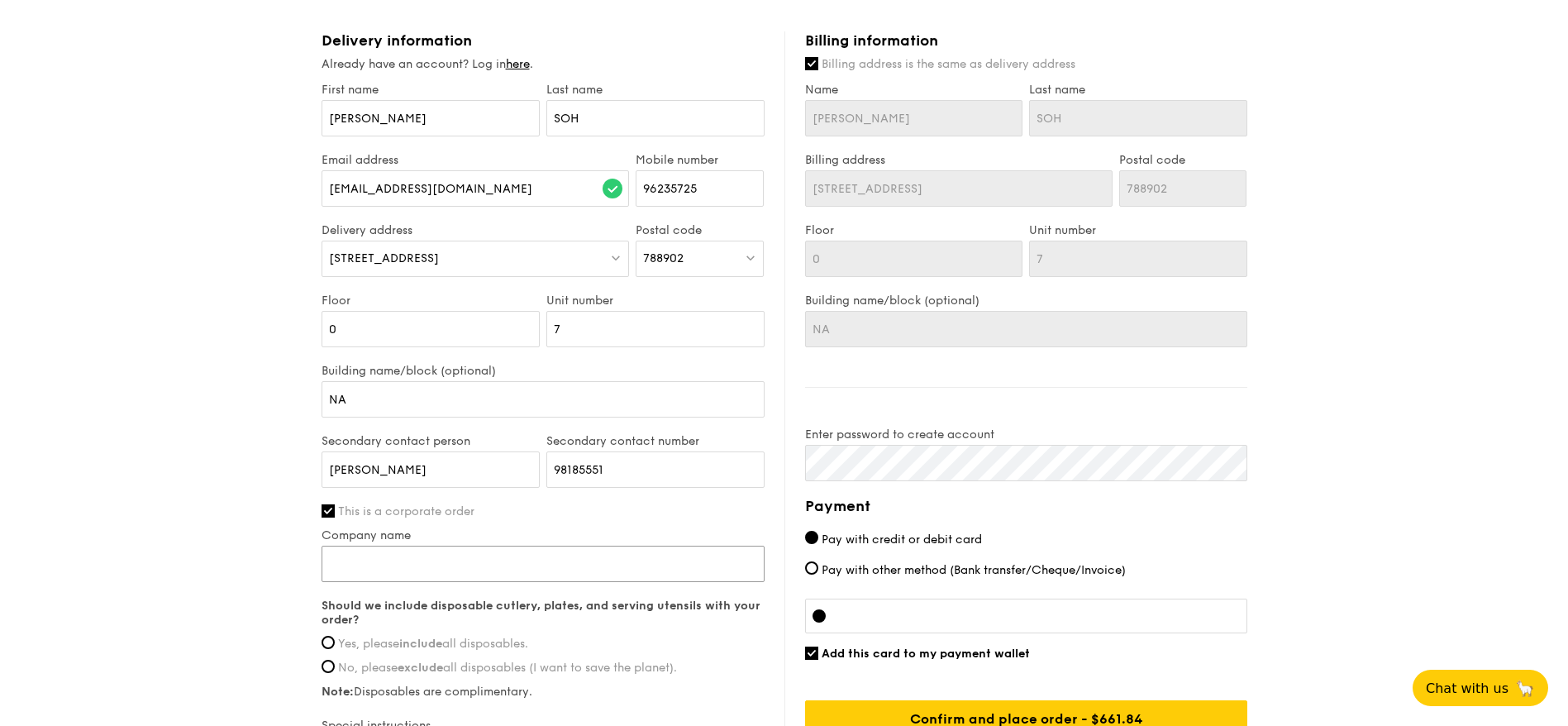
click at [389, 564] on input "Company name" at bounding box center [543, 564] width 443 height 36
type input "ENGINEERS ALLIANCE PTE LTD"
click at [325, 605] on input "Yes, please include all disposables." at bounding box center [328, 643] width 13 height 13
radio input "true"
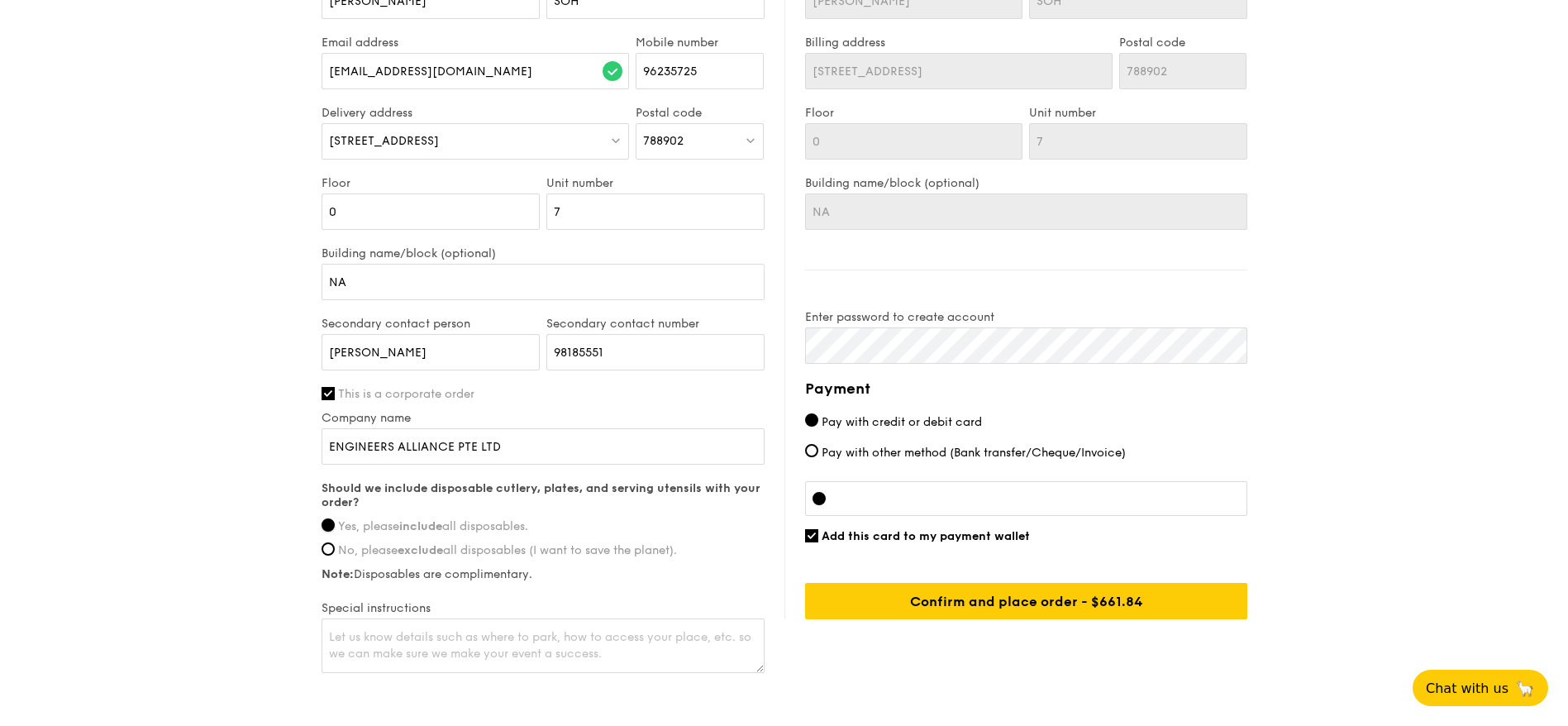
scroll to position [1068, 0]
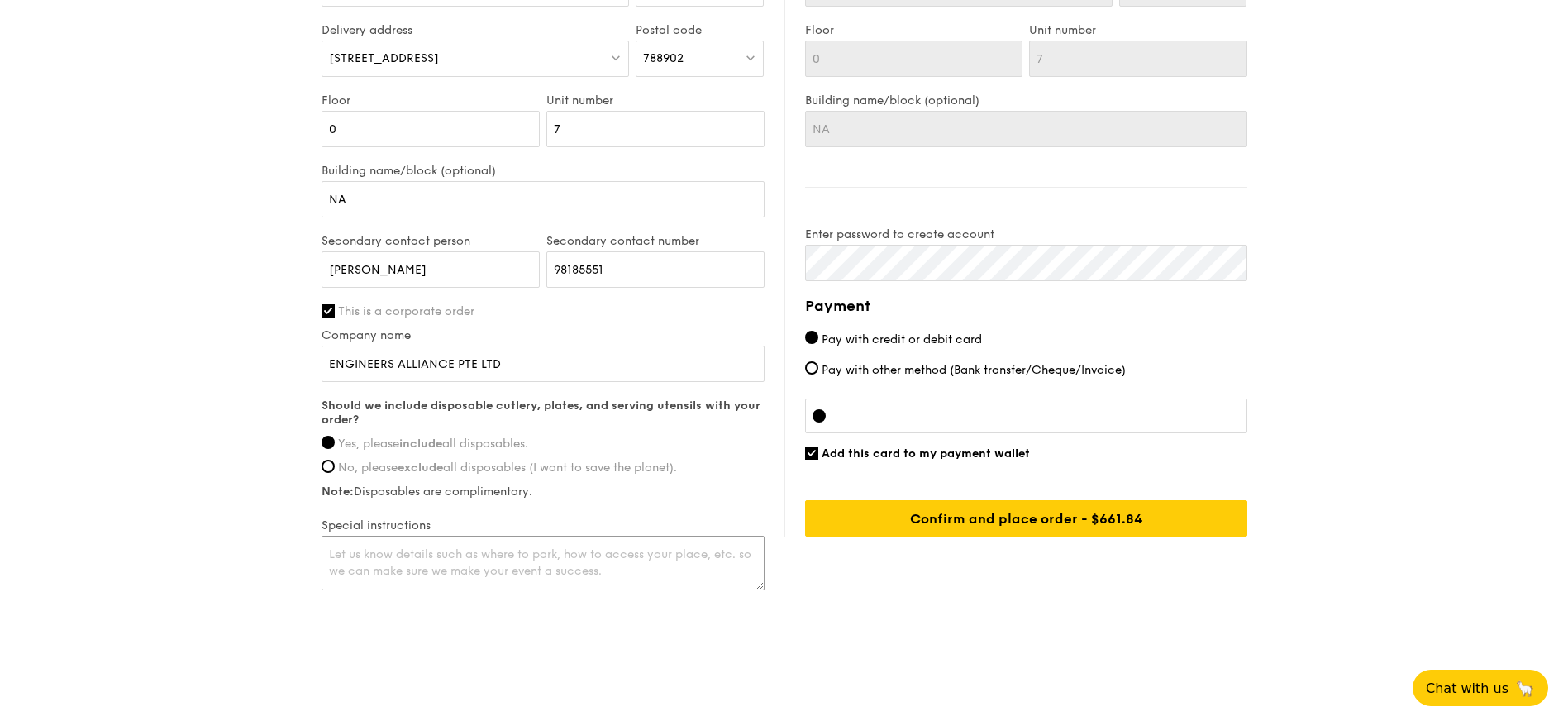
click at [434, 566] on textarea at bounding box center [543, 563] width 443 height 54
click at [480, 573] on textarea at bounding box center [543, 563] width 443 height 54
click at [502, 568] on textarea "for wedding lunch party, address is a landed property, please park at [GEOGRAPH…" at bounding box center [543, 563] width 443 height 54
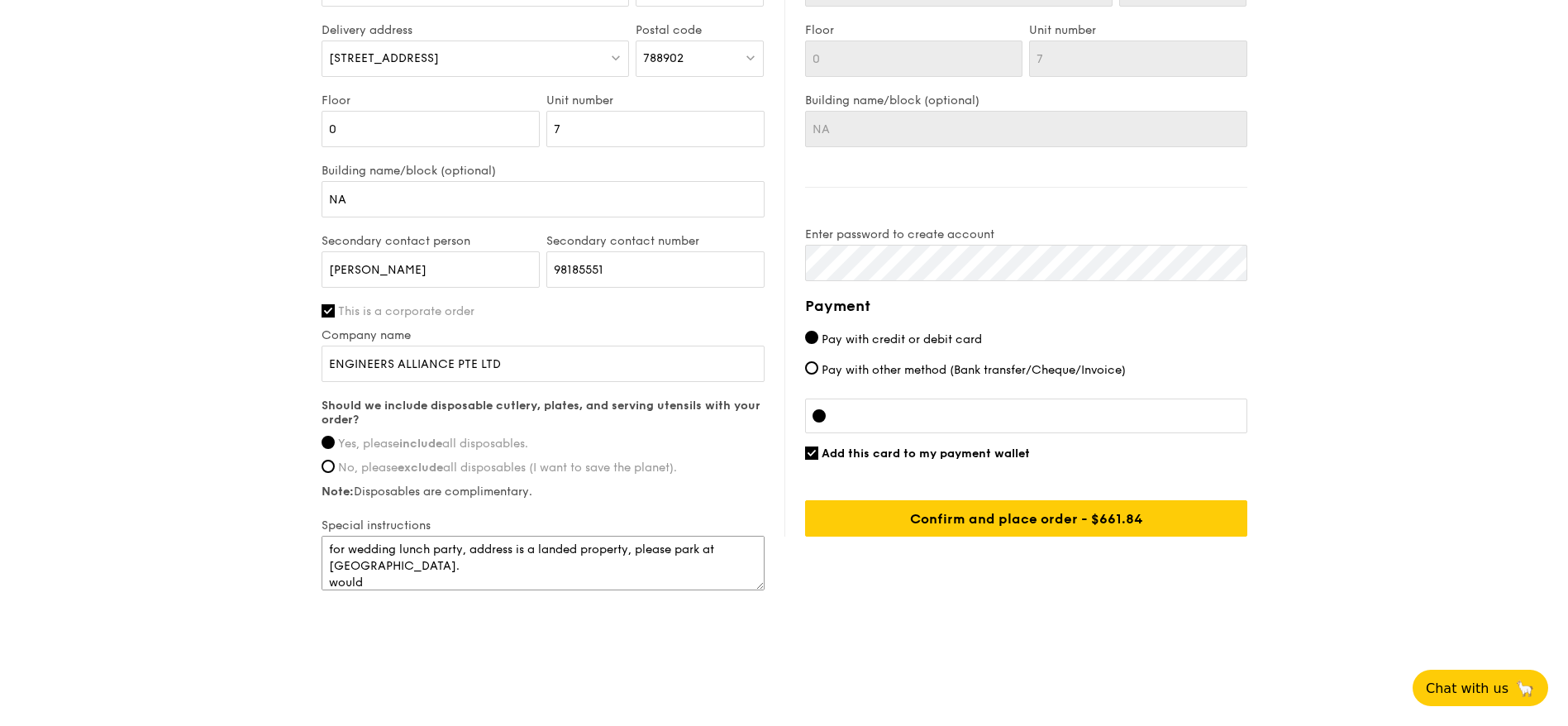
click at [375, 549] on textarea "for wedding lunch party, address is a landed property, please park at [GEOGRAPH…" at bounding box center [543, 563] width 443 height 54
click at [486, 583] on textarea "for lunch party, address is a landed property, please park at [GEOGRAPHIC_DATA]…" at bounding box center [543, 563] width 443 height 54
type textarea "for lunch party, address is a landed property, please park at [GEOGRAPHIC_DATA]…"
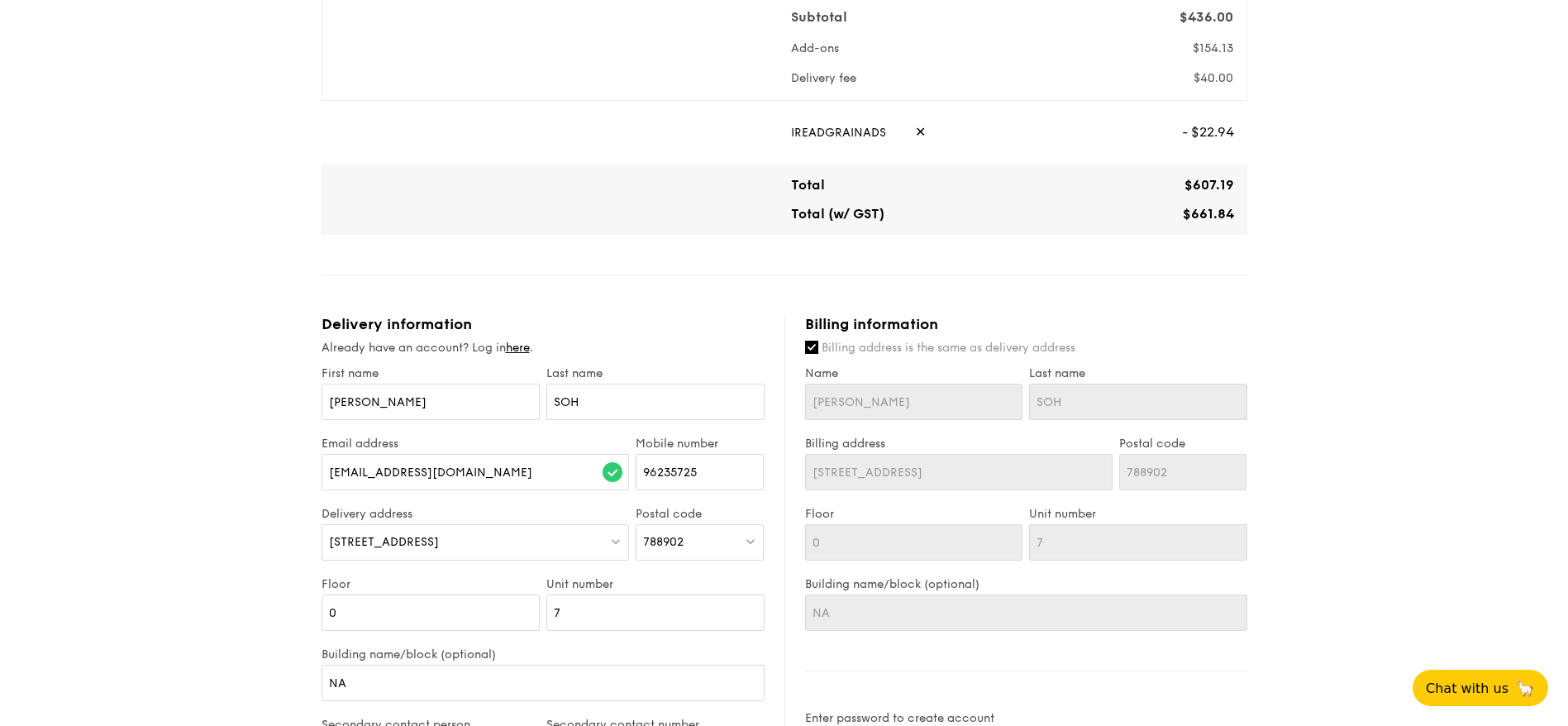
scroll to position [744, 0]
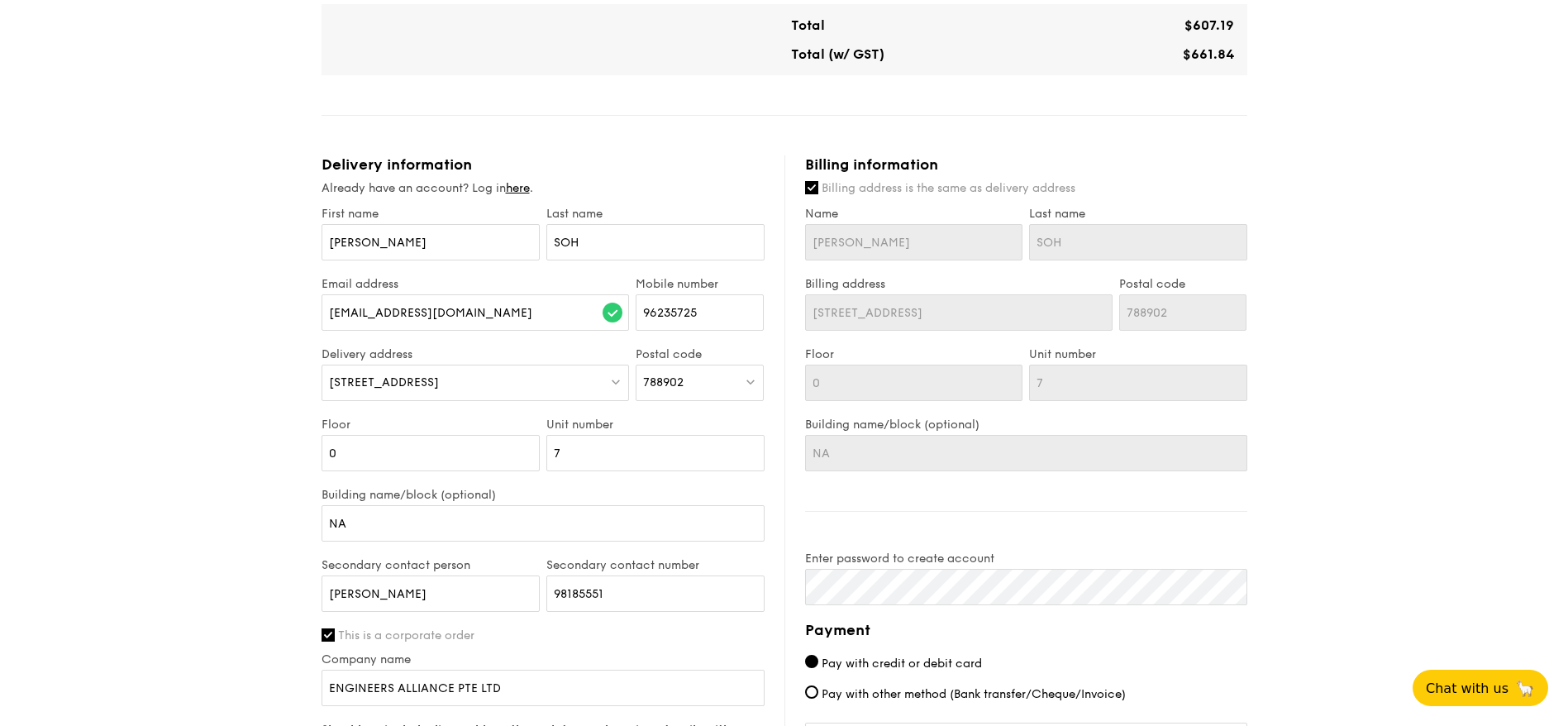
click at [818, 182] on label "Billing address is the same as delivery address" at bounding box center [1026, 188] width 442 height 16
click at [818, 182] on input "Billing address is the same as delivery address" at bounding box center [812, 188] width 13 height 13
checkbox input "false"
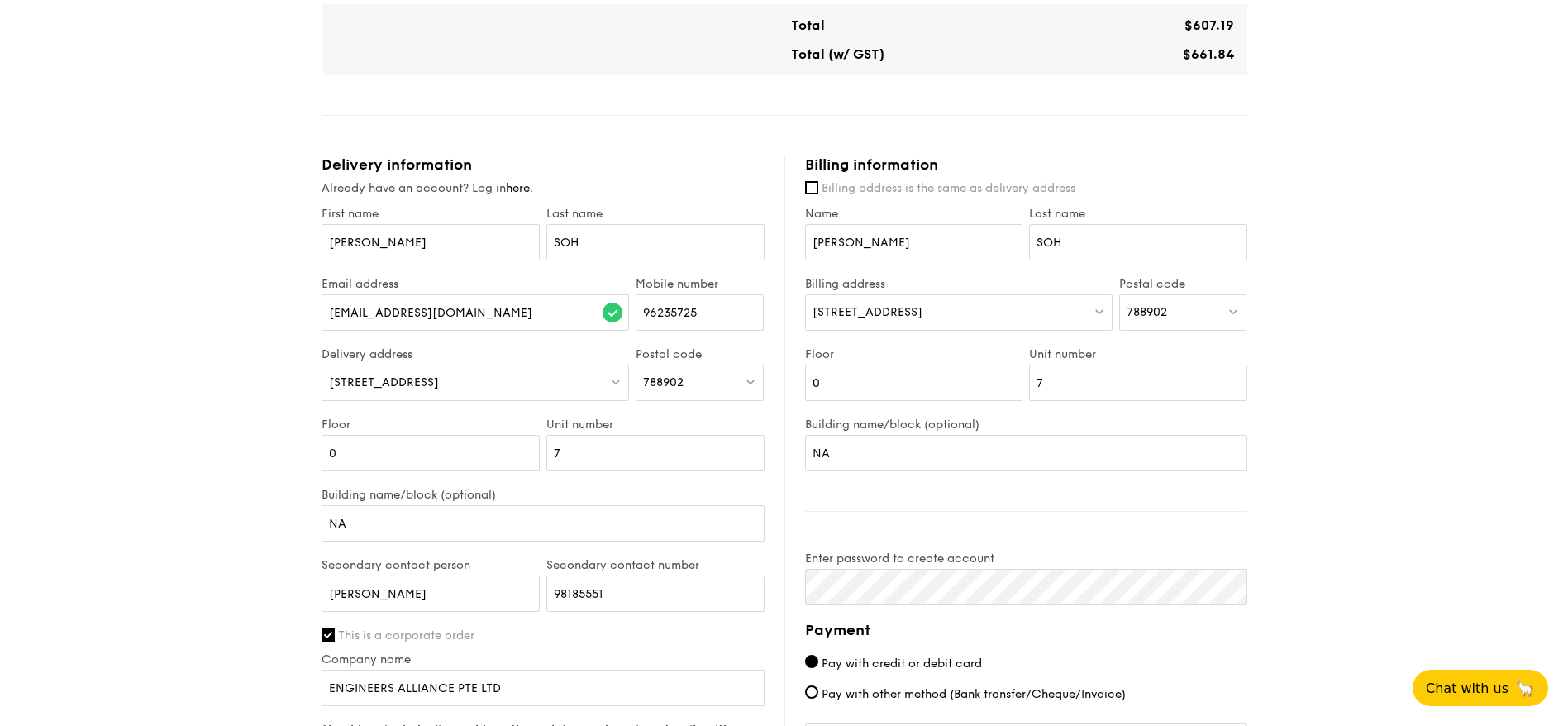
click at [953, 313] on div "[STREET_ADDRESS]" at bounding box center [959, 312] width 307 height 36
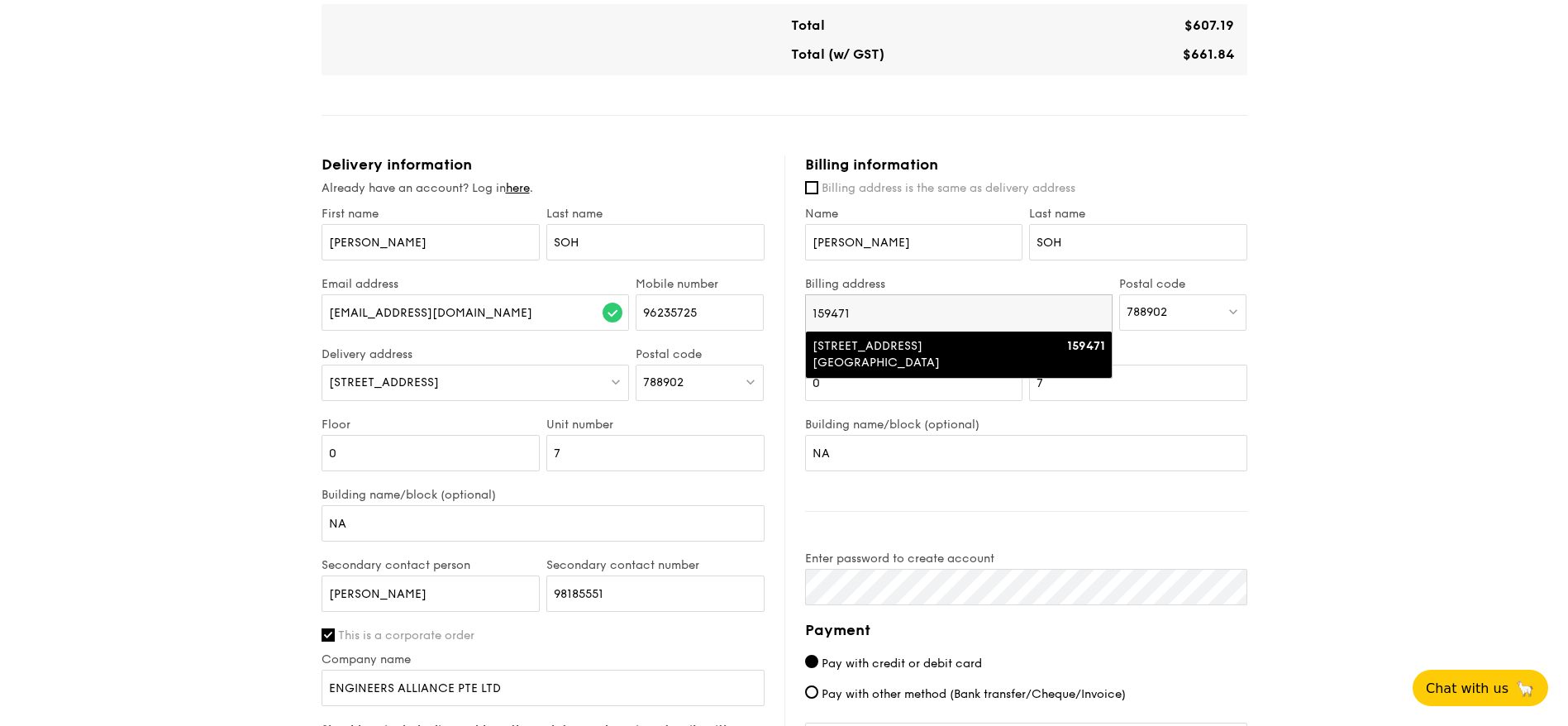
type input "159471"
click at [951, 350] on div "[STREET_ADDRESS][GEOGRAPHIC_DATA]" at bounding box center [922, 354] width 220 height 33
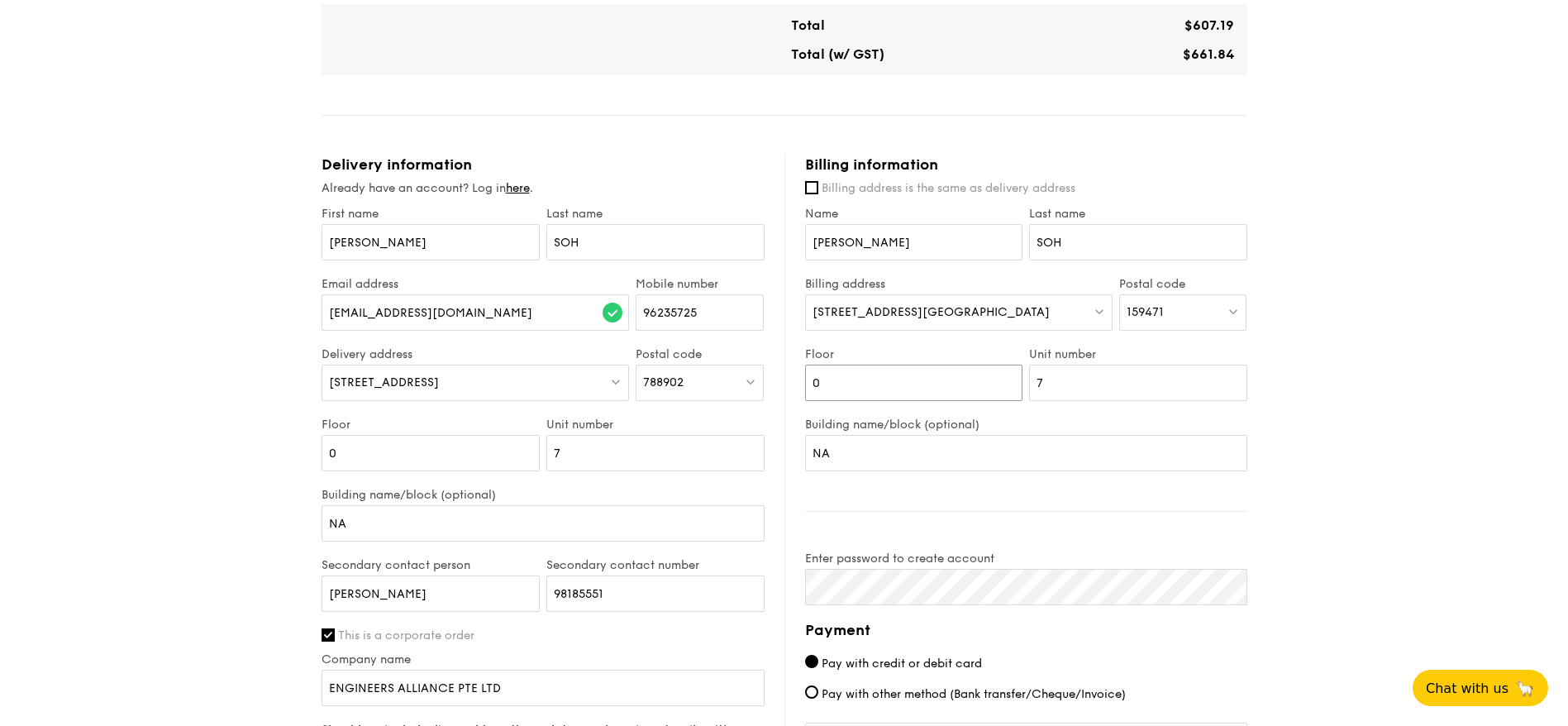
click at [901, 393] on input "0" at bounding box center [914, 383] width 219 height 36
type input "03"
type input "06"
drag, startPoint x: 852, startPoint y: 449, endPoint x: 778, endPoint y: 454, distance: 74.2
click at [778, 454] on div "Delivery information Already have an account? Log in here . First name [PERSON_…" at bounding box center [785, 537] width 926 height 762
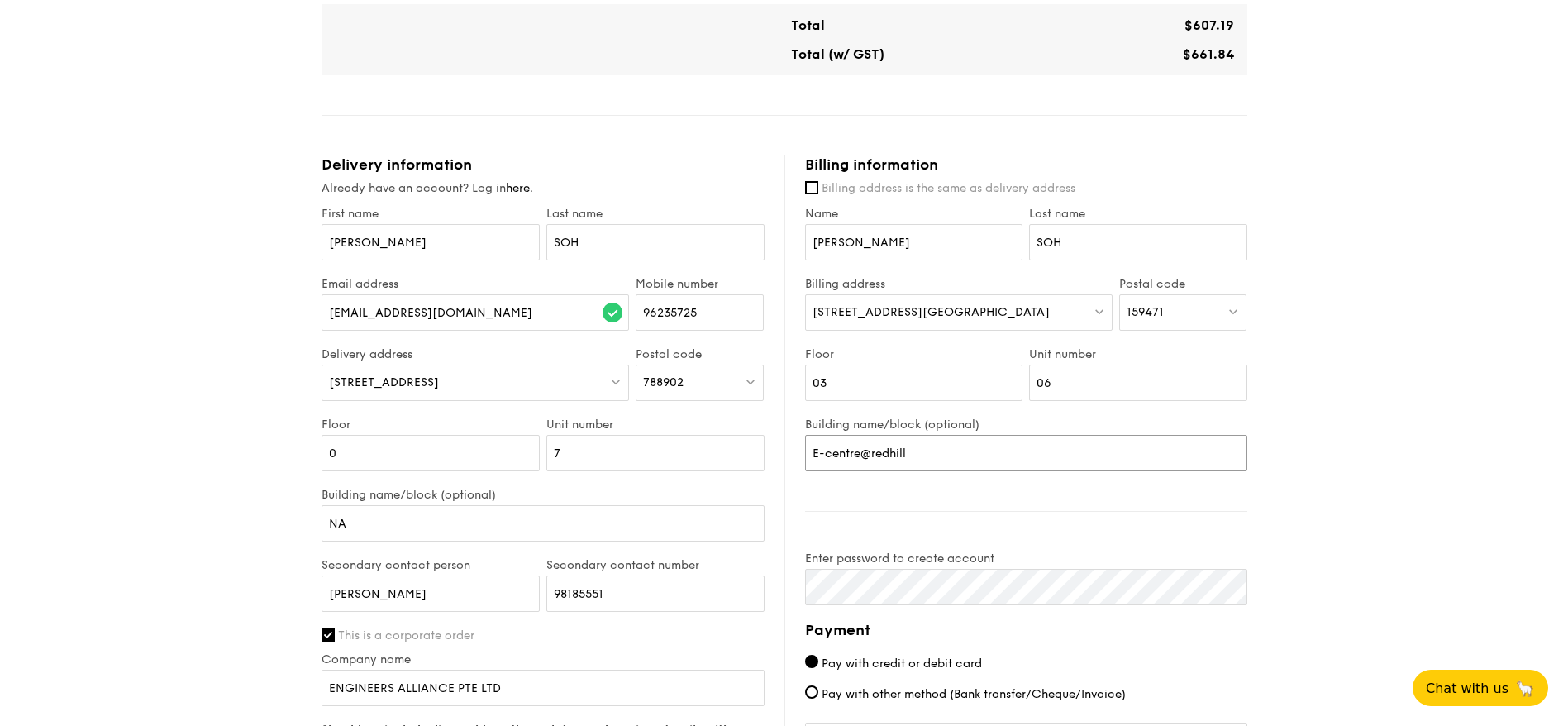
type input "E-centre@redhill"
click at [1306, 453] on div "1 - Select menu 2 - Select items 3 - Check out Mini Buffet $21.80 /guest ($23.7…" at bounding box center [784, 137] width 1568 height 1696
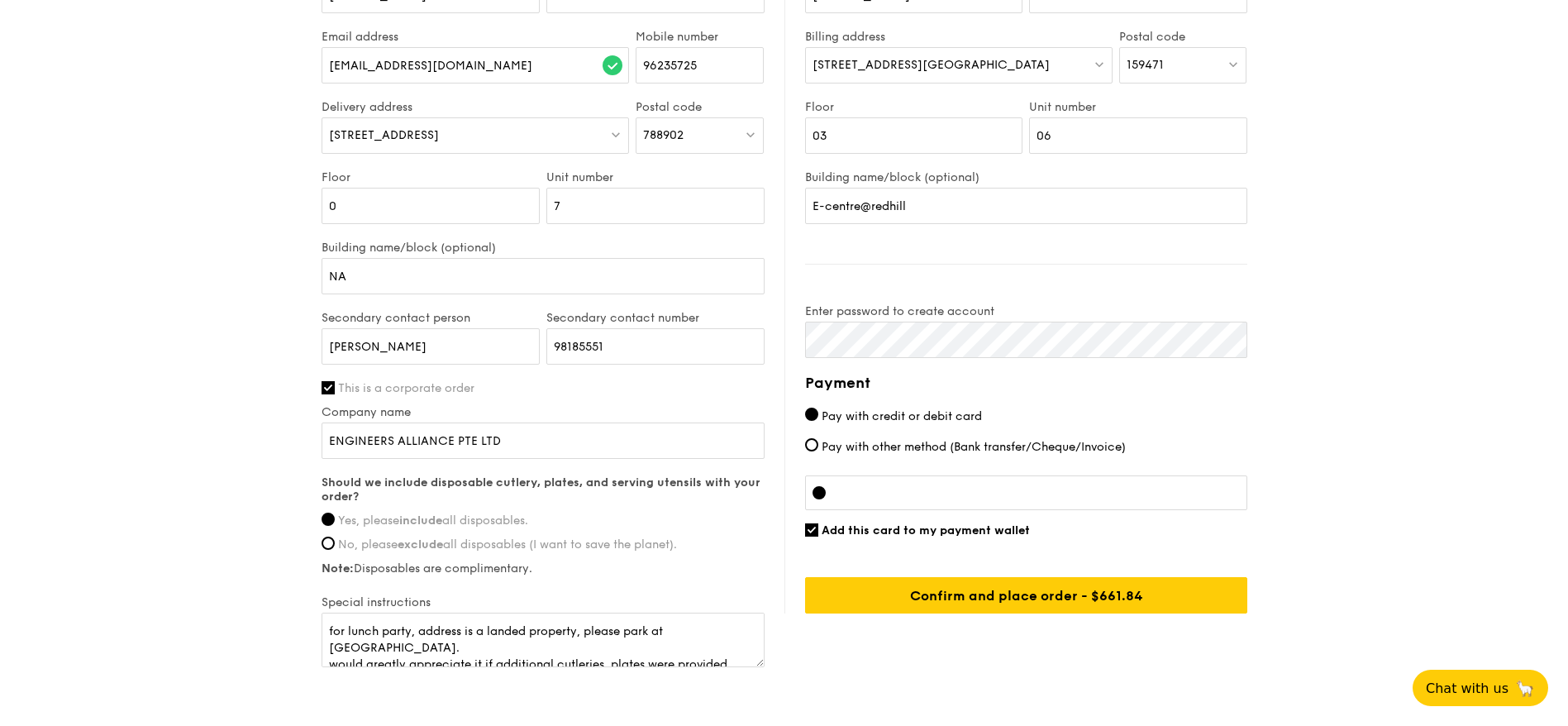
scroll to position [993, 0]
click at [968, 452] on span "Pay with other method (Bank transfer/Cheque/Invoice)" at bounding box center [973, 446] width 305 height 14
click at [818, 451] on input "Pay with other method (Bank transfer/Cheque/Invoice)" at bounding box center [812, 444] width 13 height 13
radio input "true"
click at [870, 411] on span "Pay with credit or debit card" at bounding box center [901, 416] width 160 height 14
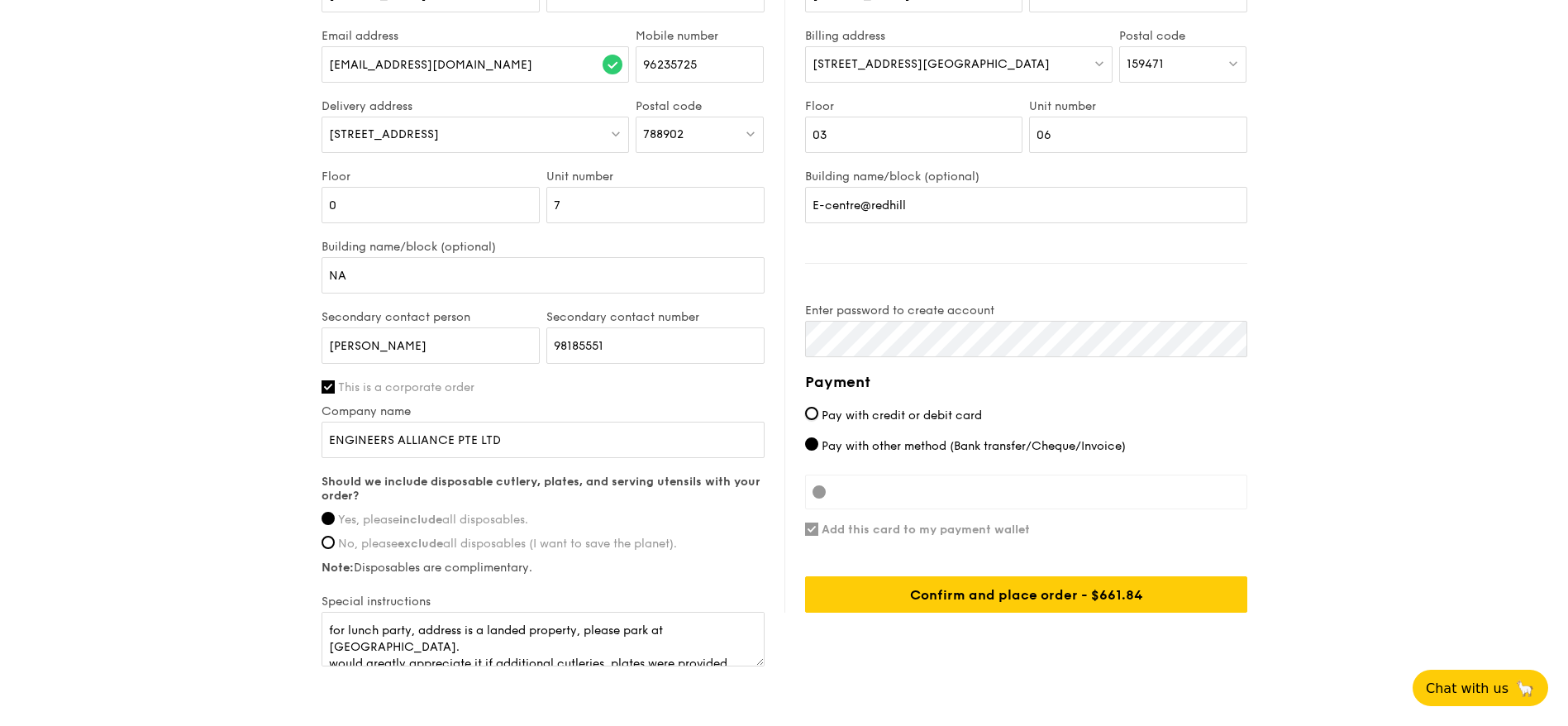
click at [818, 411] on input "Pay with credit or debit card" at bounding box center [812, 414] width 13 height 13
radio input "true"
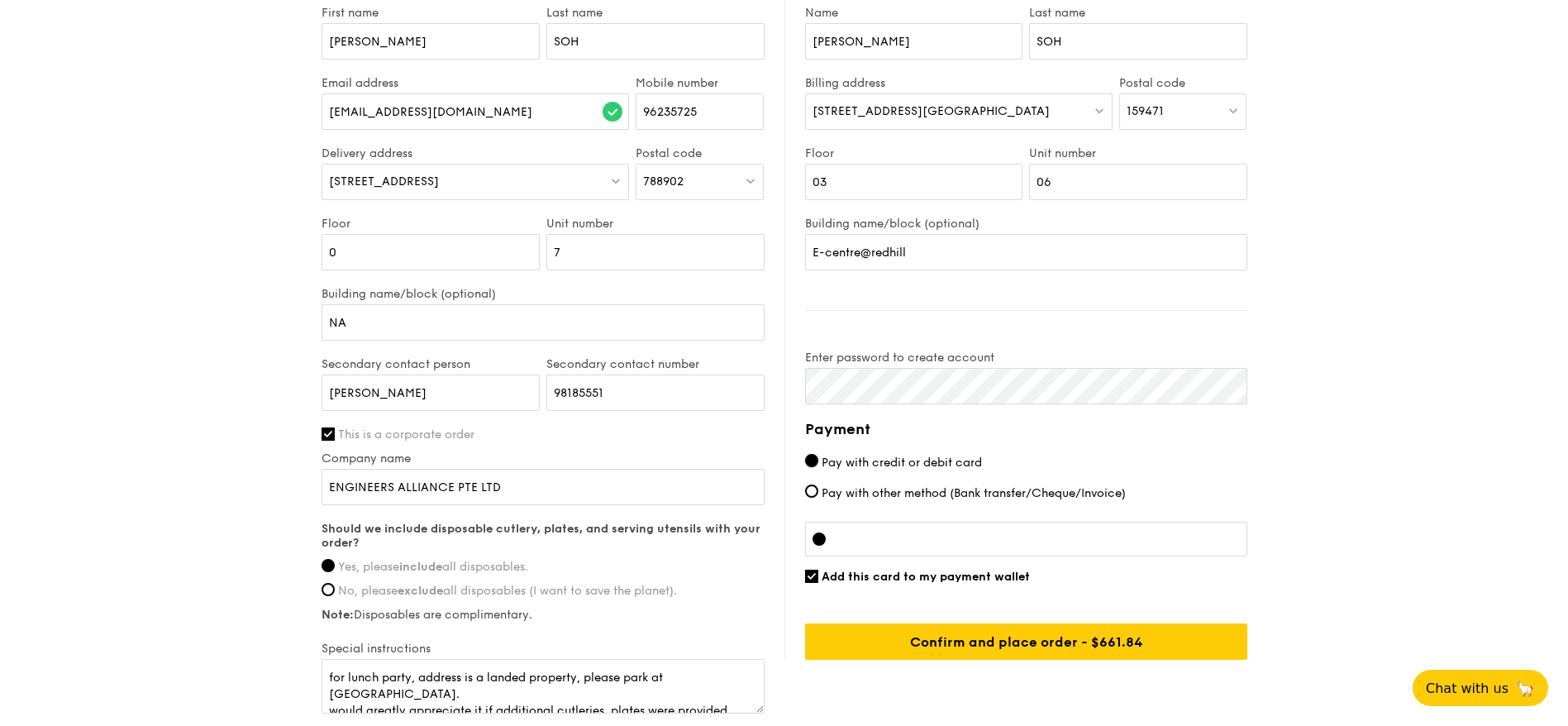
scroll to position [1068, 0]
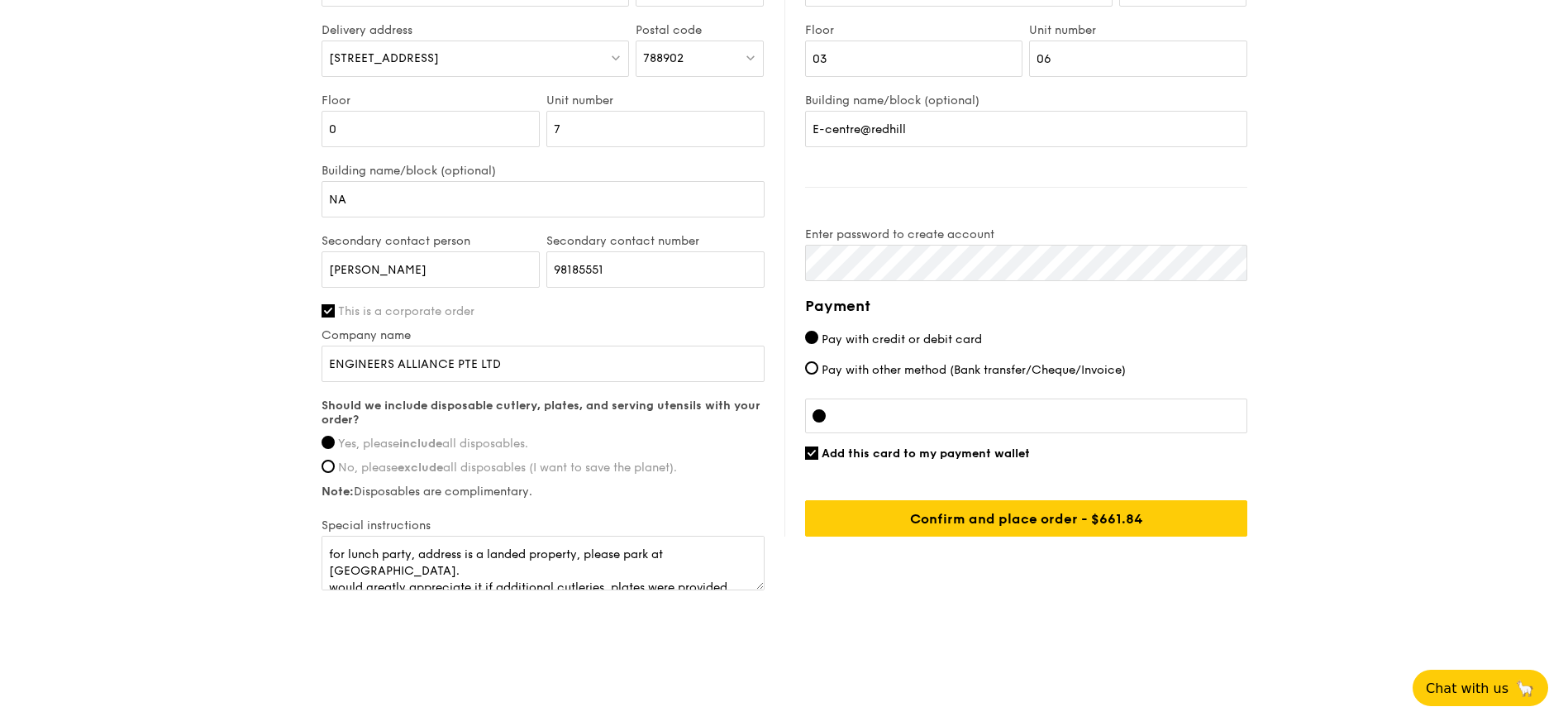
click at [824, 454] on span "Add this card to my payment wallet" at bounding box center [925, 453] width 208 height 14
click at [818, 454] on input "Add this card to my payment wallet" at bounding box center [812, 453] width 13 height 13
checkbox input "false"
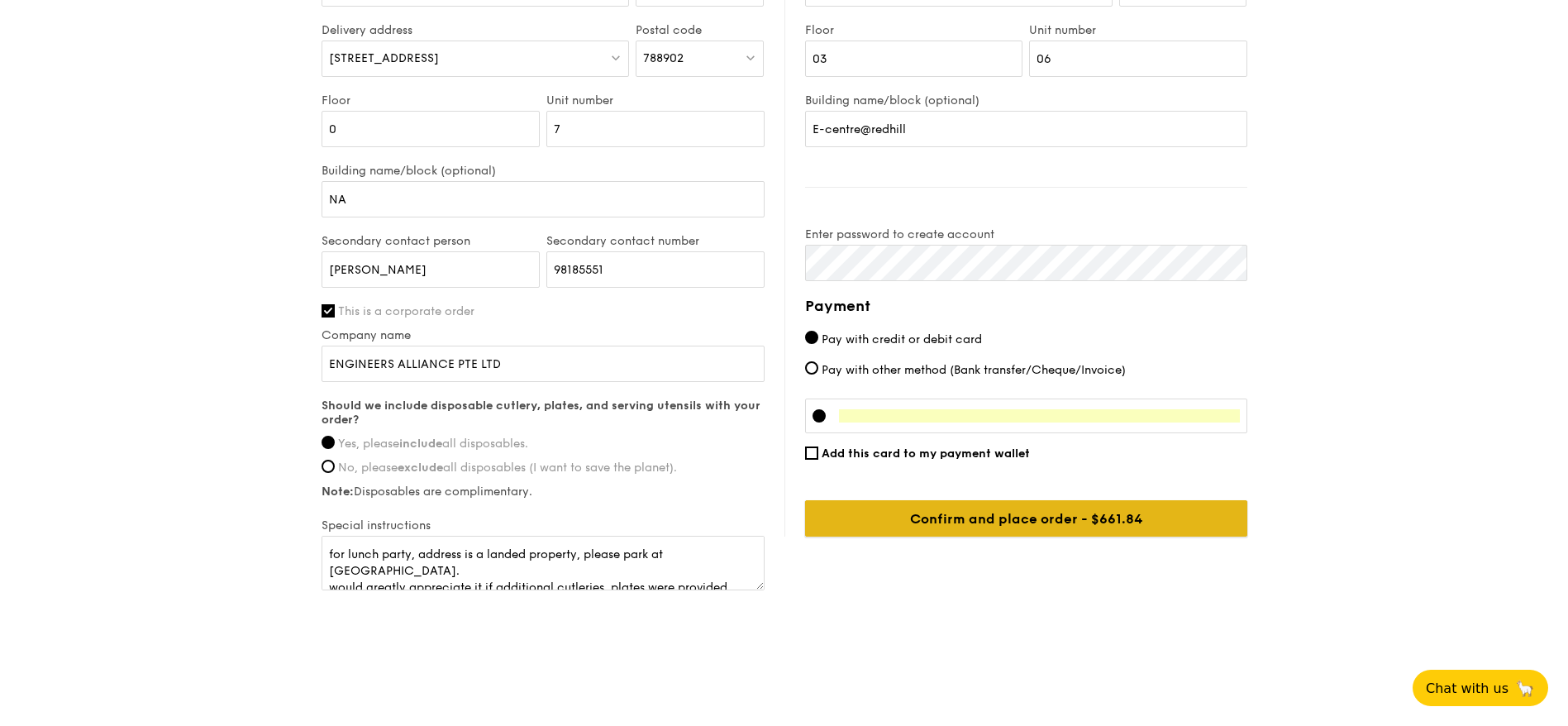
click at [1131, 526] on input "Confirm and place order - $686.84" at bounding box center [1026, 519] width 442 height 36
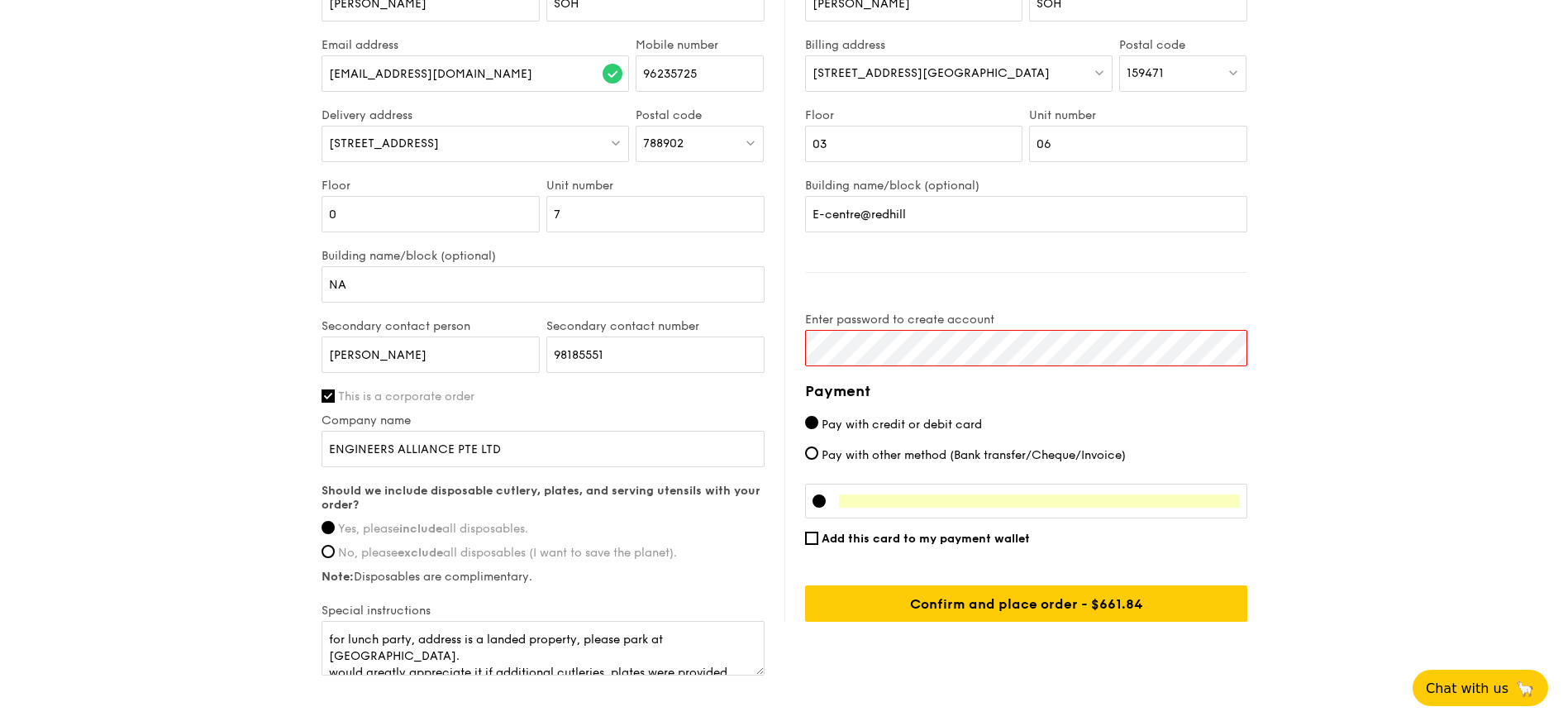
scroll to position [945, 0]
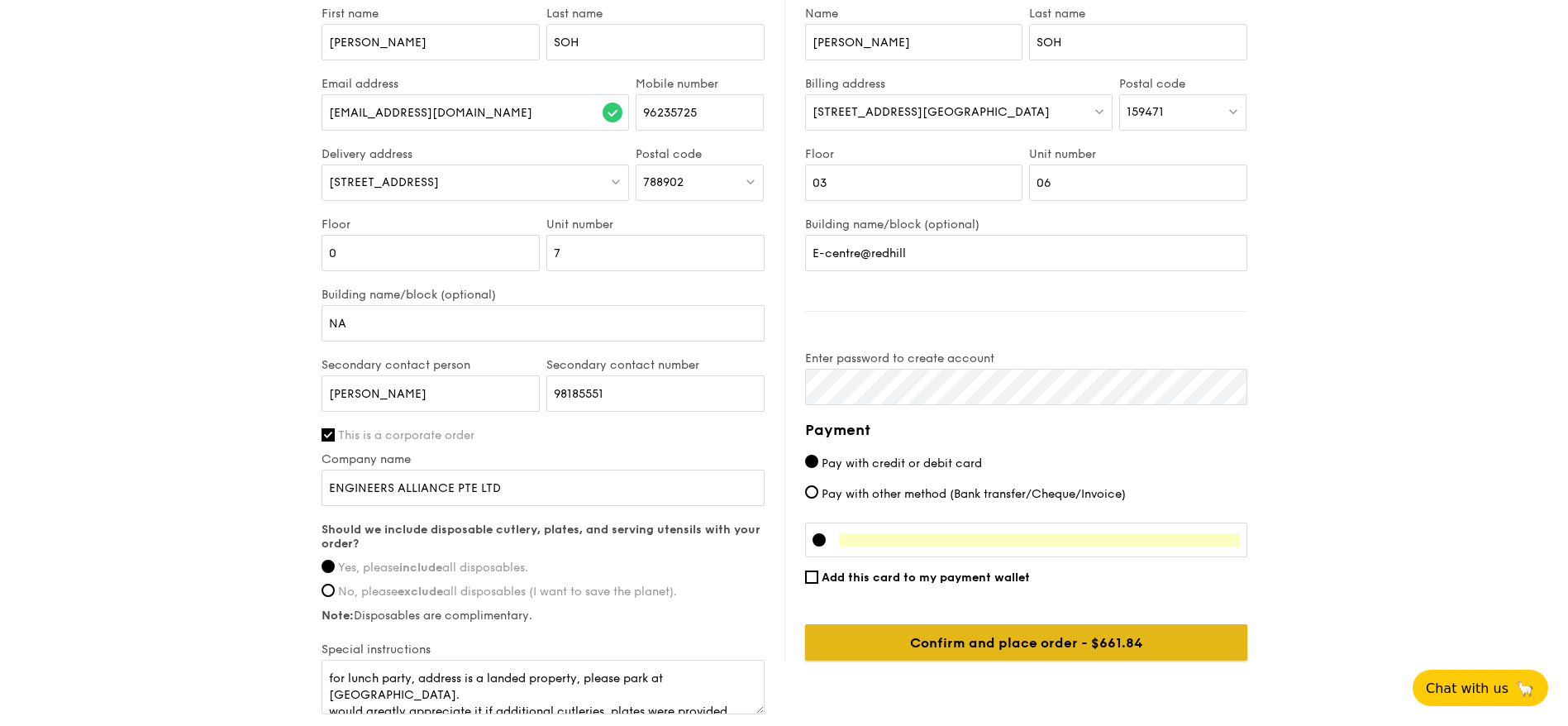
click at [1134, 605] on input "Confirm and place order - $686.84" at bounding box center [1026, 643] width 442 height 36
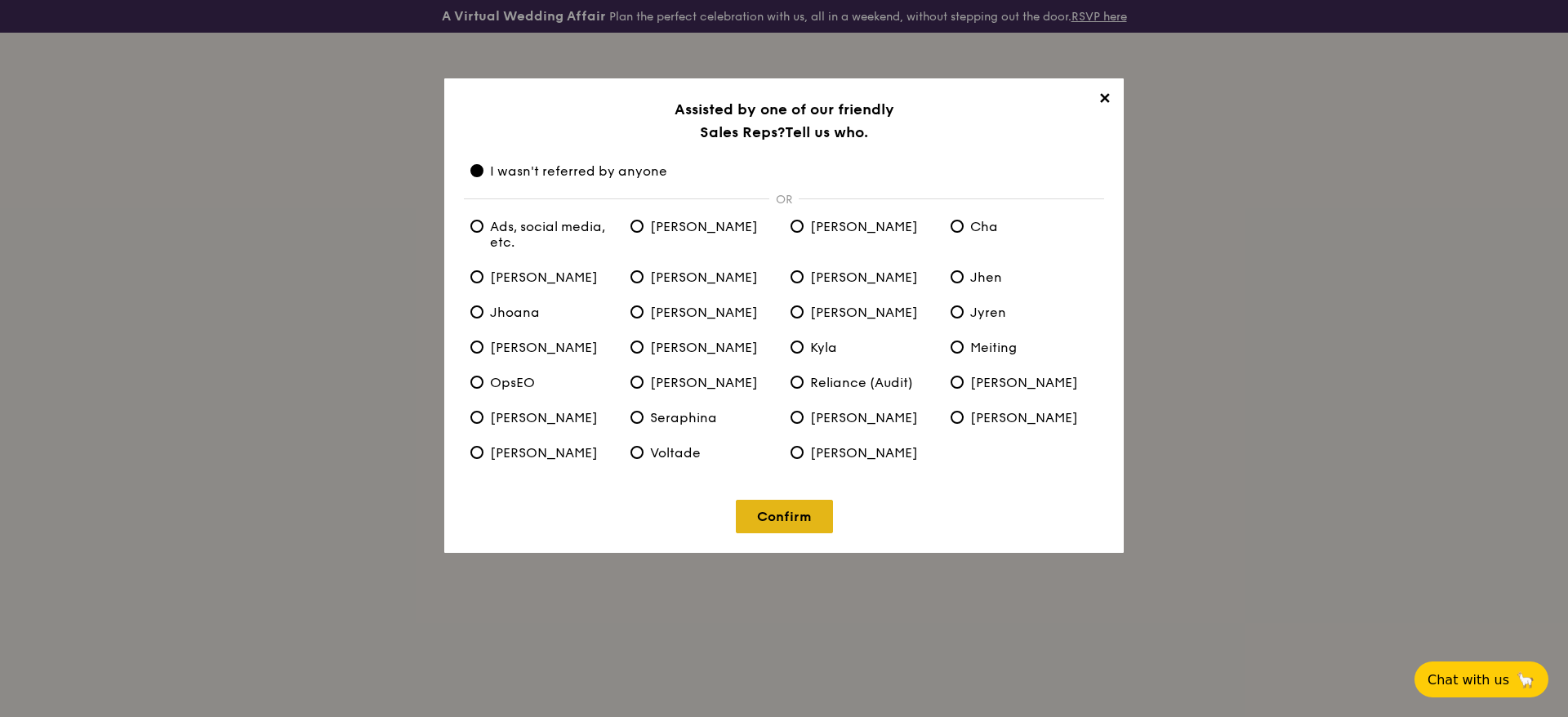
click at [796, 501] on link "Confirm" at bounding box center [784, 516] width 97 height 33
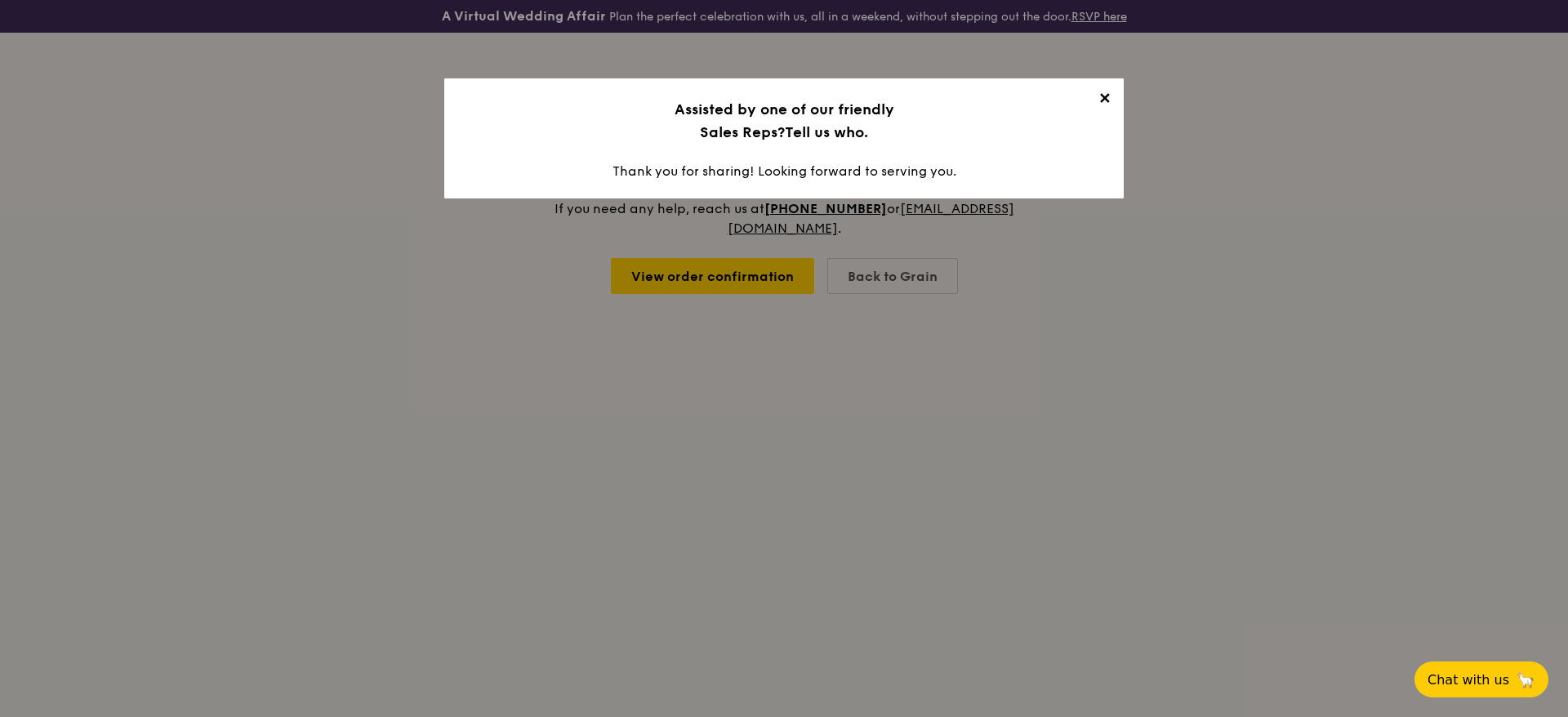
click at [896, 107] on h3 "Assisted by one of our friendly Sales Reps? Tell us who." at bounding box center [784, 121] width 641 height 45
click at [1113, 99] on span "✕" at bounding box center [1104, 101] width 23 height 23
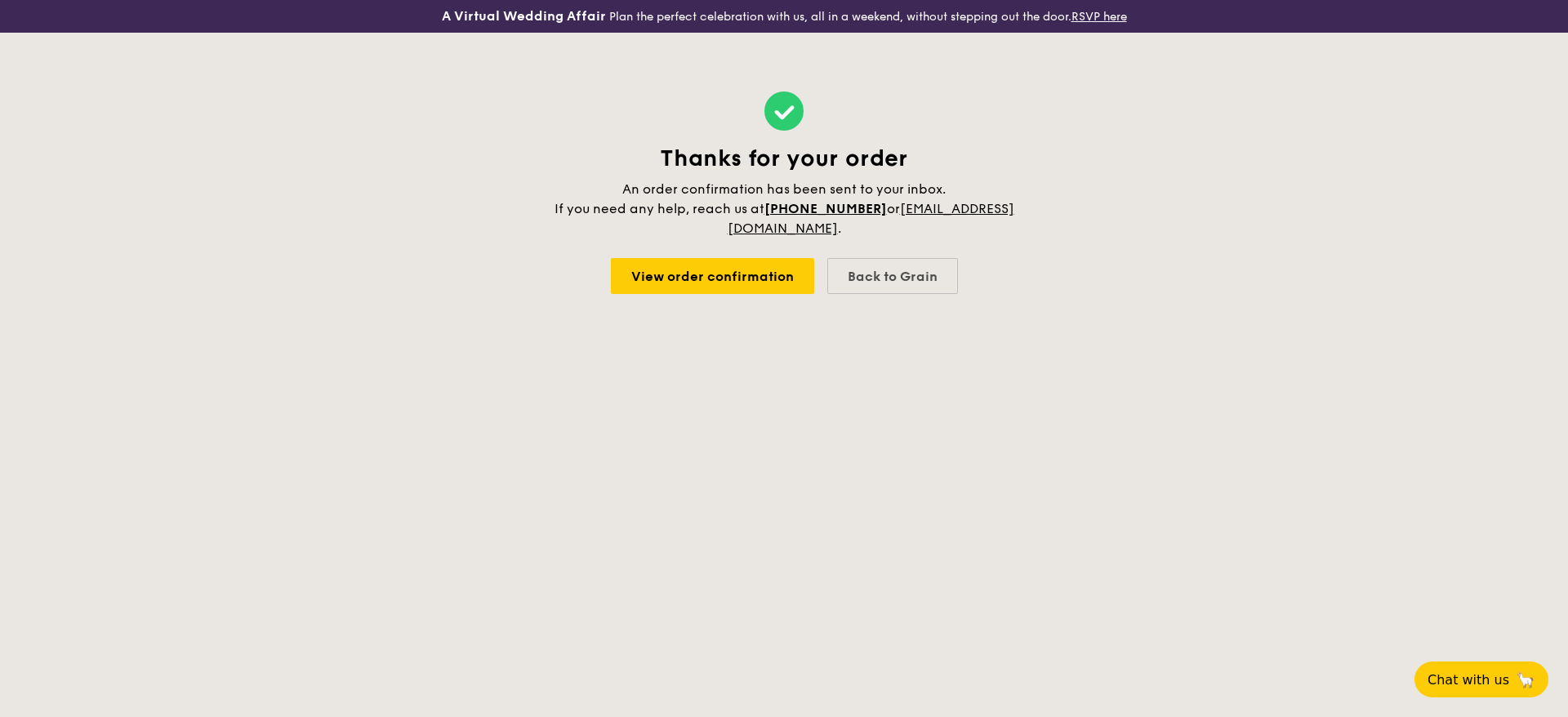
click at [1087, 355] on body "A Virtual Wedding Affair Plan the perfect celebration with us, all in a weekend…" at bounding box center [784, 358] width 1568 height 717
click at [690, 276] on link "View order confirmation" at bounding box center [713, 276] width 204 height 36
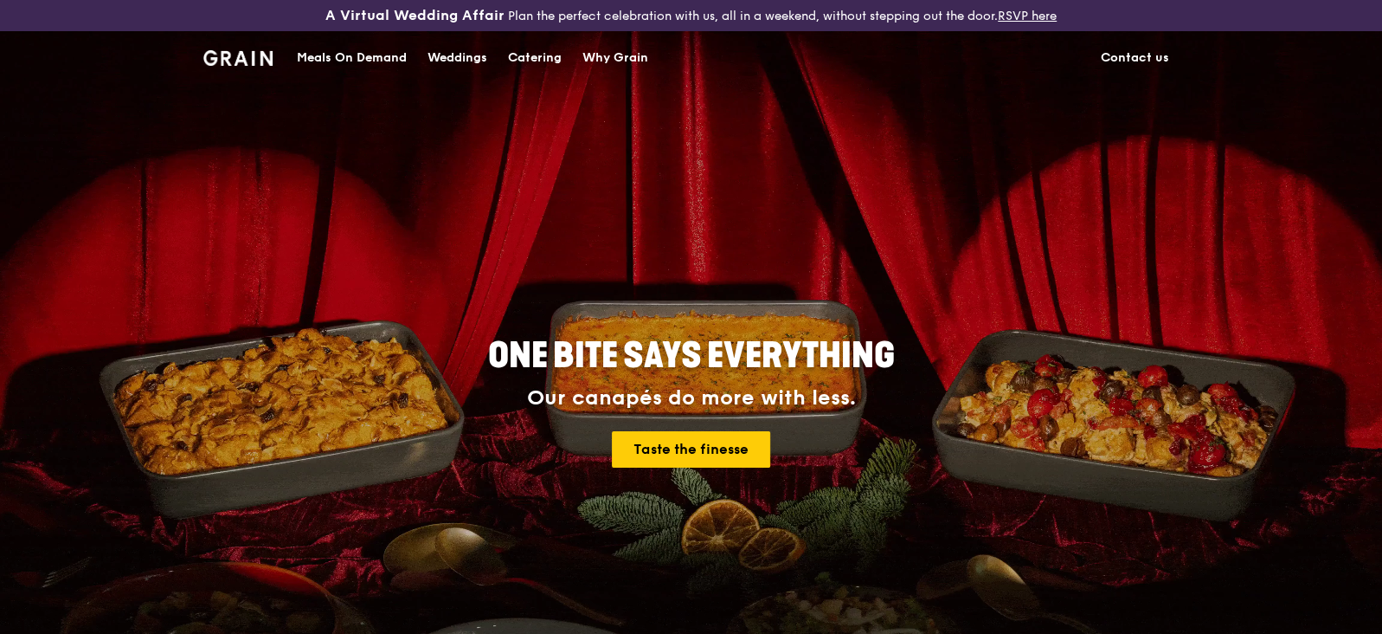
click at [566, 44] on link "Catering" at bounding box center [535, 58] width 74 height 52
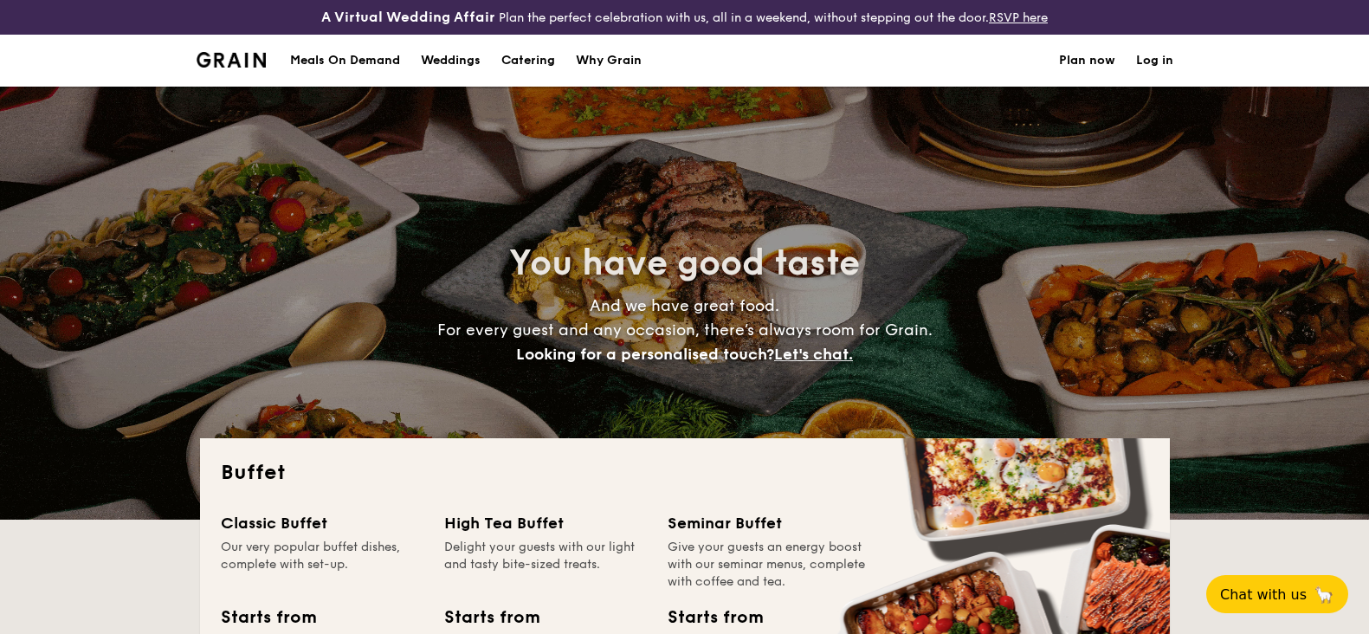
select select
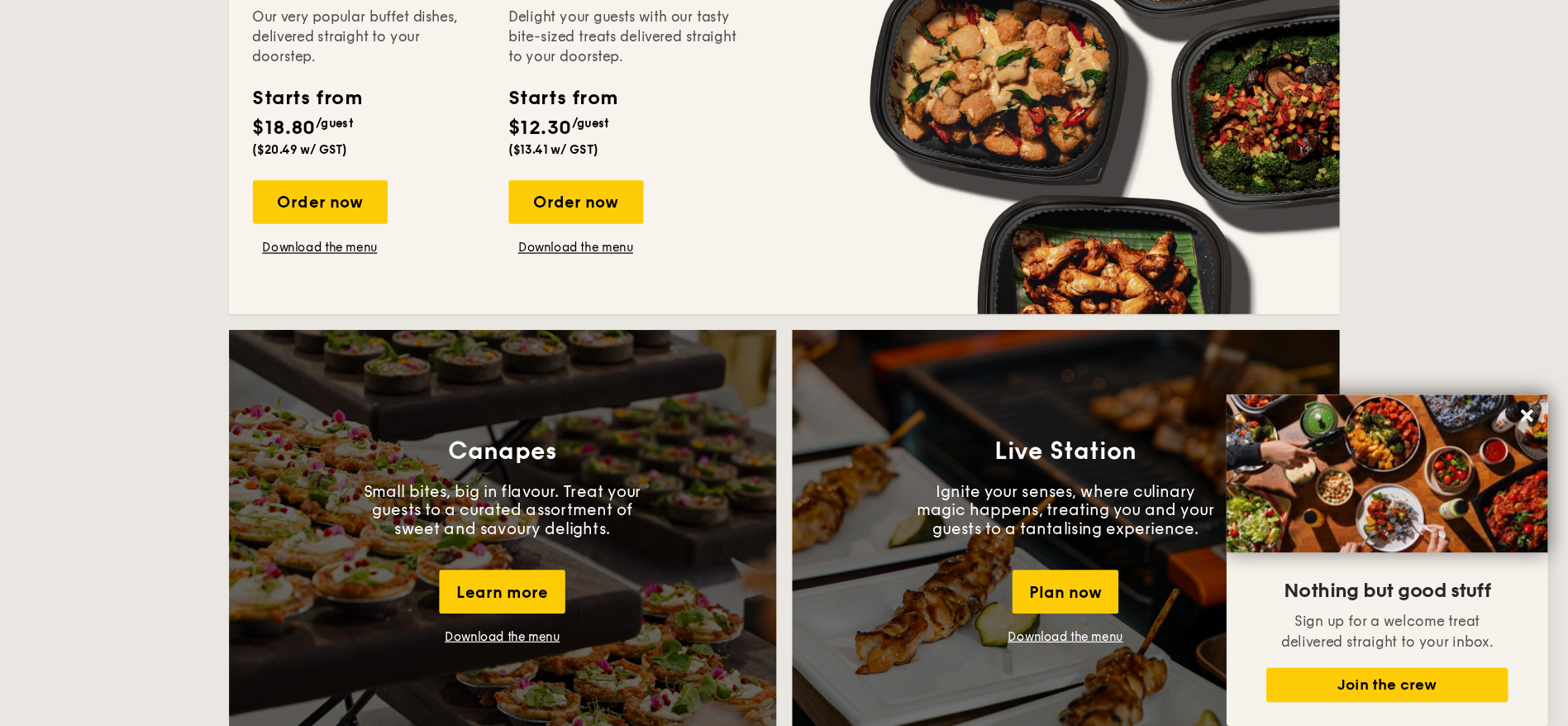
scroll to position [1034, 0]
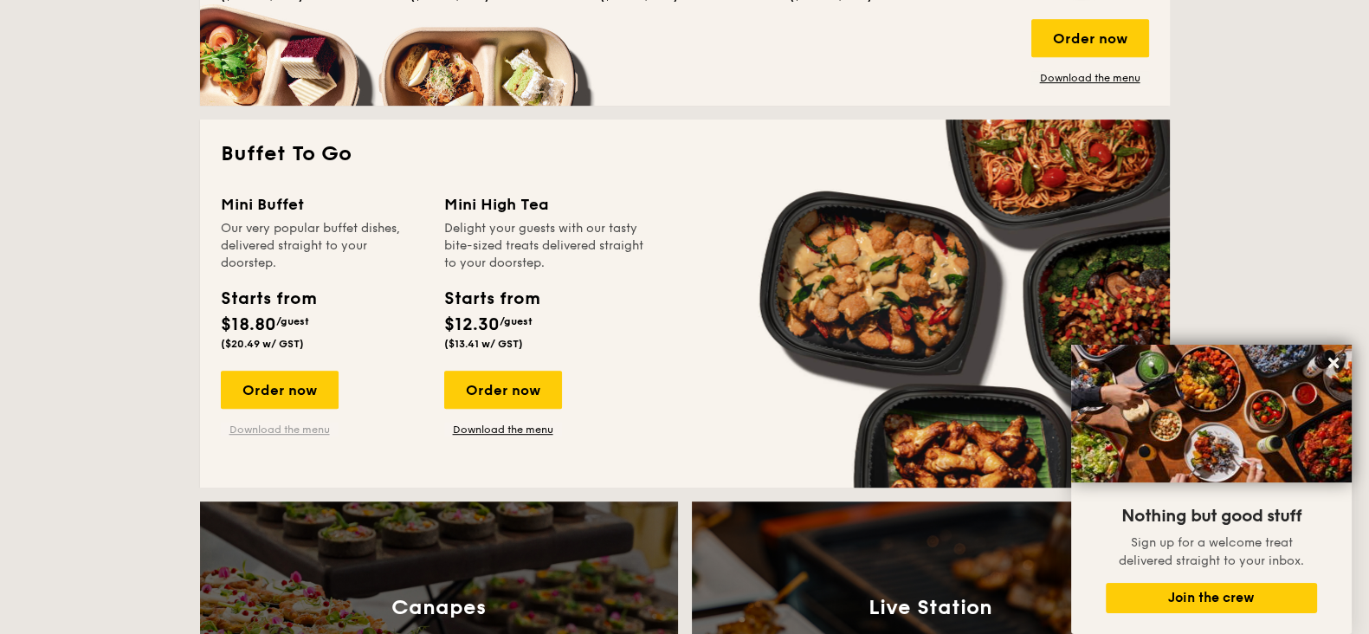
click at [287, 429] on link "Download the menu" at bounding box center [280, 429] width 118 height 14
